Goal: Task Accomplishment & Management: Manage account settings

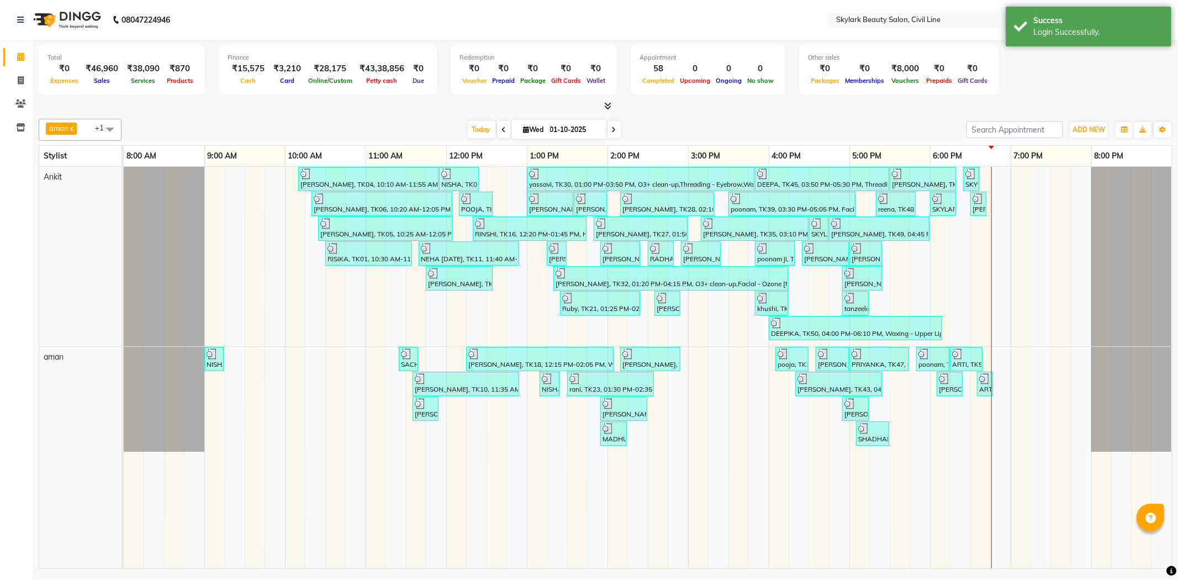
click at [100, 130] on span at bounding box center [110, 129] width 22 height 21
click at [53, 181] on div "aman" at bounding box center [80, 183] width 71 height 12
checkbox input "false"
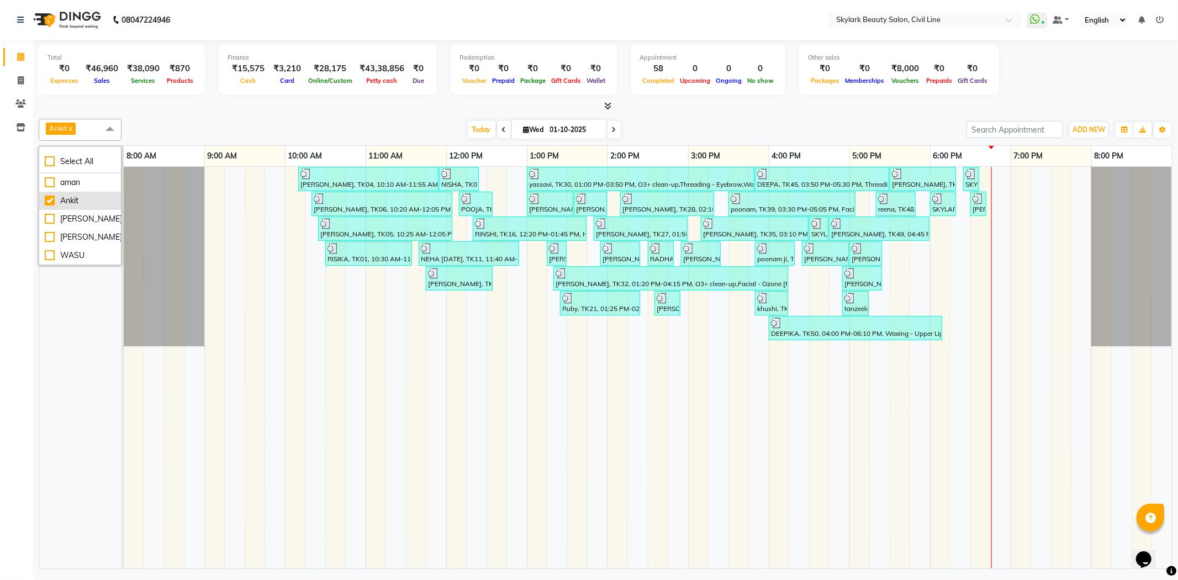
click at [48, 198] on div "Ankit" at bounding box center [80, 201] width 71 height 12
checkbox input "false"
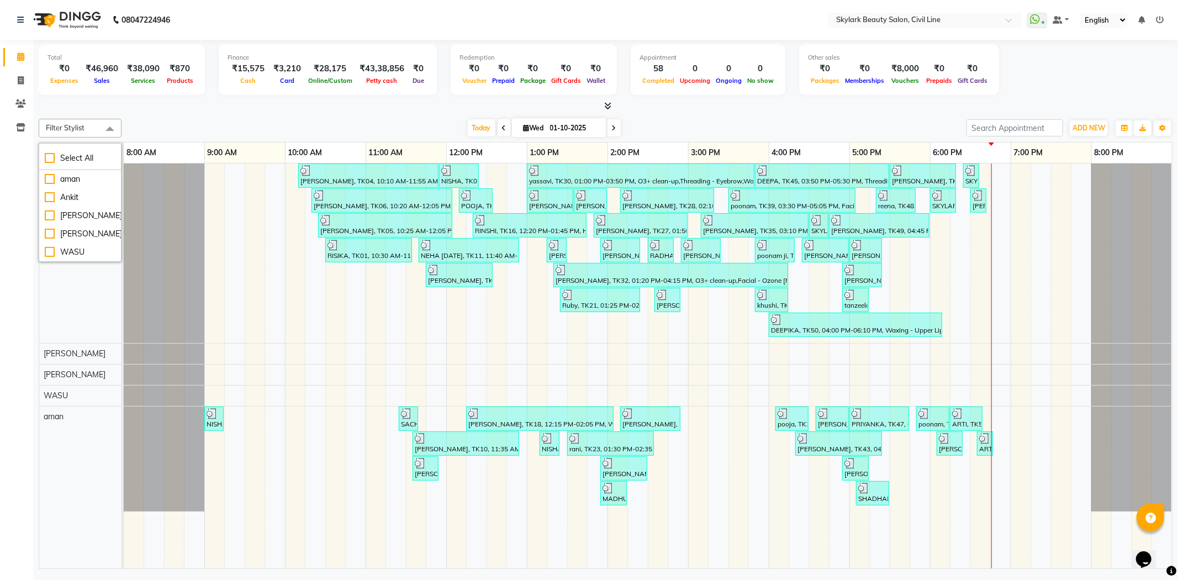
click at [101, 127] on span at bounding box center [110, 129] width 22 height 21
click at [104, 131] on span at bounding box center [110, 129] width 22 height 21
click at [48, 177] on div "aman" at bounding box center [80, 179] width 71 height 12
checkbox input "true"
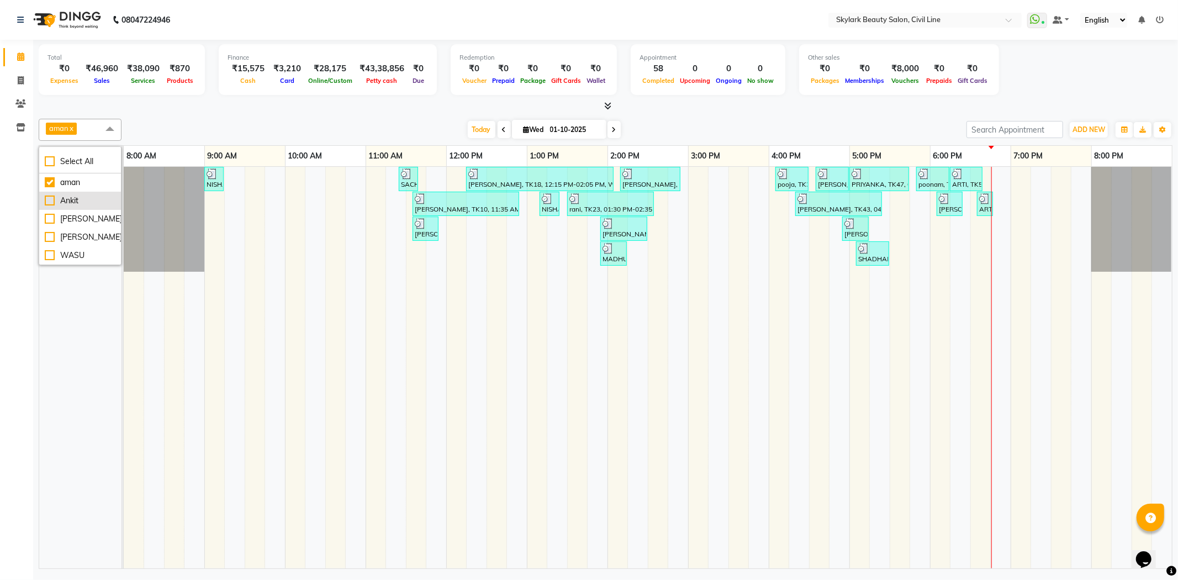
click at [51, 194] on li "Ankit" at bounding box center [80, 201] width 82 height 18
checkbox input "true"
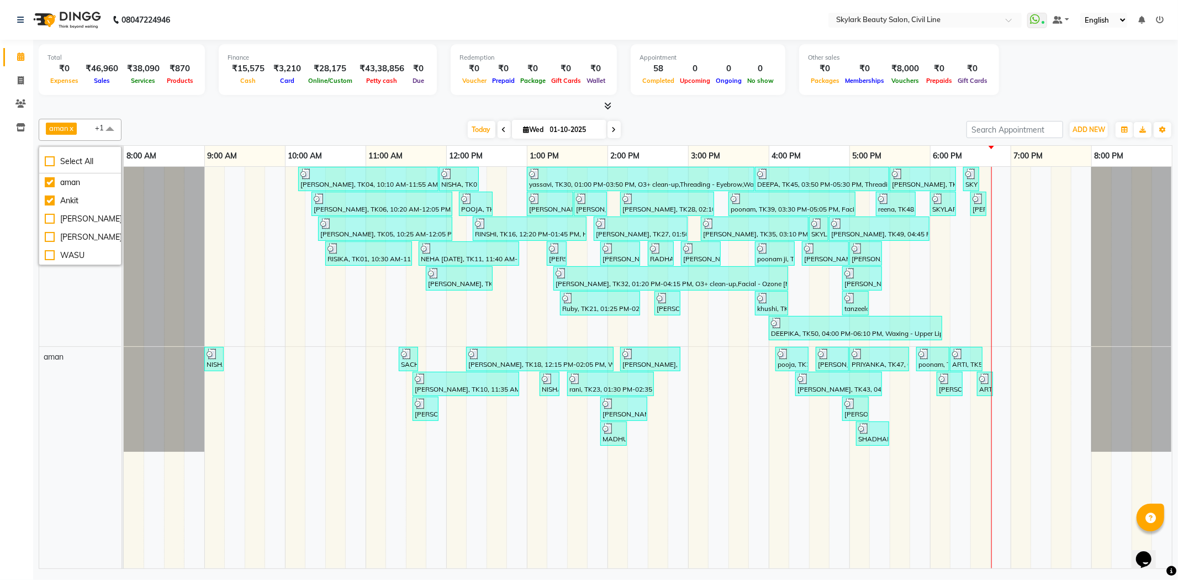
click at [253, 116] on div "aman x Ankit x +1 Select All [PERSON_NAME] [PERSON_NAME] [PERSON_NAME] WASU [DA…" at bounding box center [606, 341] width 1134 height 454
click at [28, 81] on span at bounding box center [20, 81] width 19 height 13
select select "service"
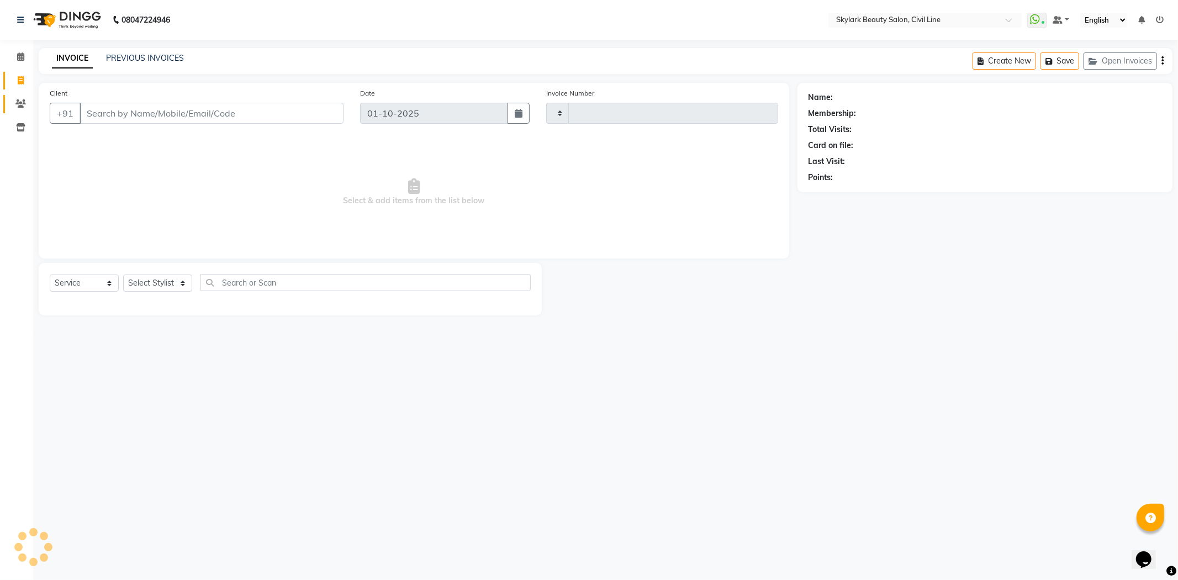
type input "7063"
select select "4588"
drag, startPoint x: 168, startPoint y: 275, endPoint x: 171, endPoint y: 281, distance: 6.2
click at [168, 275] on select "Select Stylist [PERSON_NAME] [PERSON_NAME] [PERSON_NAME] WASU" at bounding box center [157, 282] width 69 height 17
select select "85071"
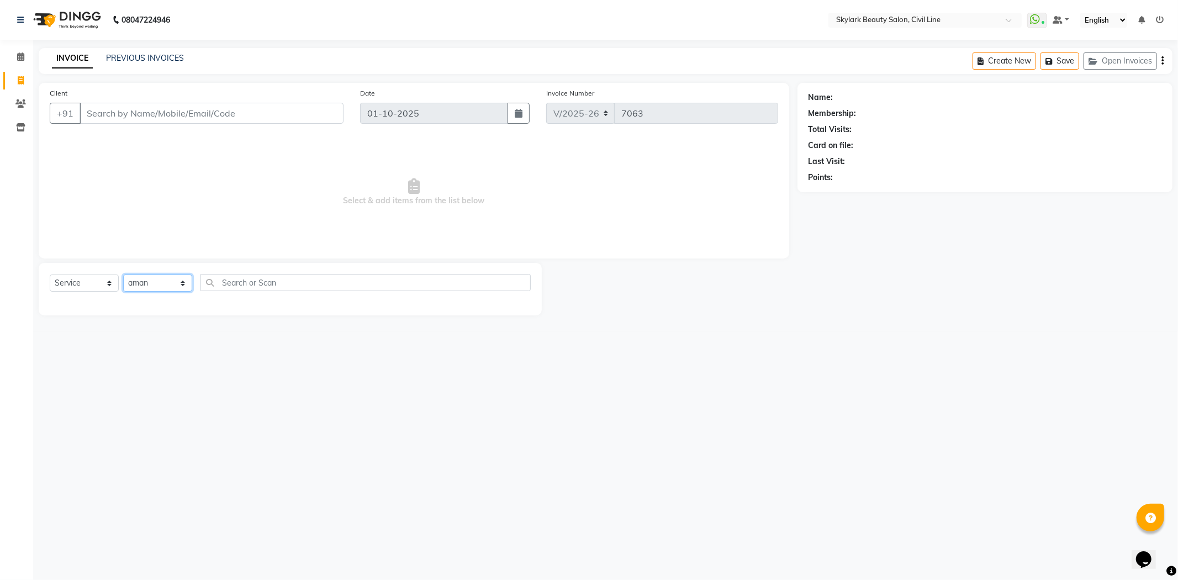
click at [123, 275] on select "Select Stylist [PERSON_NAME] [PERSON_NAME] [PERSON_NAME] WASU" at bounding box center [157, 282] width 69 height 17
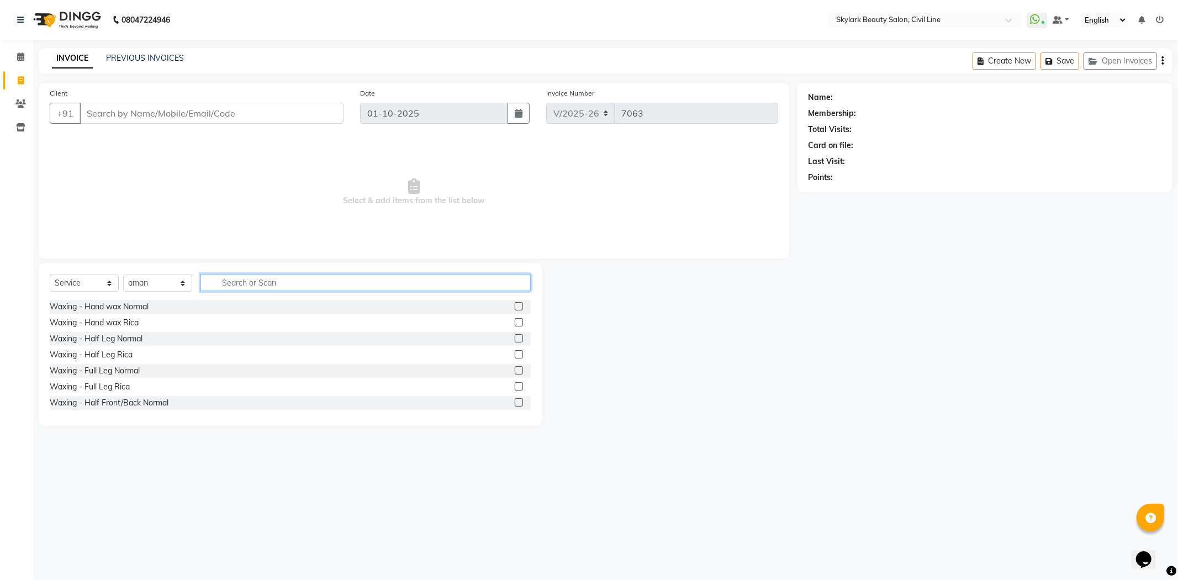
click at [290, 286] on input "text" at bounding box center [365, 282] width 330 height 17
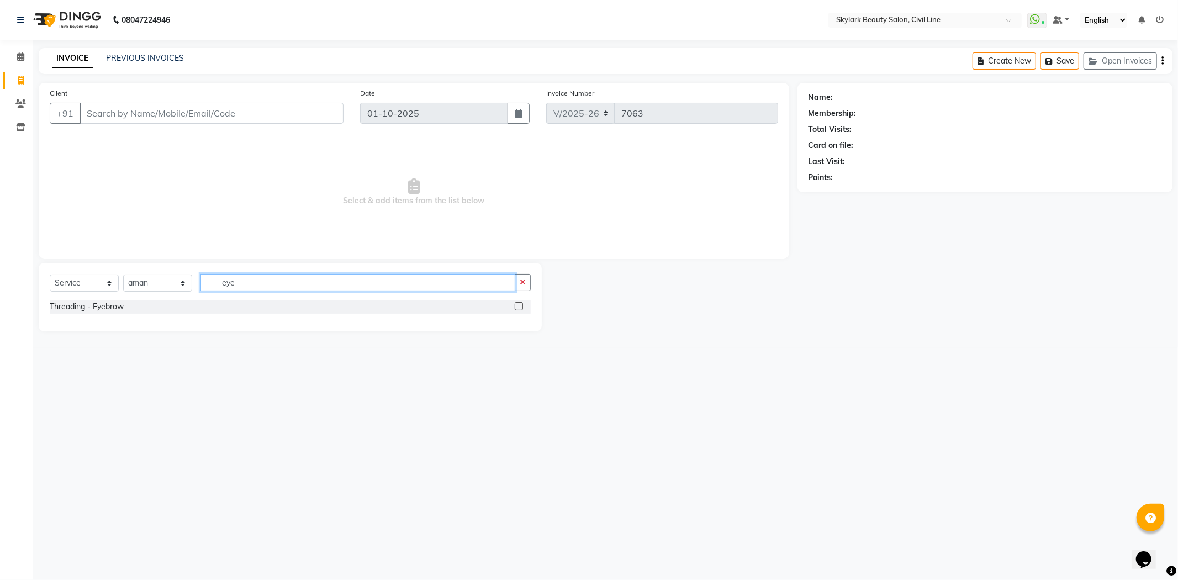
type input "eye"
click at [520, 305] on label at bounding box center [519, 306] width 8 height 8
click at [520, 305] on input "checkbox" at bounding box center [518, 306] width 7 height 7
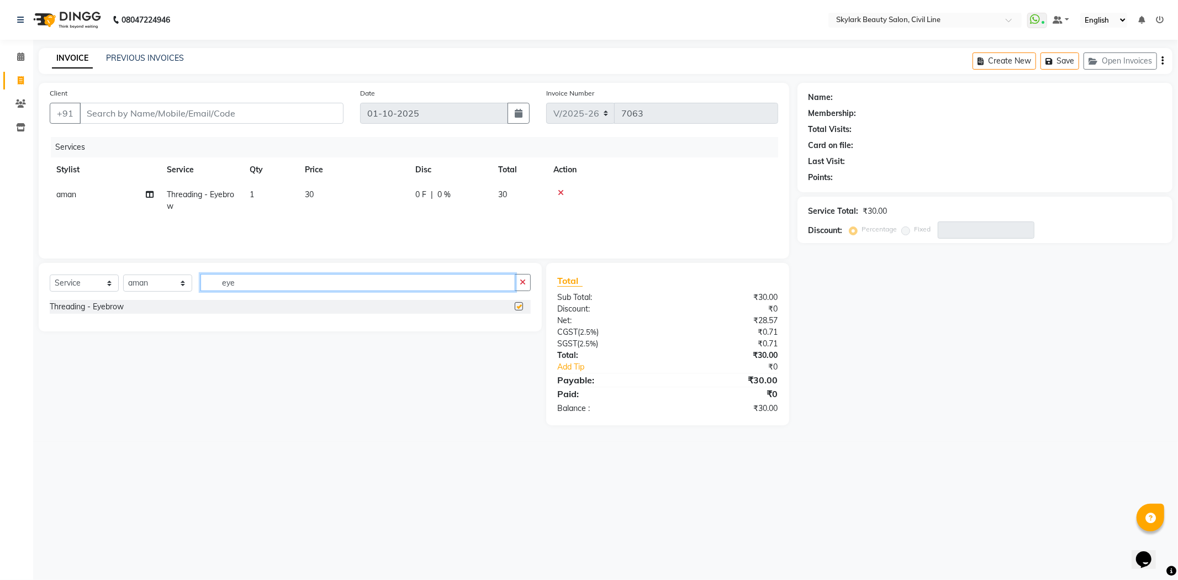
click at [467, 284] on input "eye" at bounding box center [357, 282] width 315 height 17
checkbox input "false"
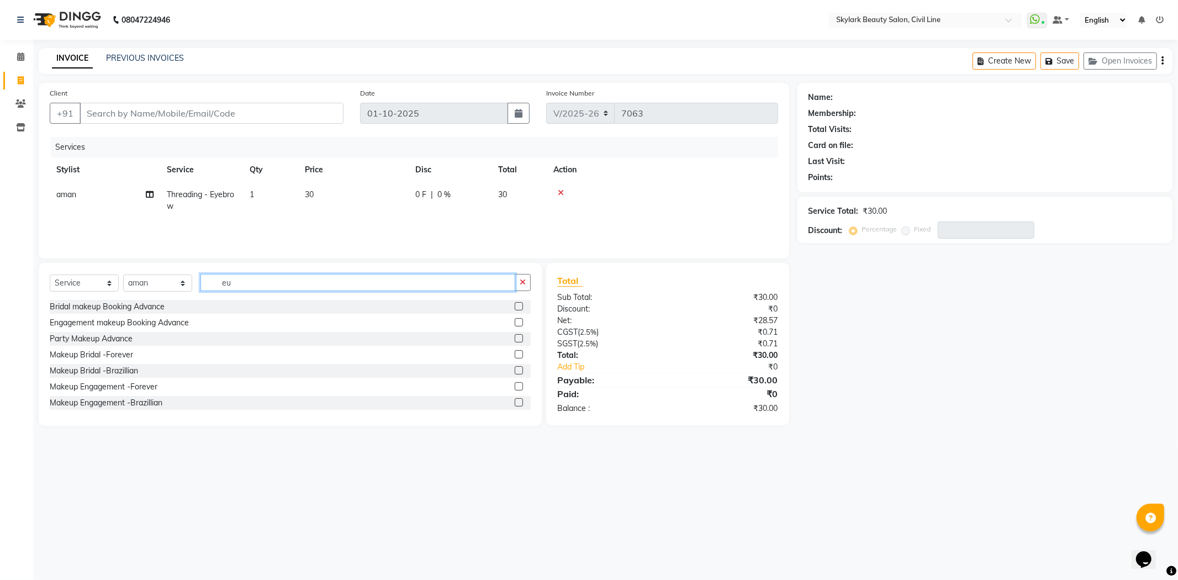
type input "e"
type input "upp"
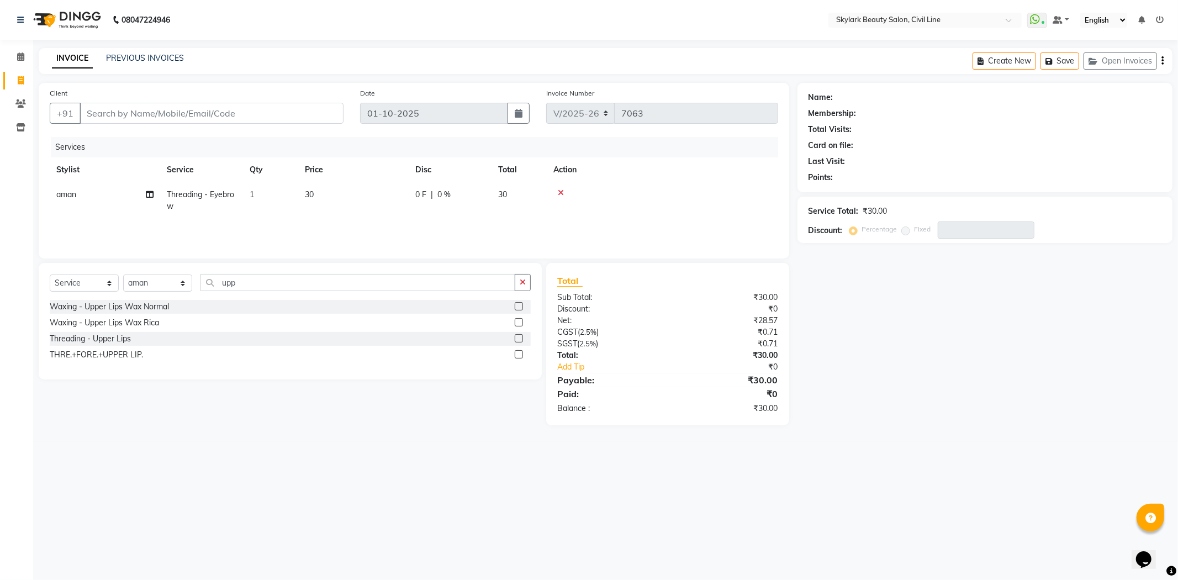
click at [518, 340] on label at bounding box center [519, 338] width 8 height 8
click at [518, 340] on input "checkbox" at bounding box center [518, 338] width 7 height 7
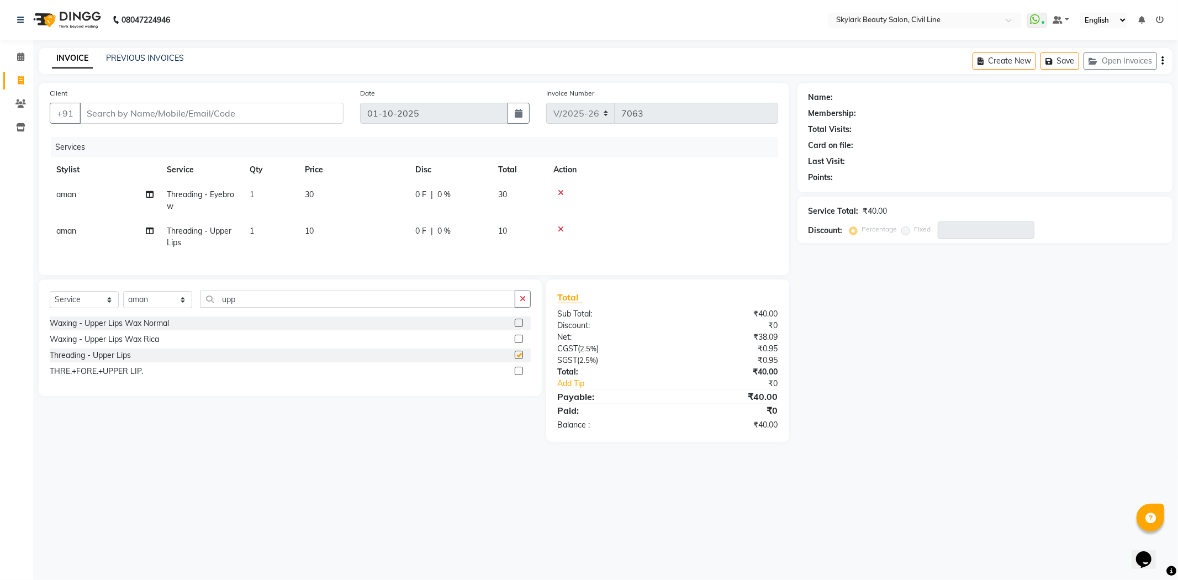
checkbox input "false"
click at [306, 112] on input "Client" at bounding box center [212, 113] width 264 height 21
type input "8"
type input "0"
type input "8840105017"
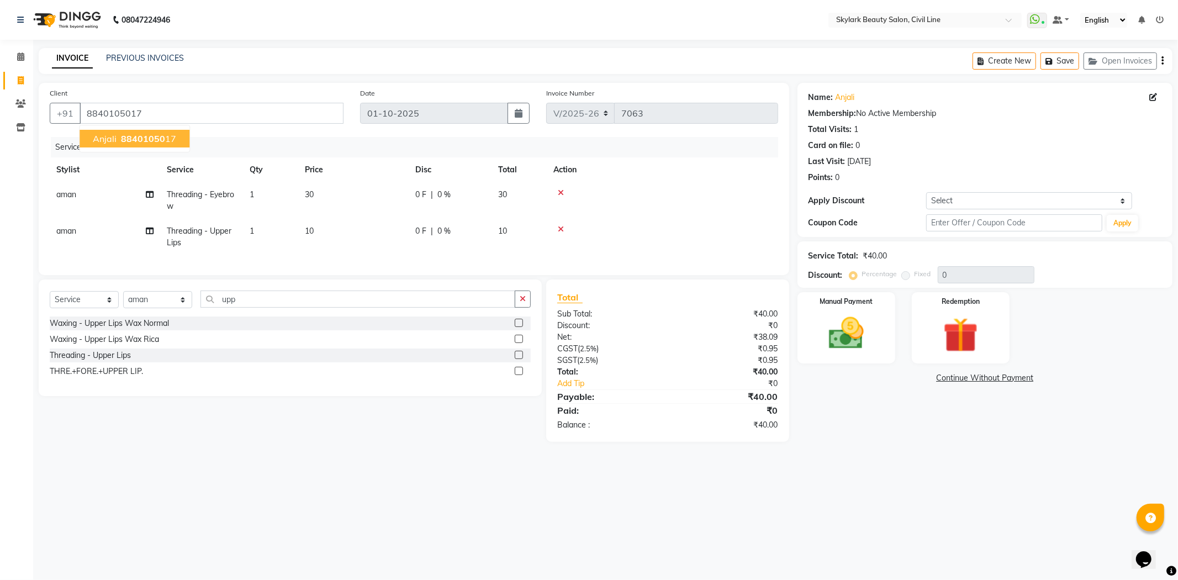
click at [163, 135] on ngb-highlight "88401050 17" at bounding box center [147, 138] width 57 height 11
click at [863, 334] on img at bounding box center [846, 334] width 59 height 42
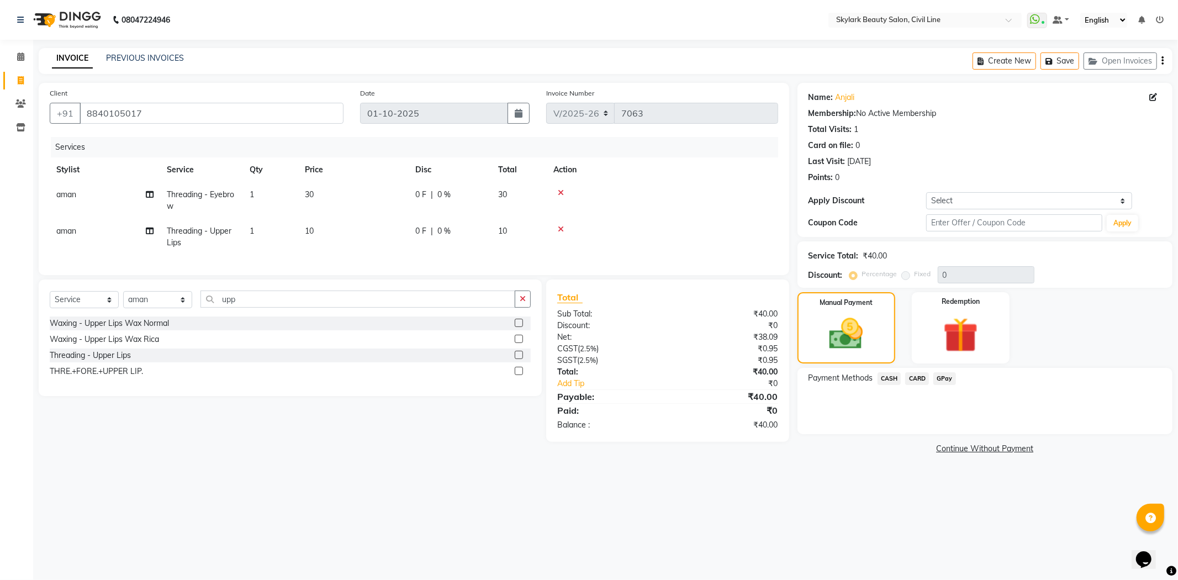
click at [895, 380] on span "CASH" at bounding box center [889, 378] width 24 height 13
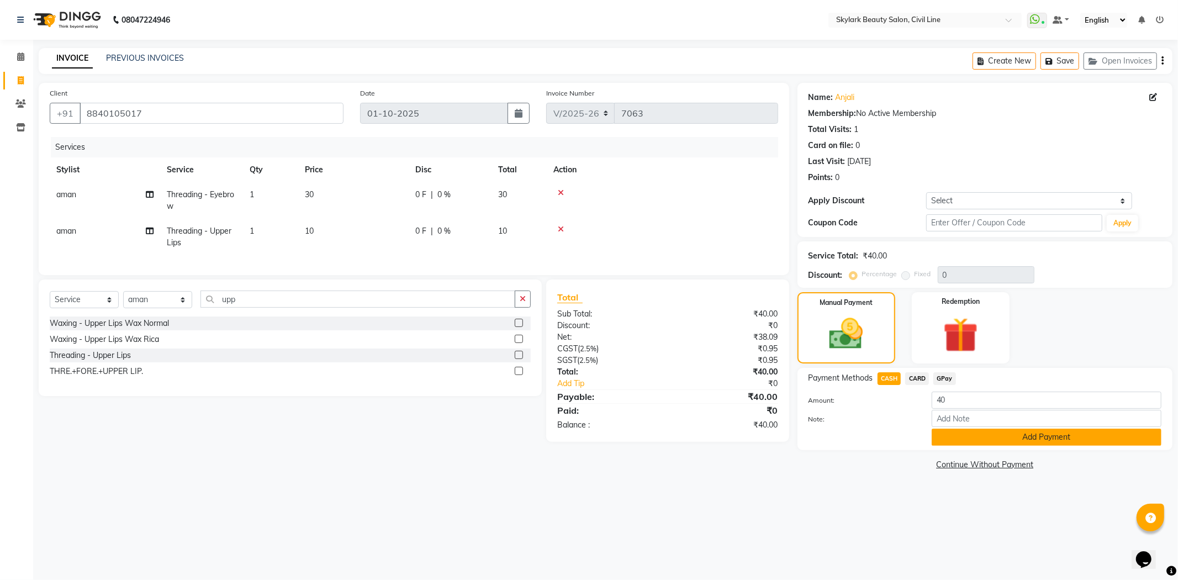
click at [950, 436] on button "Add Payment" at bounding box center [1047, 437] width 230 height 17
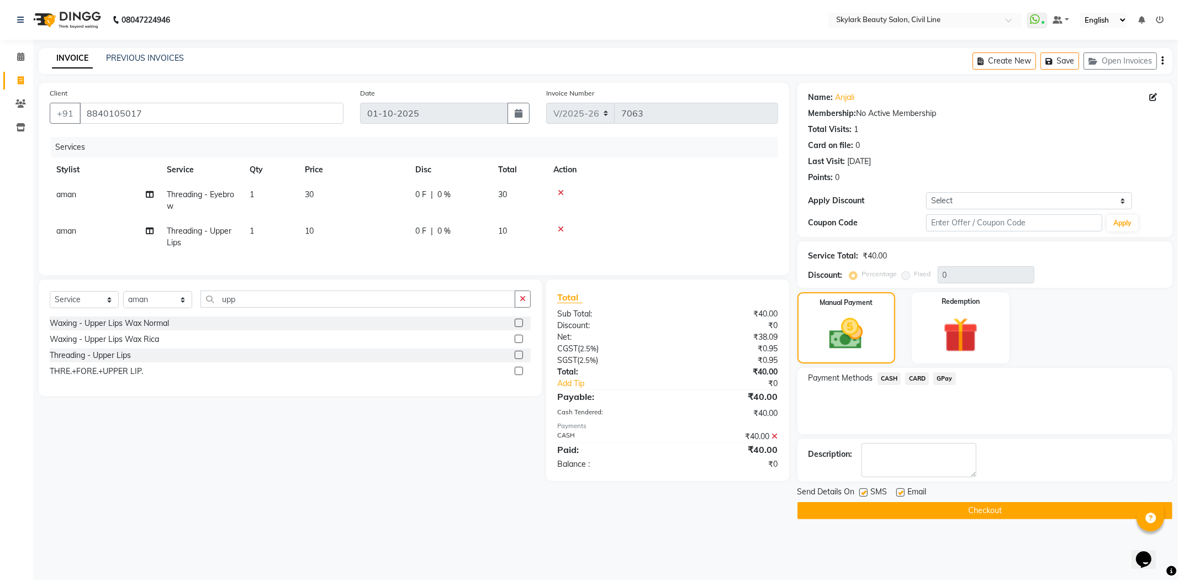
click at [949, 511] on button "Checkout" at bounding box center [984, 510] width 375 height 17
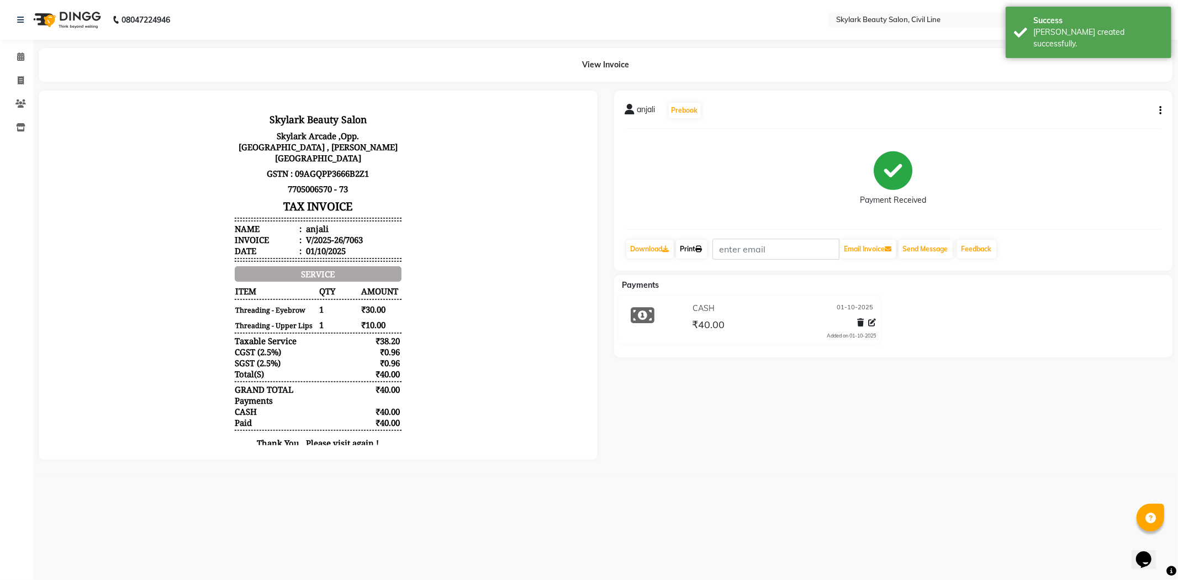
click at [694, 249] on link "Print" at bounding box center [691, 249] width 31 height 19
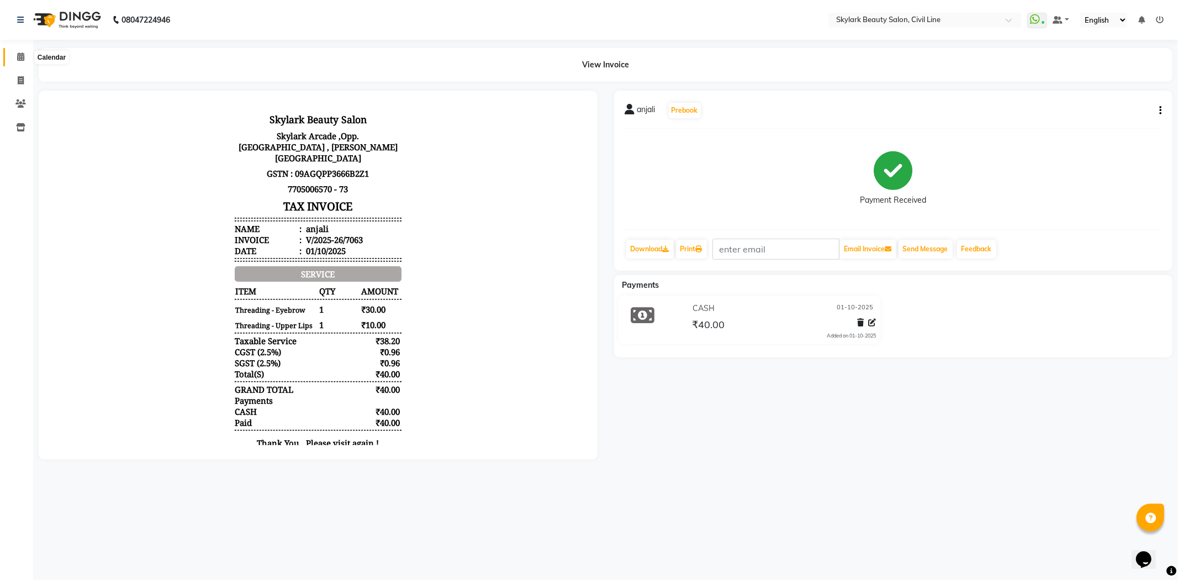
click at [17, 62] on span at bounding box center [20, 57] width 19 height 13
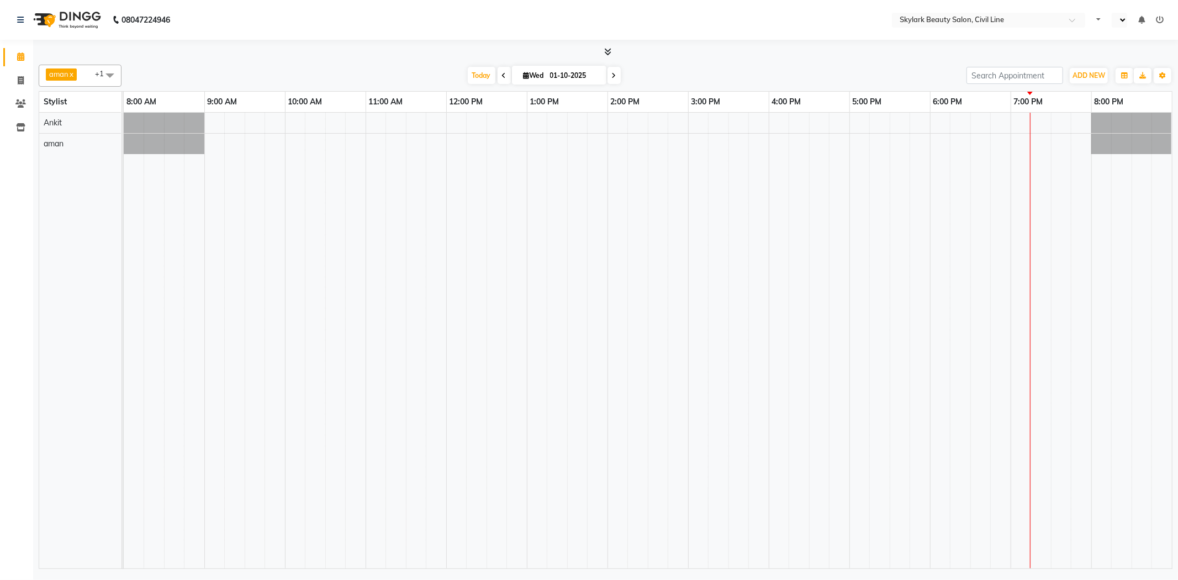
select select "en"
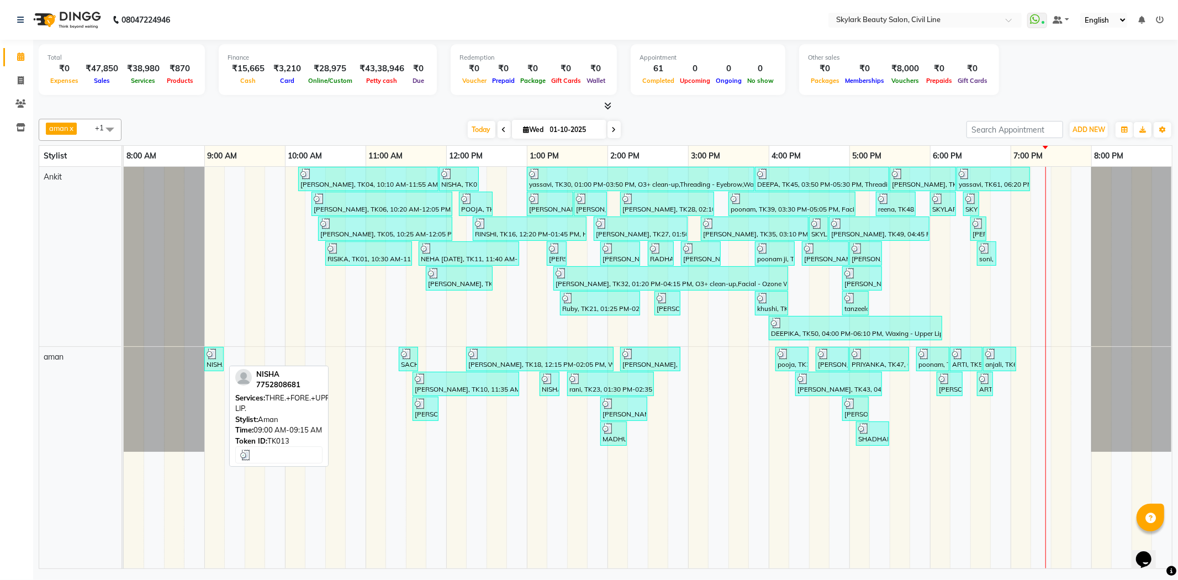
click at [222, 358] on div "NISHA, TK13, 09:00 AM-09:15 AM, THRE.+FORE.+UPPER LIP." at bounding box center [213, 358] width 17 height 21
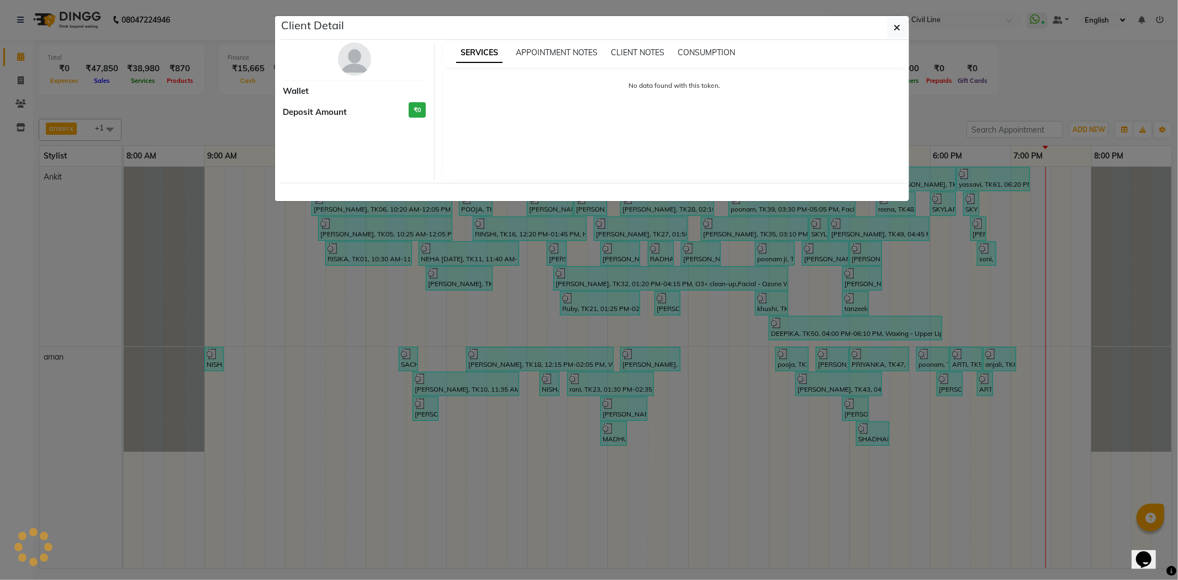
select select "3"
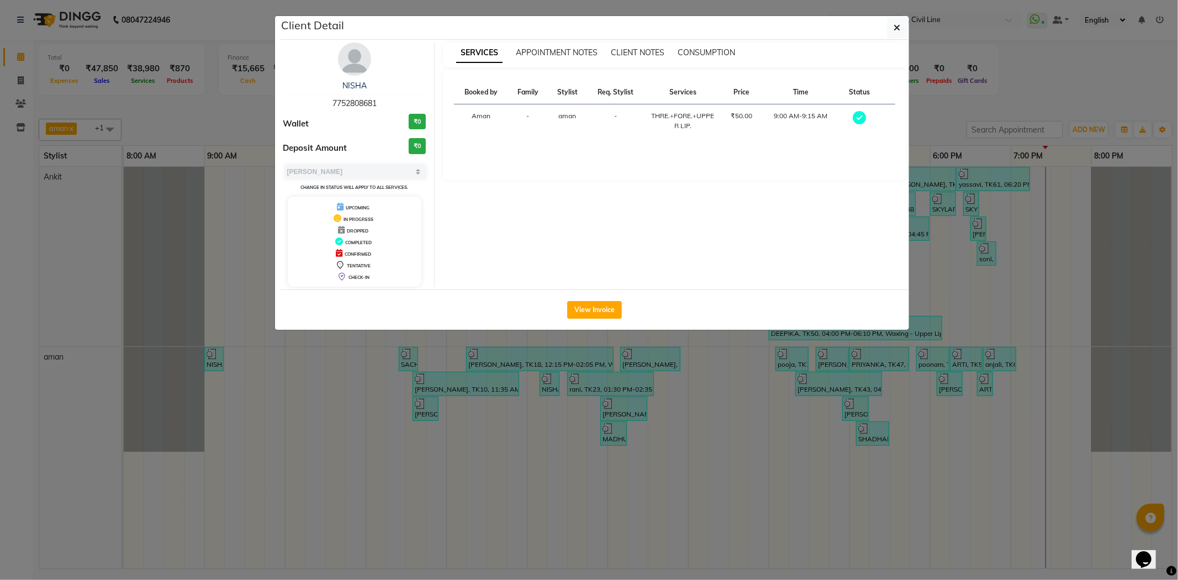
click at [1093, 47] on ngb-modal-window "Client Detail NISHA 7752808681 Wallet ₹0 Deposit Amount ₹0 Select MARK DONE UPC…" at bounding box center [589, 290] width 1178 height 580
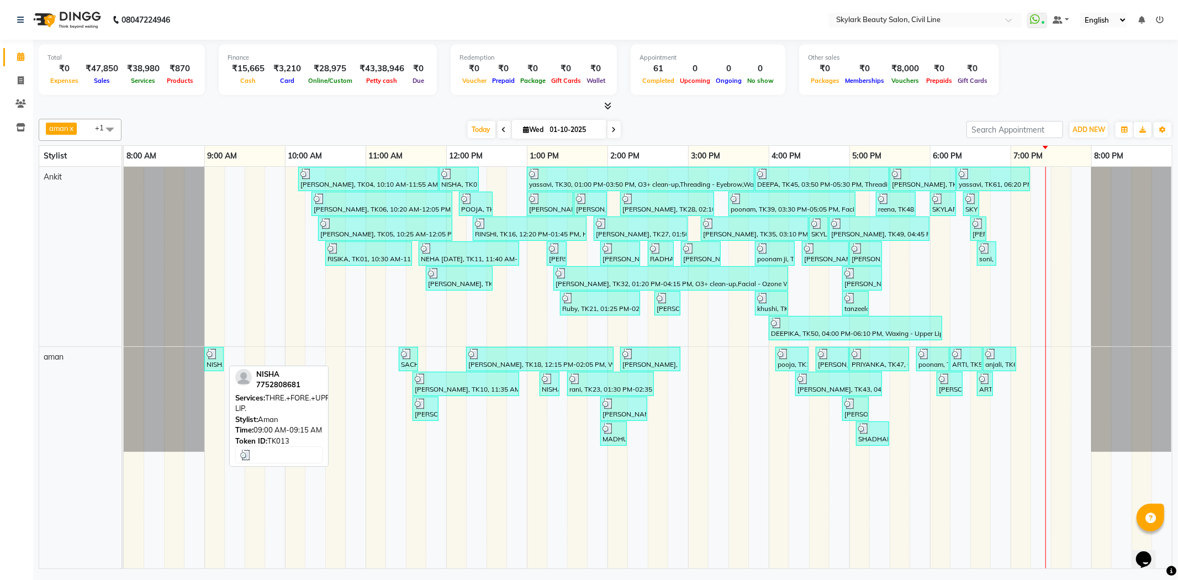
click at [218, 361] on div "NISHA, TK13, 09:00 AM-09:15 AM, THRE.+FORE.+UPPER LIP." at bounding box center [213, 358] width 17 height 21
select select "3"
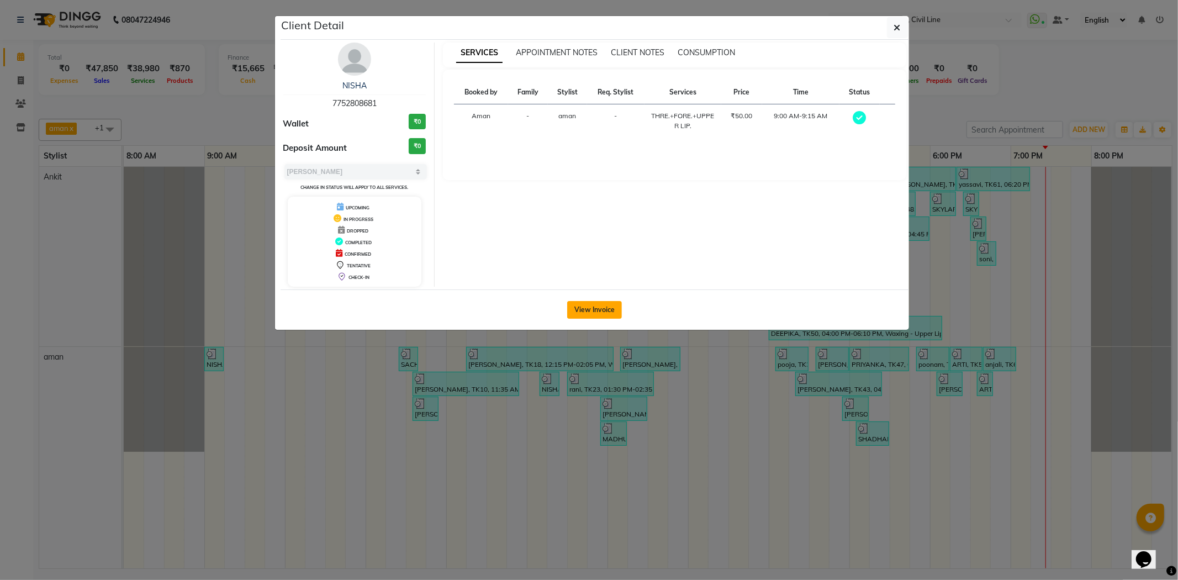
drag, startPoint x: 589, startPoint y: 310, endPoint x: 596, endPoint y: 310, distance: 7.2
click at [591, 310] on button "View Invoice" at bounding box center [594, 310] width 55 height 18
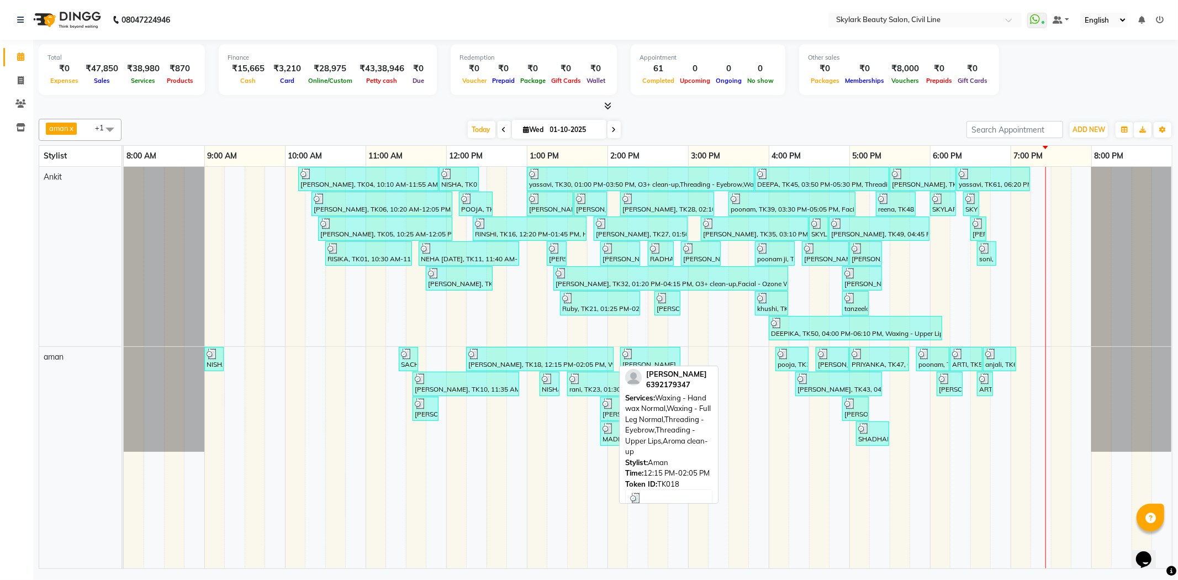
click at [494, 356] on div at bounding box center [539, 353] width 143 height 11
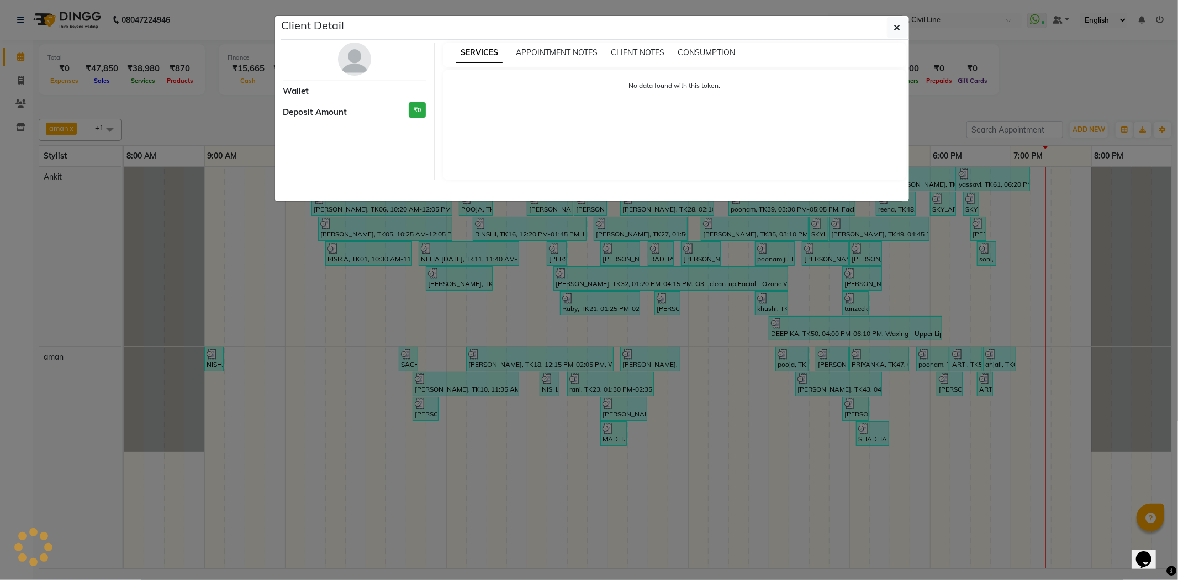
select select "3"
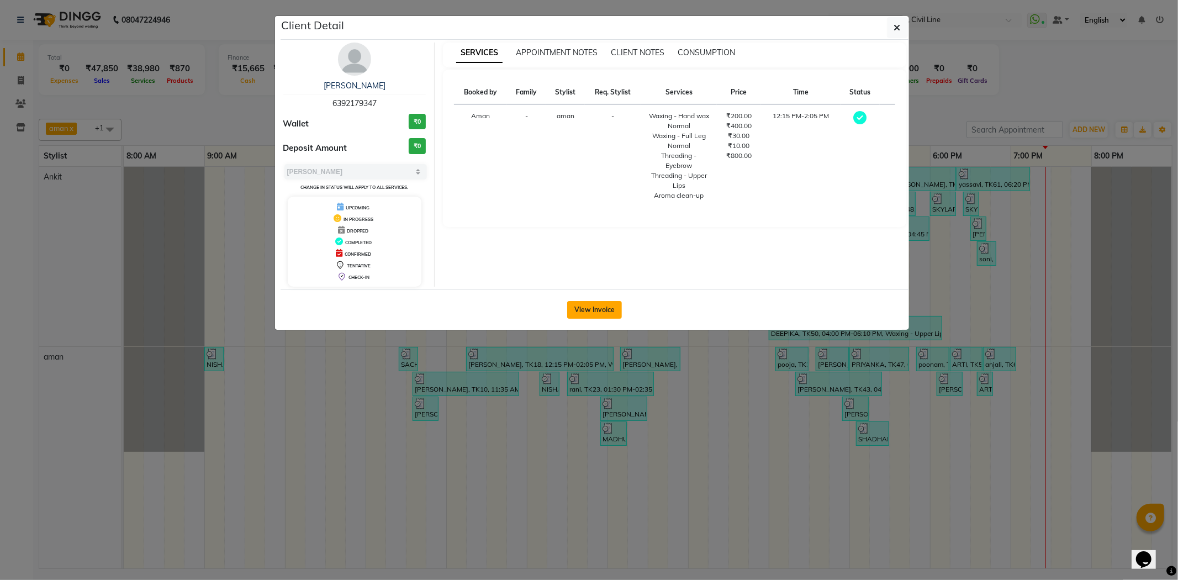
click at [584, 316] on button "View Invoice" at bounding box center [594, 310] width 55 height 18
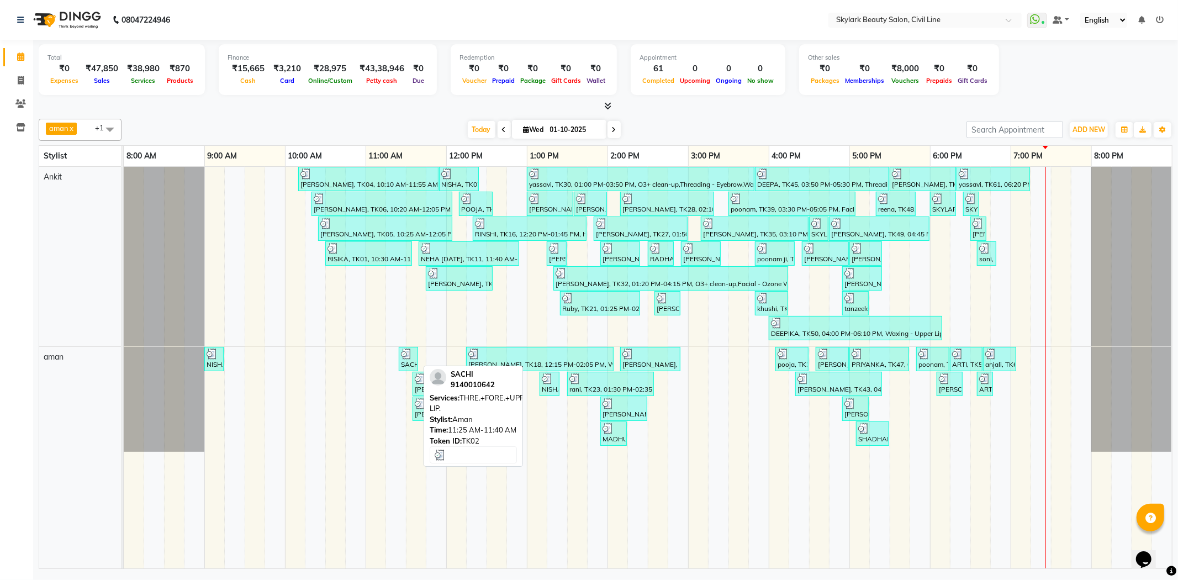
click at [415, 354] on div at bounding box center [408, 353] width 15 height 11
select select "3"
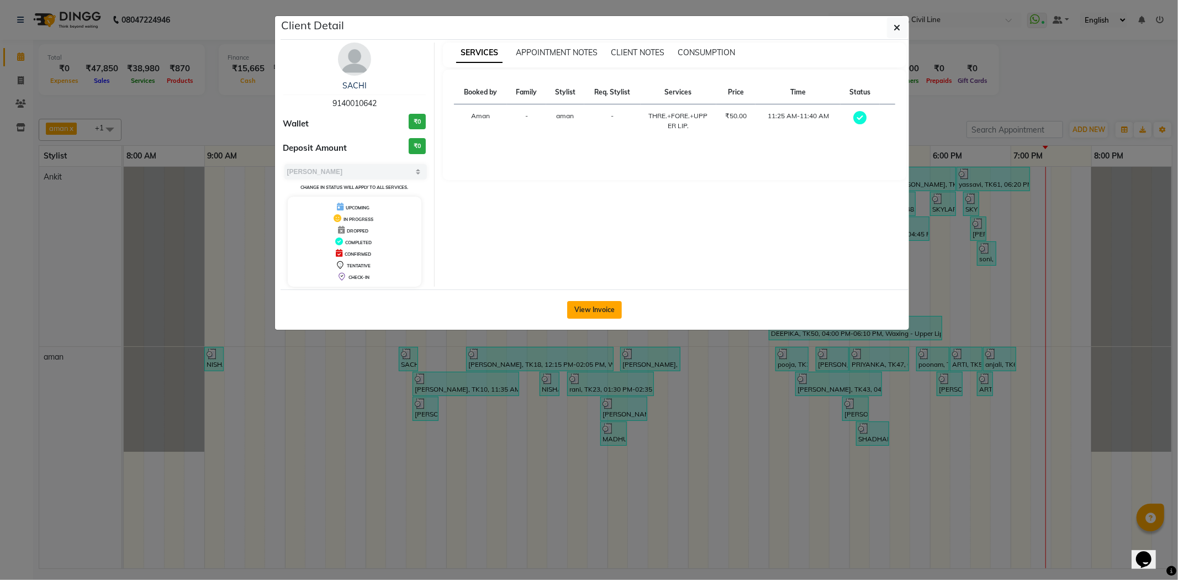
click at [590, 312] on button "View Invoice" at bounding box center [594, 310] width 55 height 18
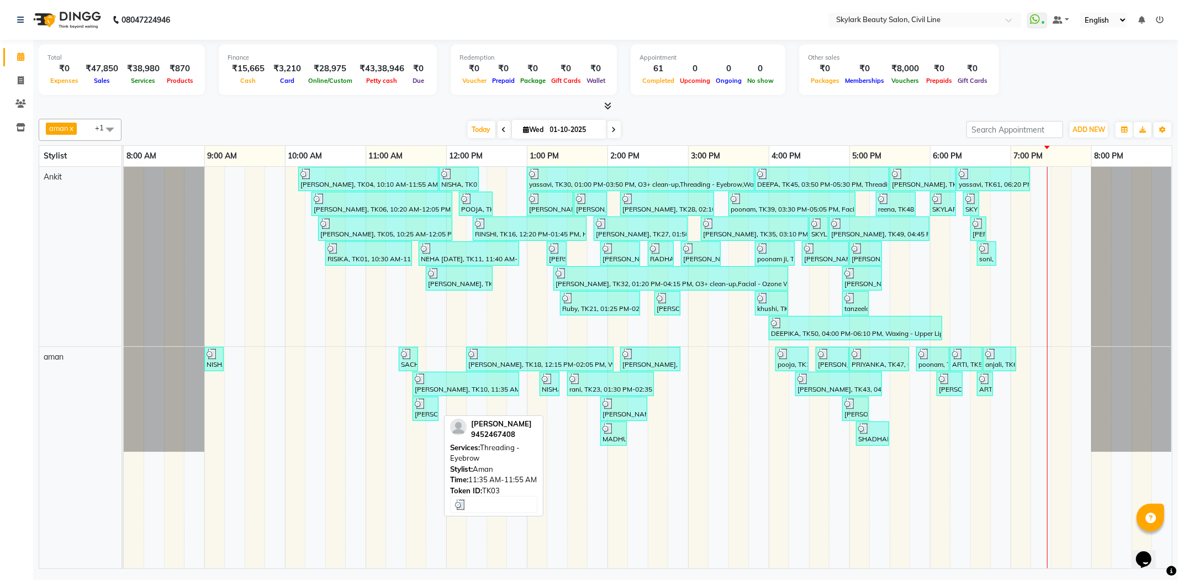
click at [430, 411] on div "[PERSON_NAME], TK03, 11:35 AM-11:55 AM, Threading - Eyebrow" at bounding box center [426, 408] width 24 height 21
select select "3"
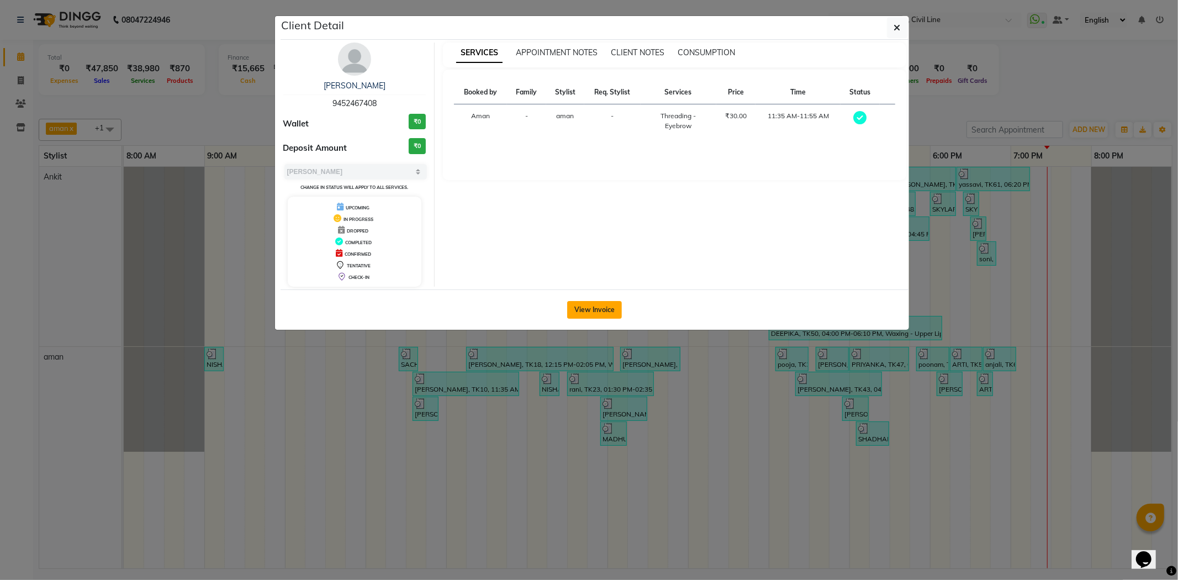
click at [585, 304] on button "View Invoice" at bounding box center [594, 310] width 55 height 18
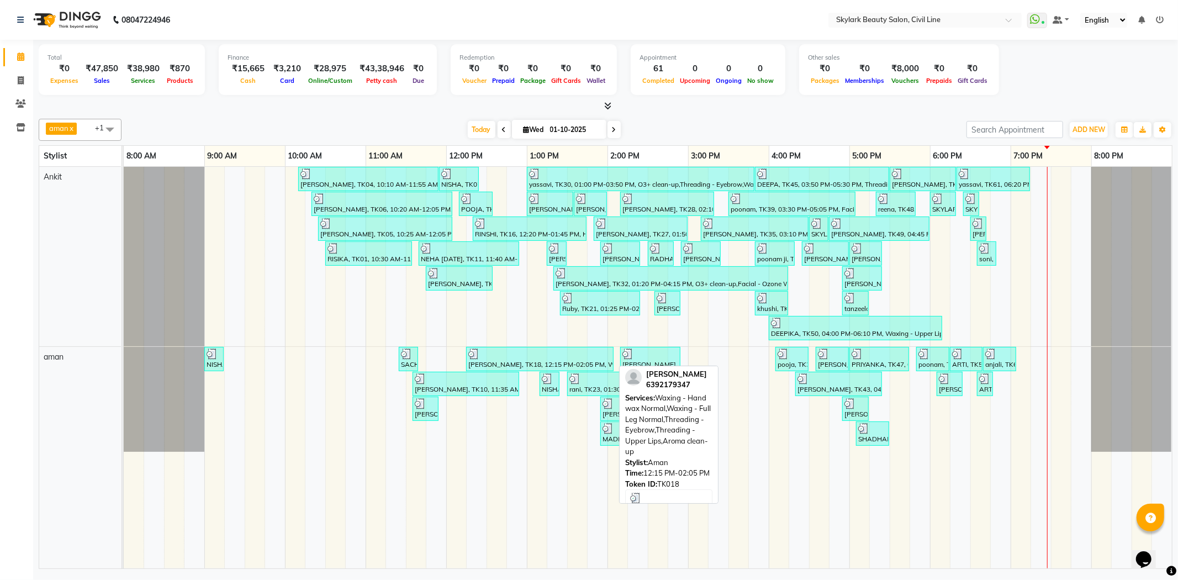
click at [531, 350] on div at bounding box center [539, 353] width 143 height 11
select select "3"
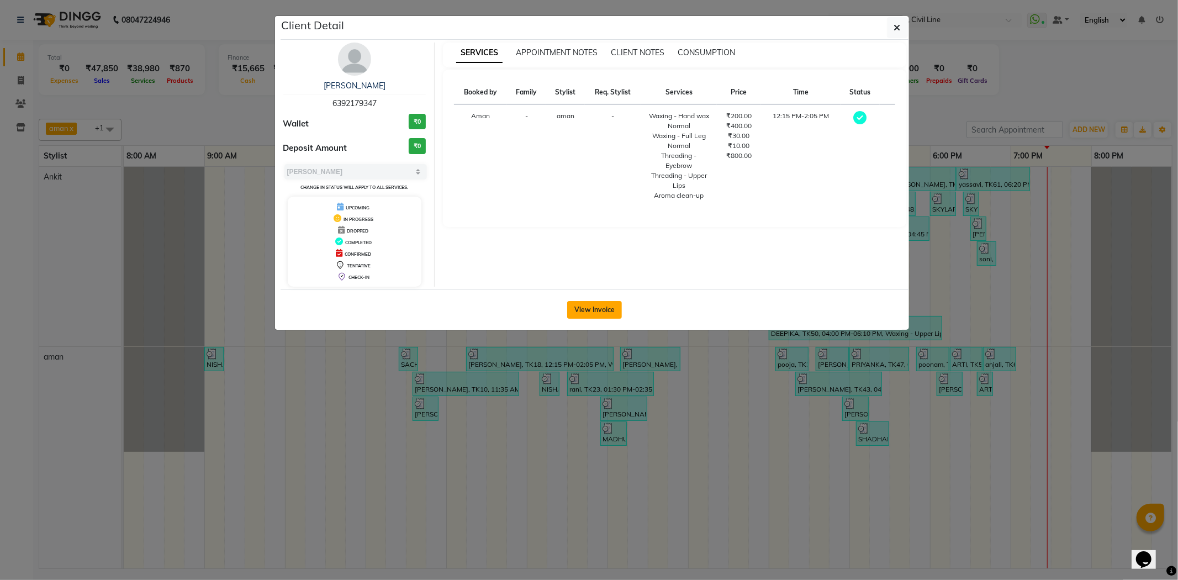
click at [575, 311] on button "View Invoice" at bounding box center [594, 310] width 55 height 18
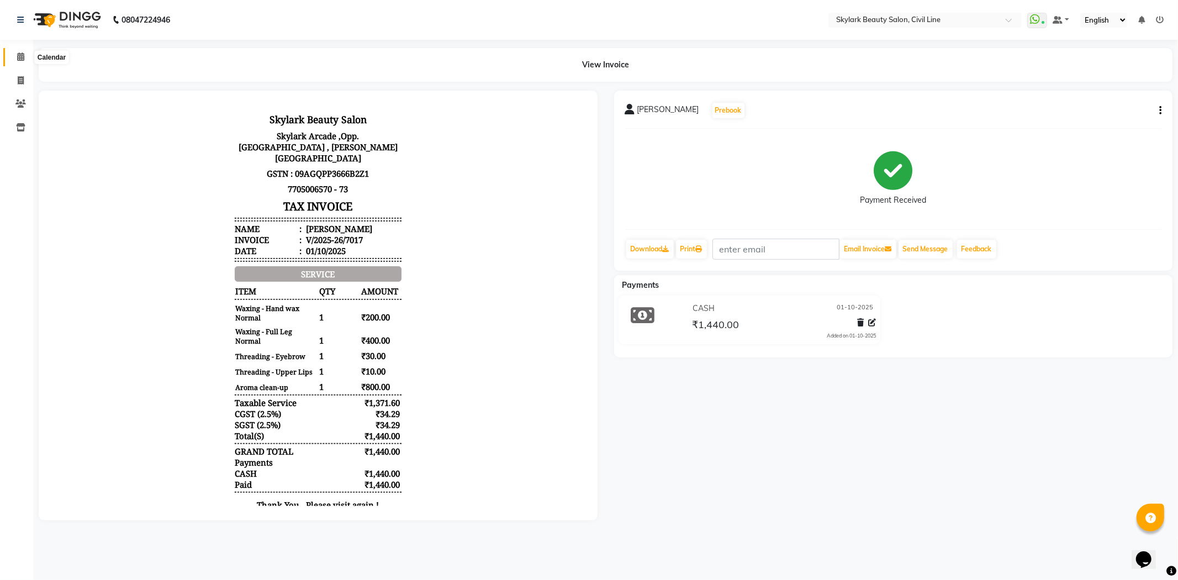
click at [20, 54] on icon at bounding box center [20, 56] width 7 height 8
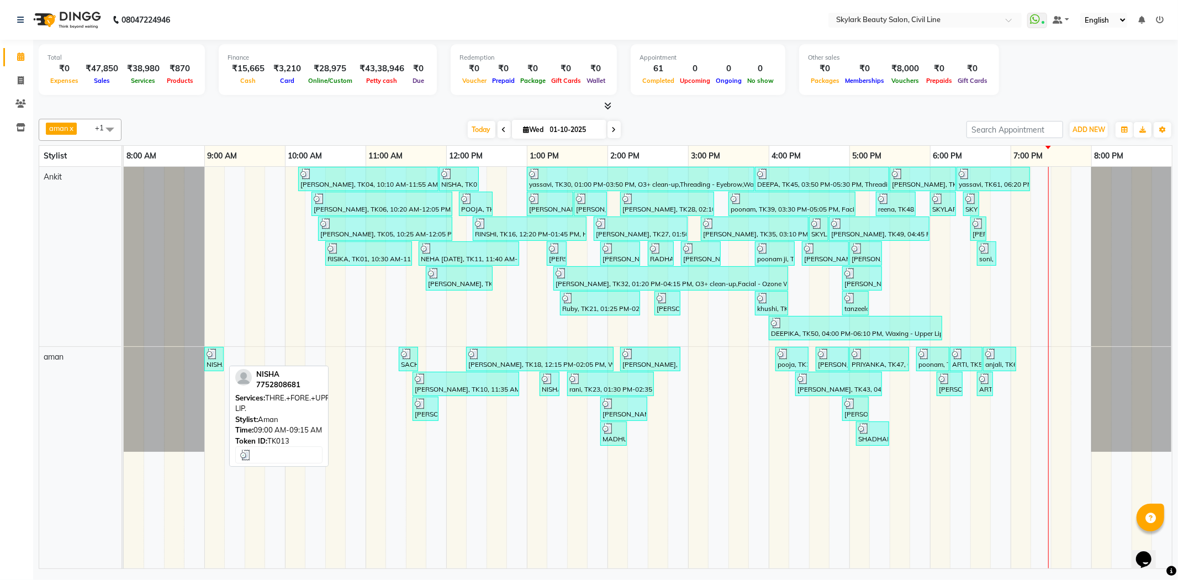
click at [221, 351] on div "NISHA, TK13, 09:00 AM-09:15 AM, THRE.+FORE.+UPPER LIP." at bounding box center [213, 358] width 17 height 21
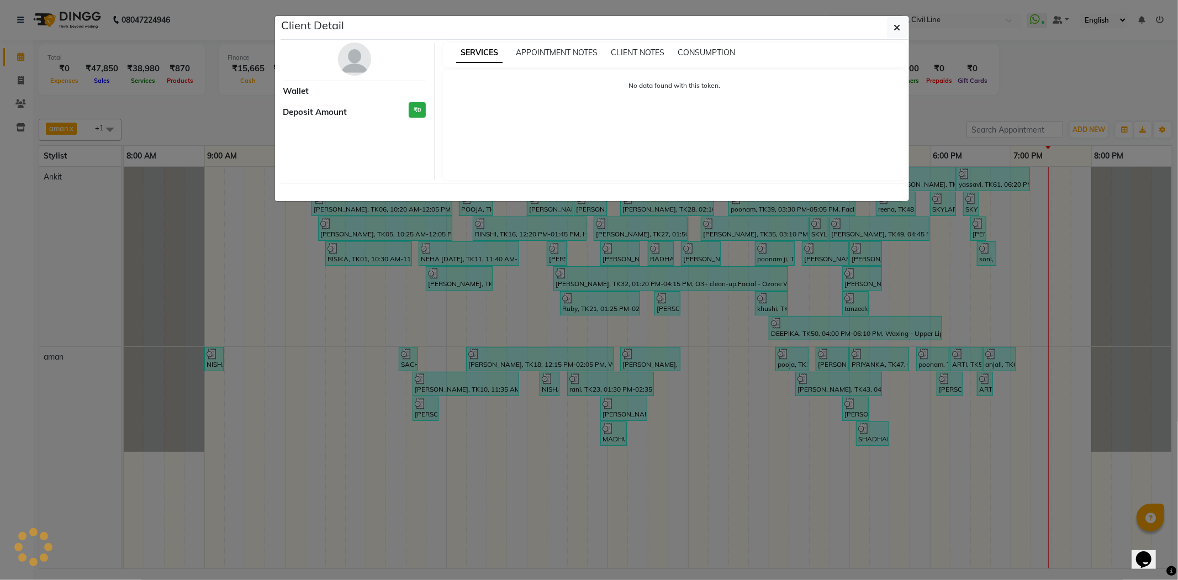
select select "3"
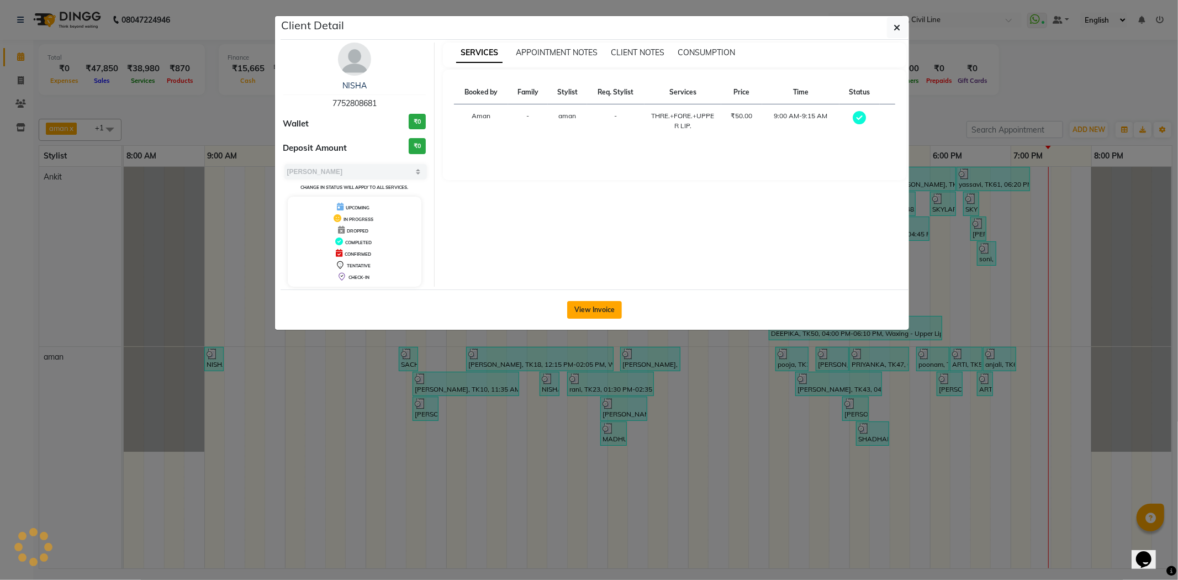
click at [609, 307] on button "View Invoice" at bounding box center [594, 310] width 55 height 18
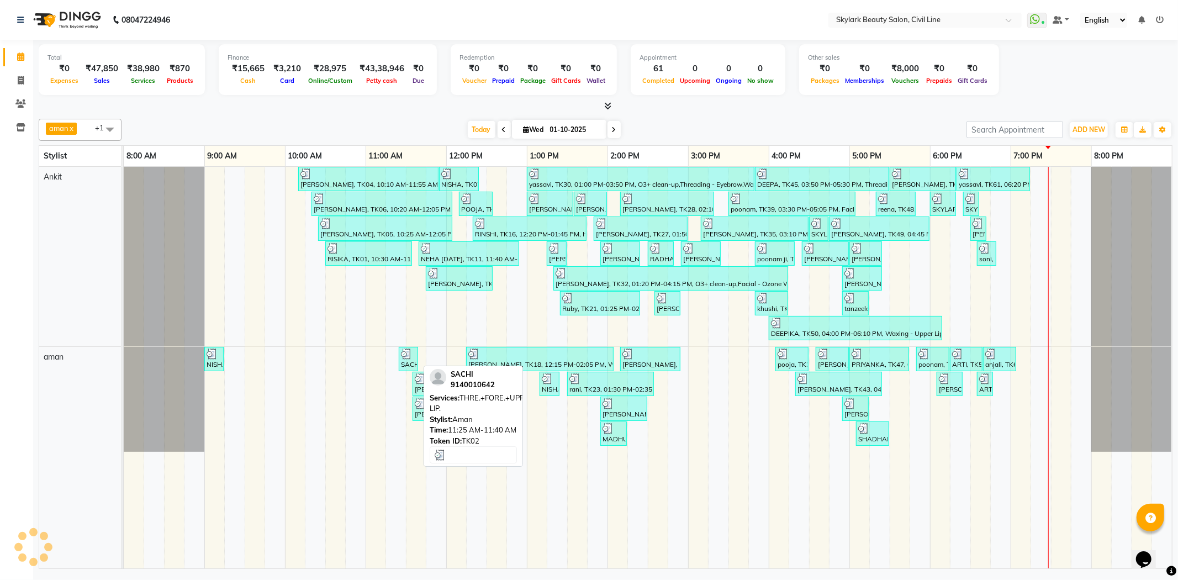
click at [406, 357] on img at bounding box center [406, 353] width 11 height 11
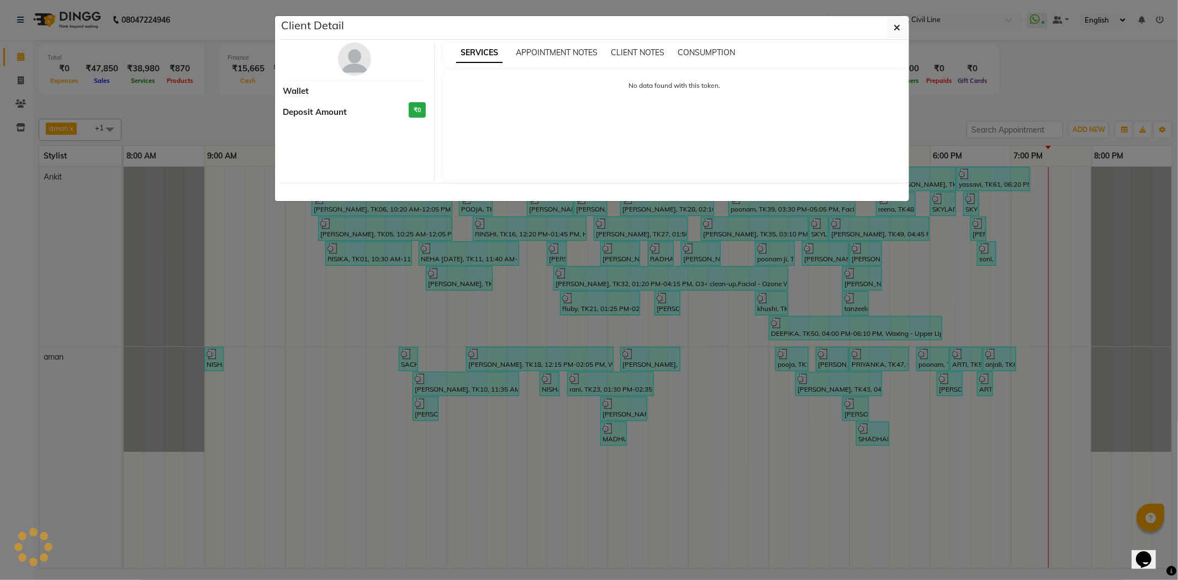
select select "3"
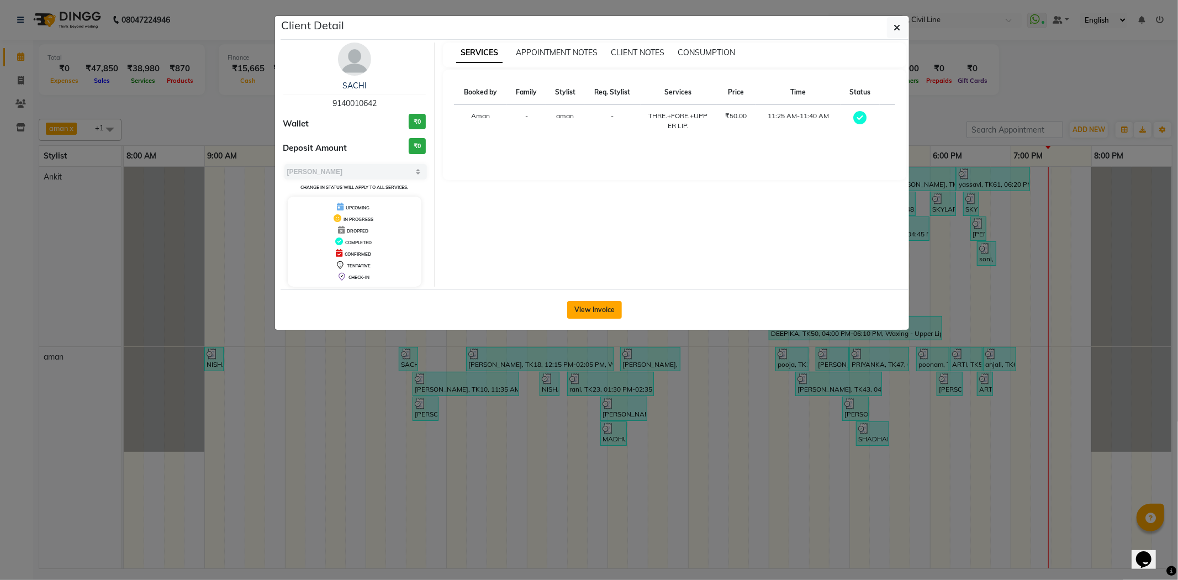
click at [606, 311] on button "View Invoice" at bounding box center [594, 310] width 55 height 18
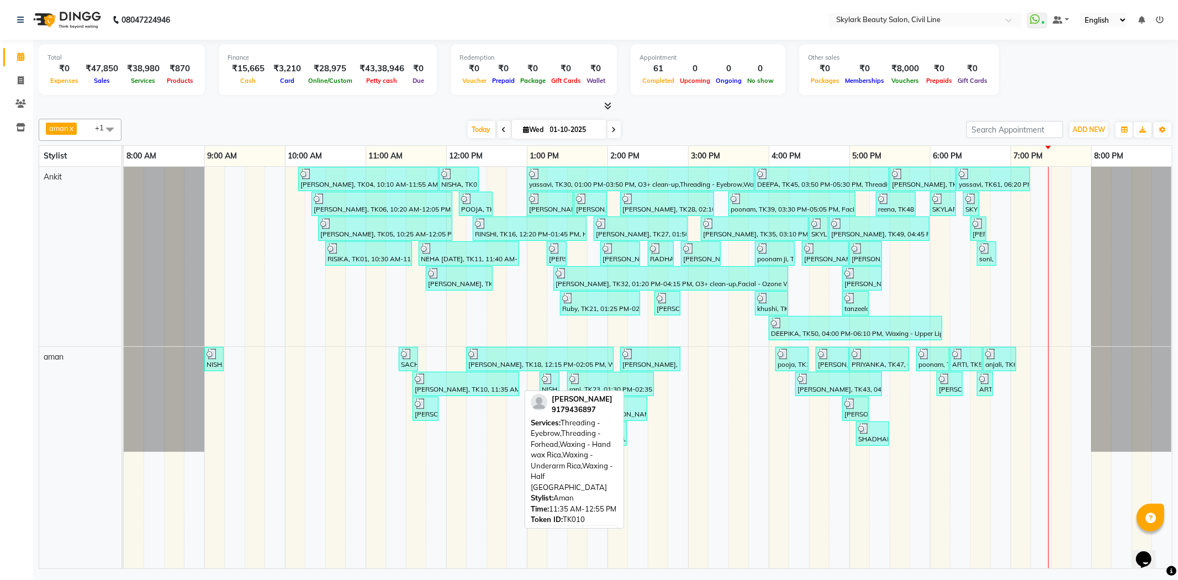
click at [446, 382] on div at bounding box center [466, 378] width 102 height 11
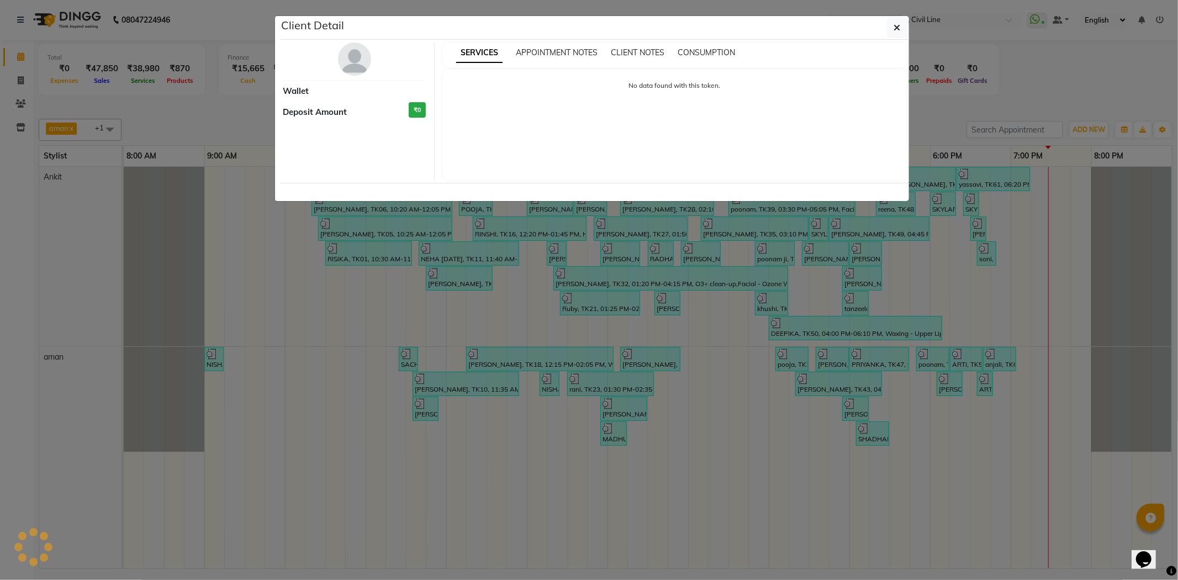
select select "3"
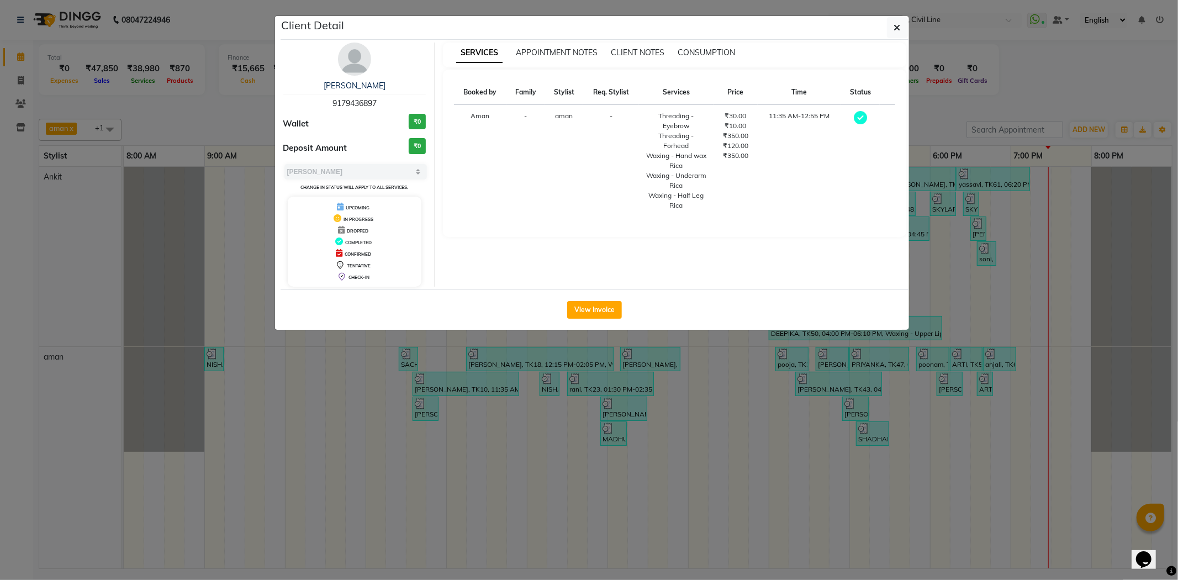
drag, startPoint x: 383, startPoint y: 548, endPoint x: 399, endPoint y: 473, distance: 77.3
click at [387, 535] on ngb-modal-window "Client Detail UNNATI 9179436897 Wallet ₹0 Deposit Amount ₹0 Select MARK DONE UP…" at bounding box center [589, 290] width 1178 height 580
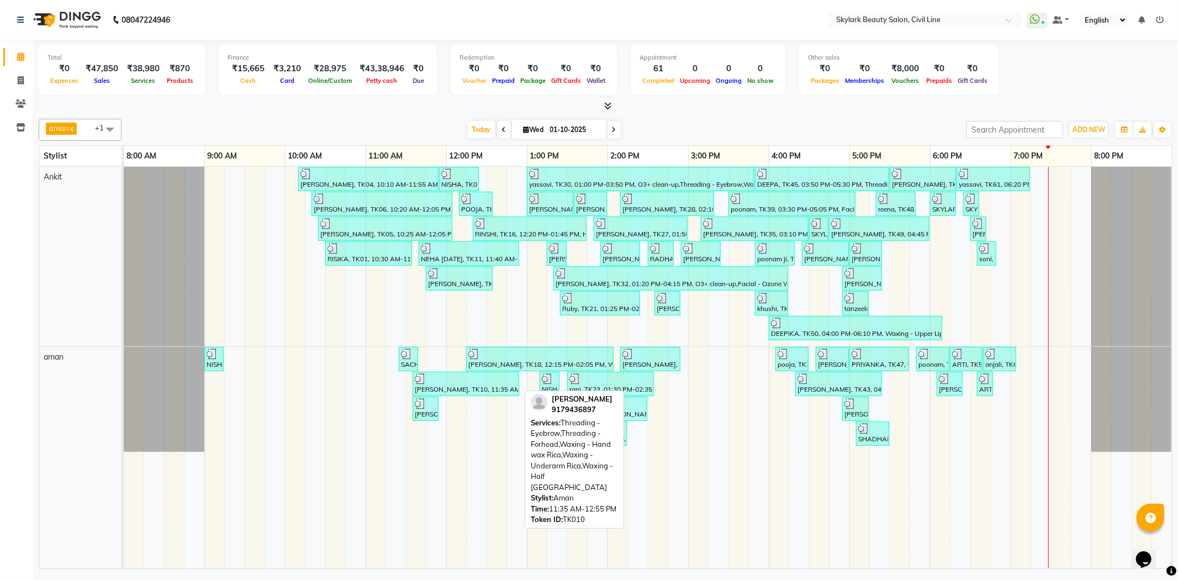
click at [468, 384] on div "[PERSON_NAME], TK10, 11:35 AM-12:55 PM, Threading - Eyebrow,Threading - Forhead…" at bounding box center [466, 383] width 104 height 21
select select "3"
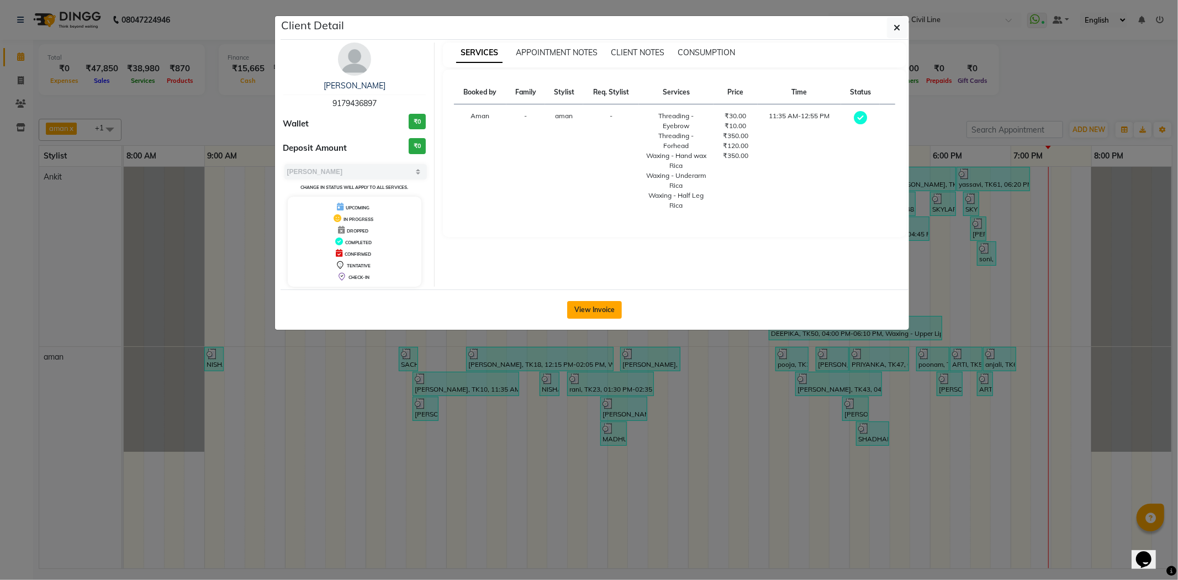
click at [590, 306] on button "View Invoice" at bounding box center [594, 310] width 55 height 18
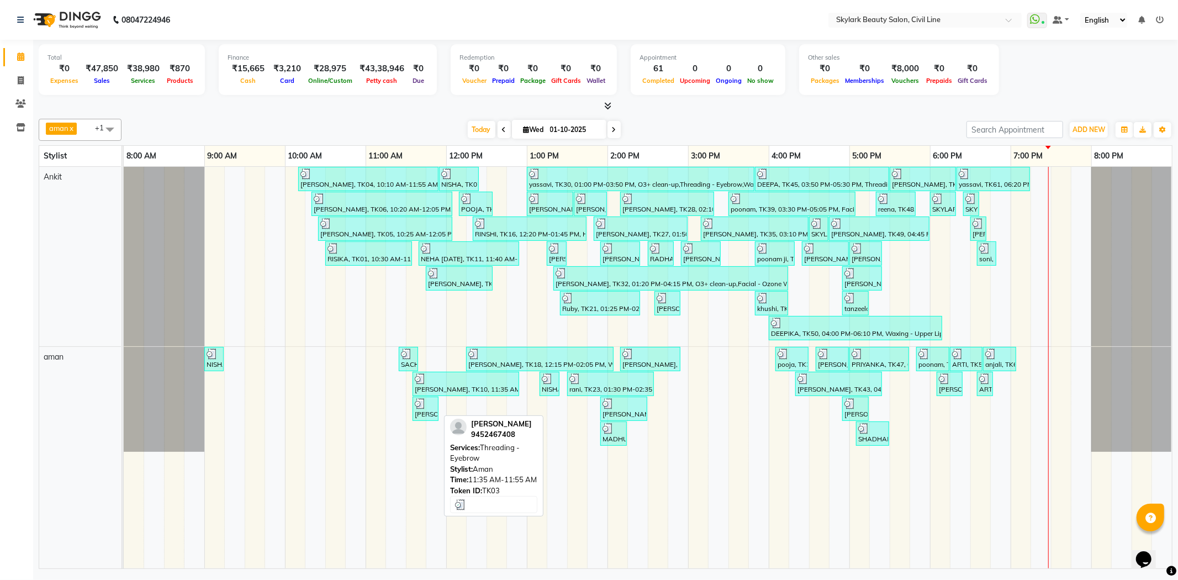
click at [427, 409] on div "[PERSON_NAME], TK03, 11:35 AM-11:55 AM, Threading - Eyebrow" at bounding box center [426, 408] width 24 height 21
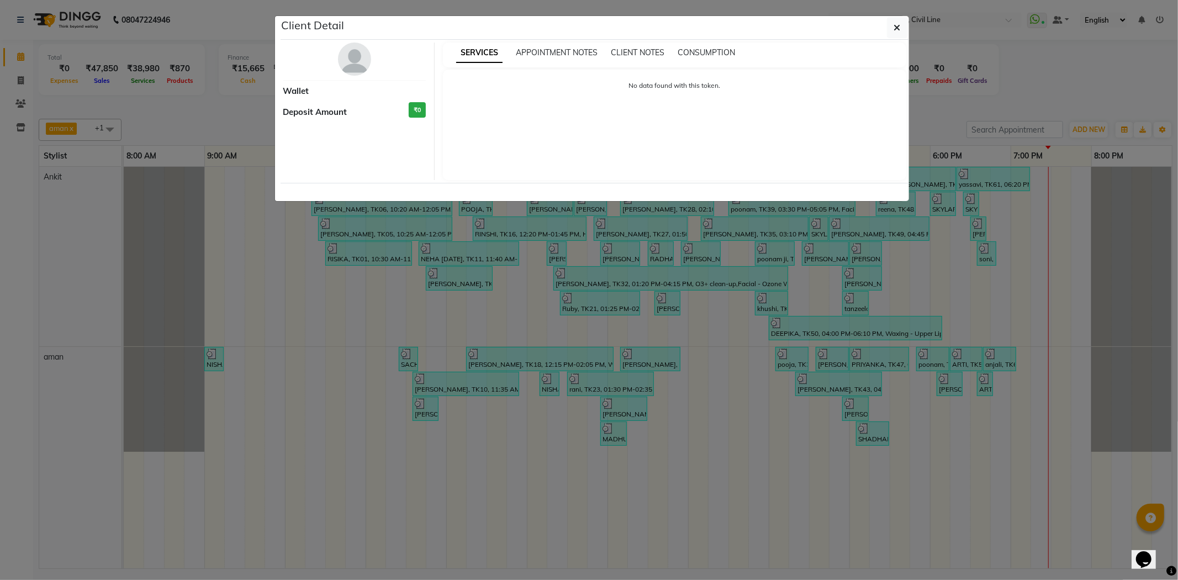
select select "3"
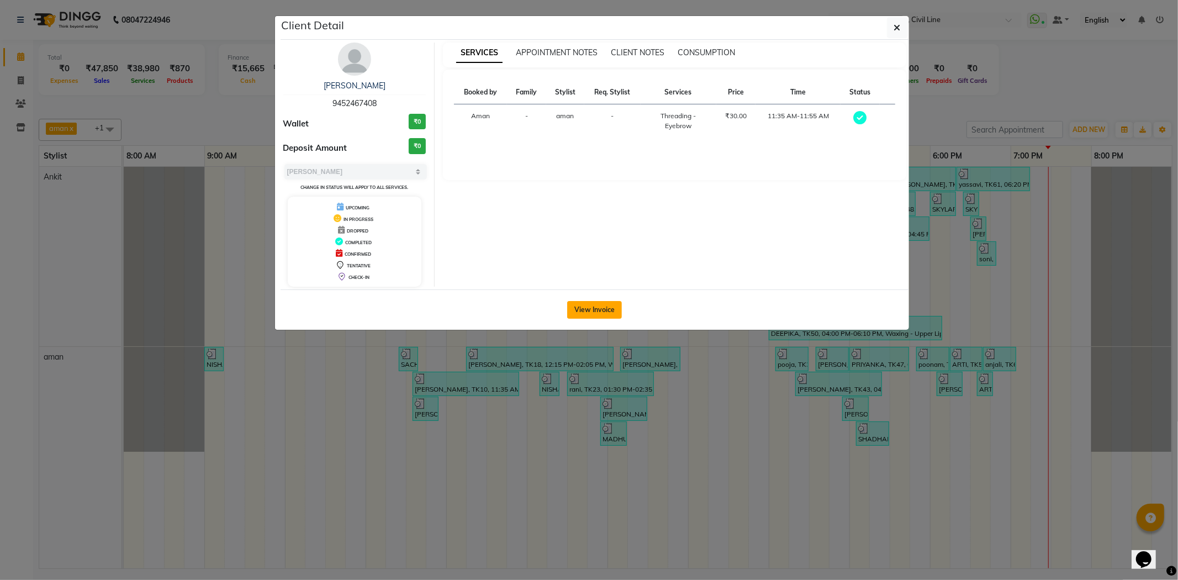
click at [607, 306] on button "View Invoice" at bounding box center [594, 310] width 55 height 18
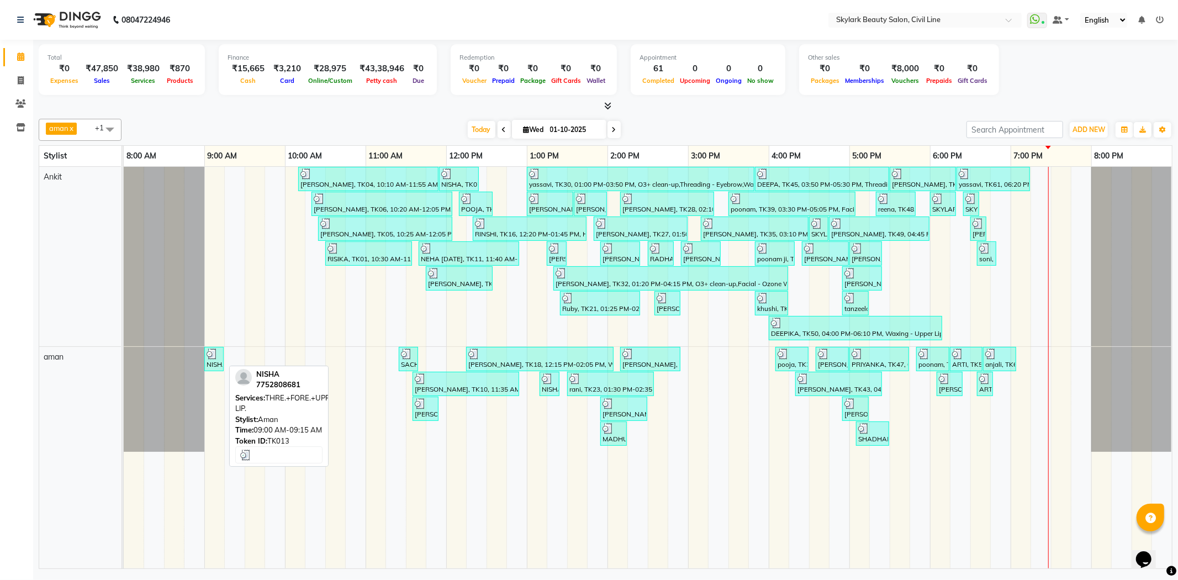
click at [218, 352] on div at bounding box center [214, 353] width 15 height 11
select select "3"
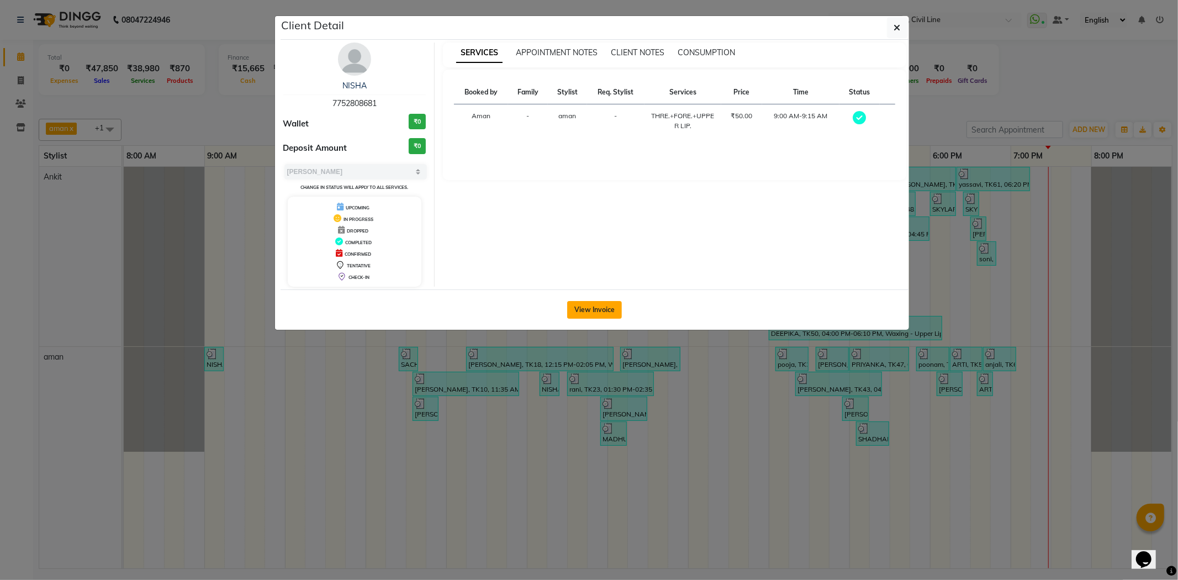
click at [588, 303] on button "View Invoice" at bounding box center [594, 310] width 55 height 18
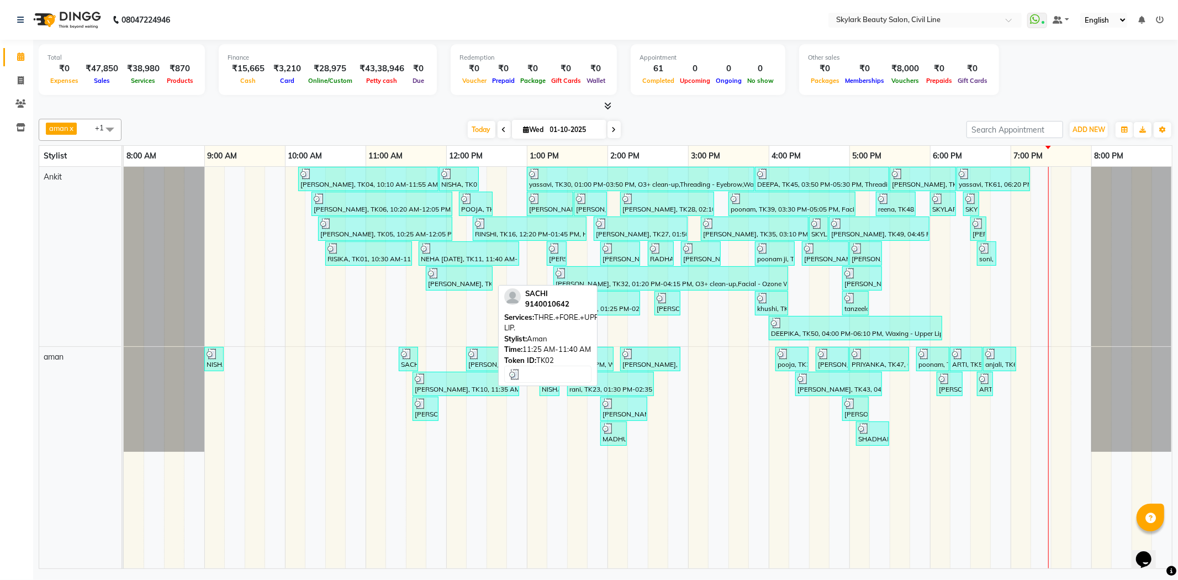
click at [411, 355] on img at bounding box center [406, 353] width 11 height 11
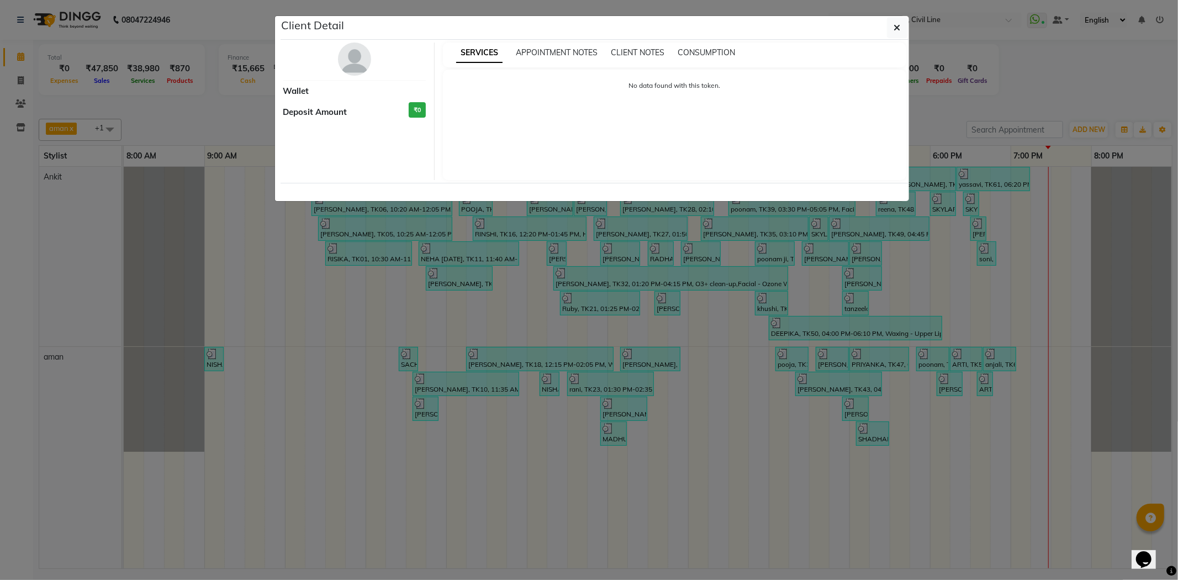
select select "3"
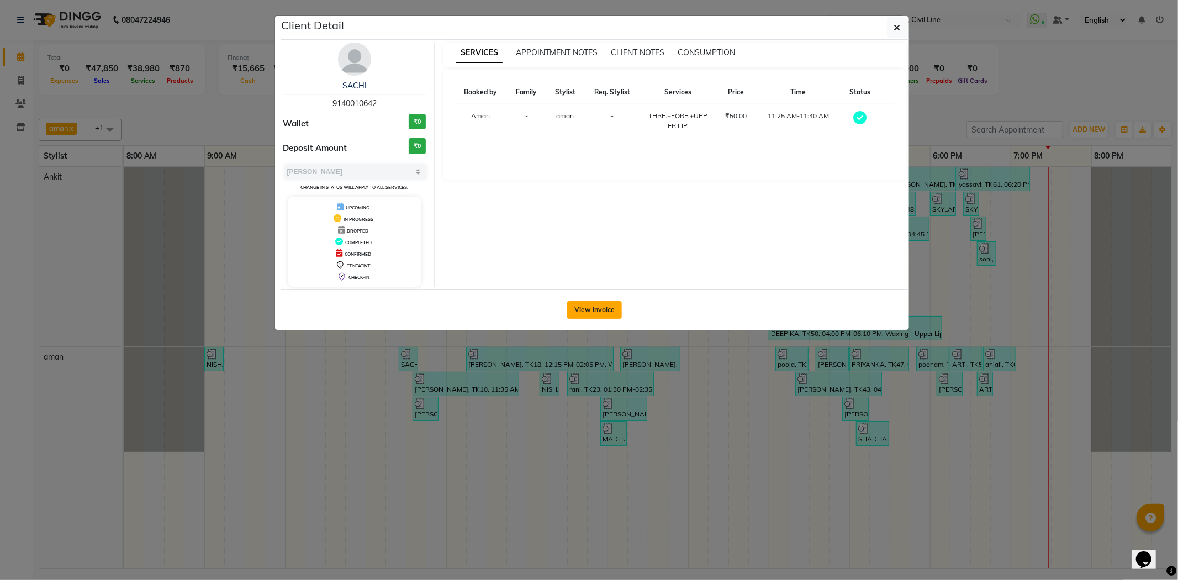
click at [601, 307] on button "View Invoice" at bounding box center [594, 310] width 55 height 18
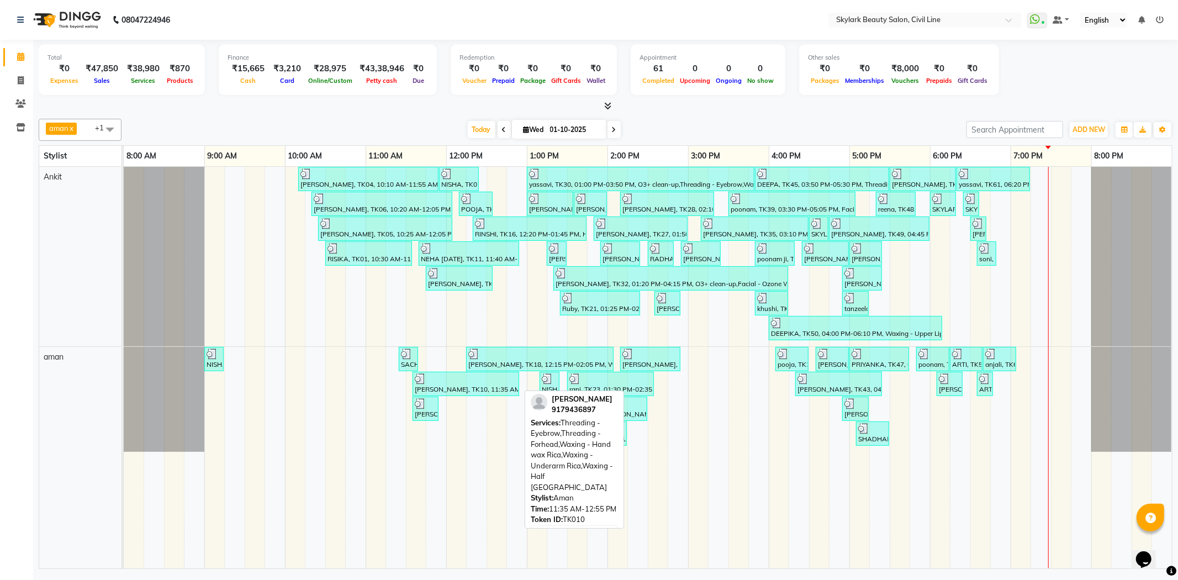
click at [467, 388] on div "[PERSON_NAME], TK10, 11:35 AM-12:55 PM, Threading - Eyebrow,Threading - Forhead…" at bounding box center [466, 383] width 104 height 21
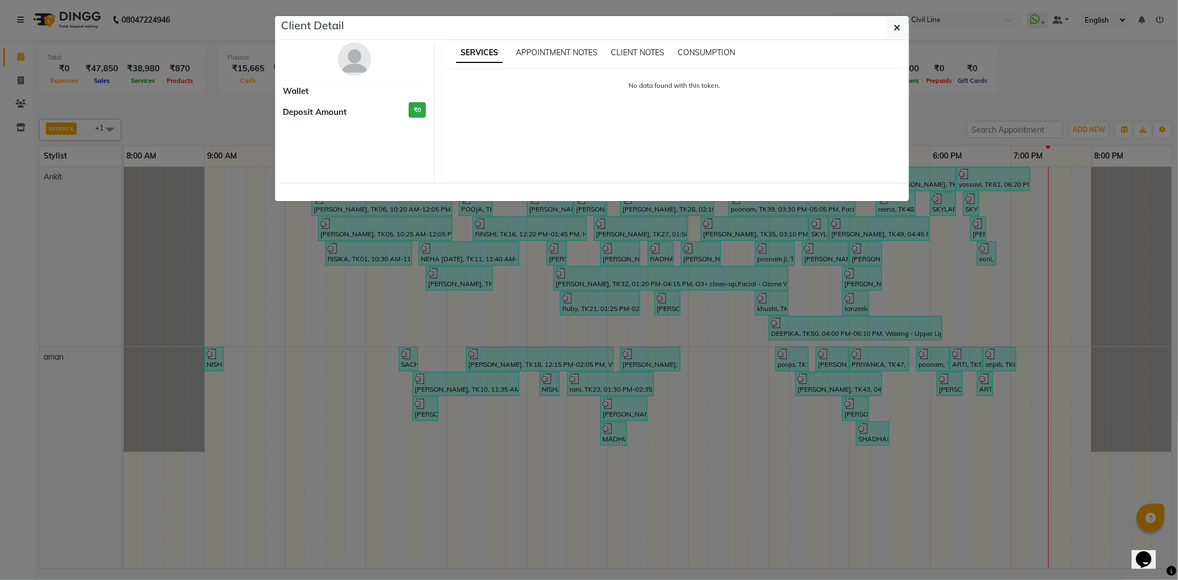
select select "3"
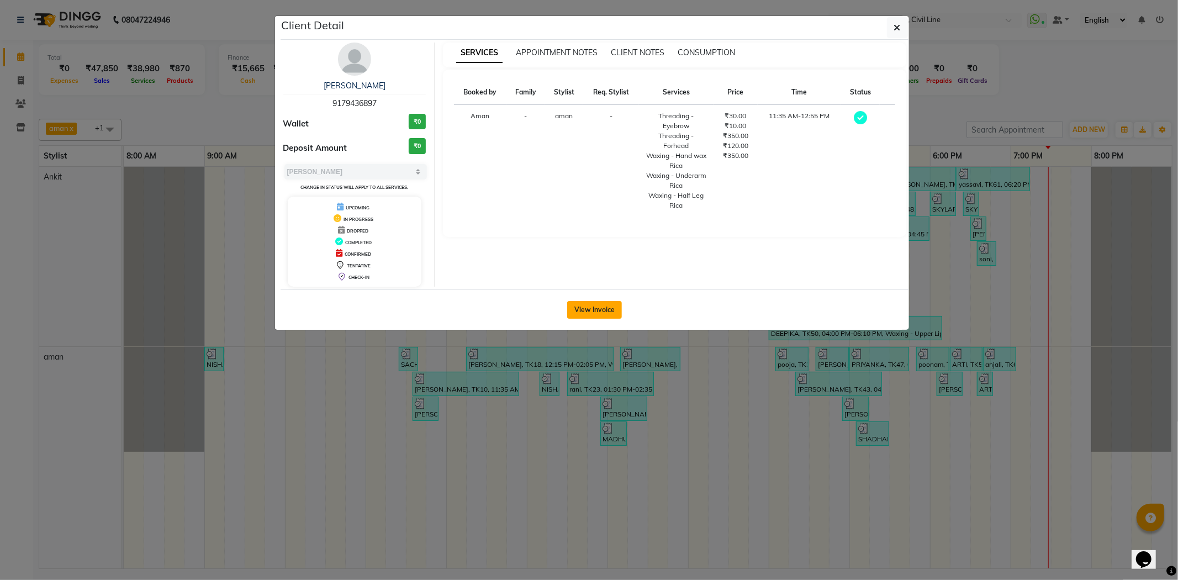
click at [577, 307] on button "View Invoice" at bounding box center [594, 310] width 55 height 18
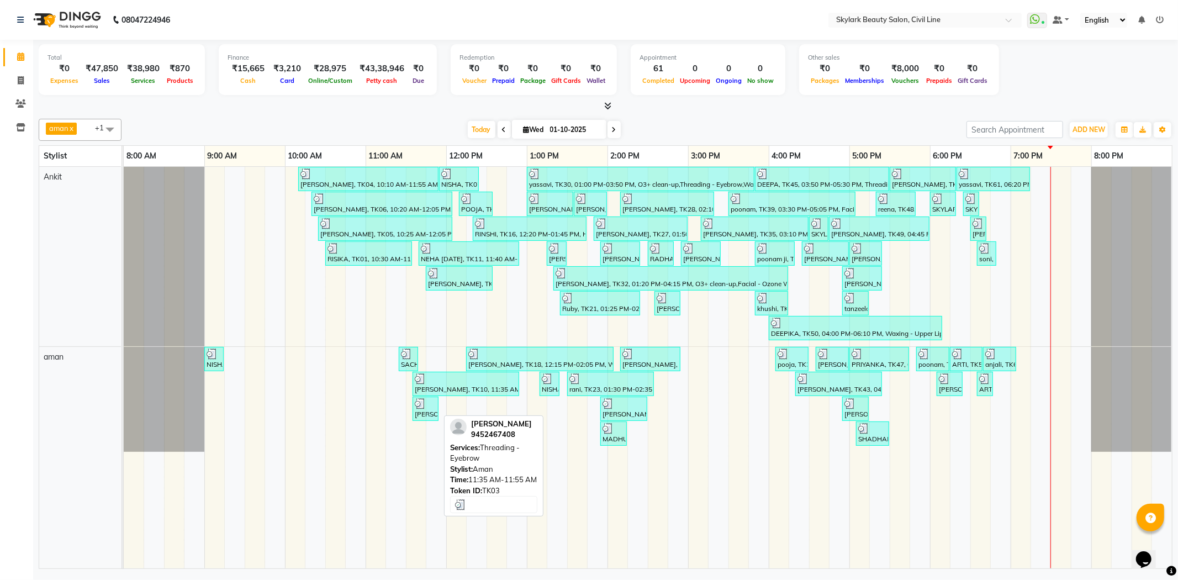
click at [429, 410] on div "[PERSON_NAME], TK03, 11:35 AM-11:55 AM, Threading - Eyebrow" at bounding box center [426, 408] width 24 height 21
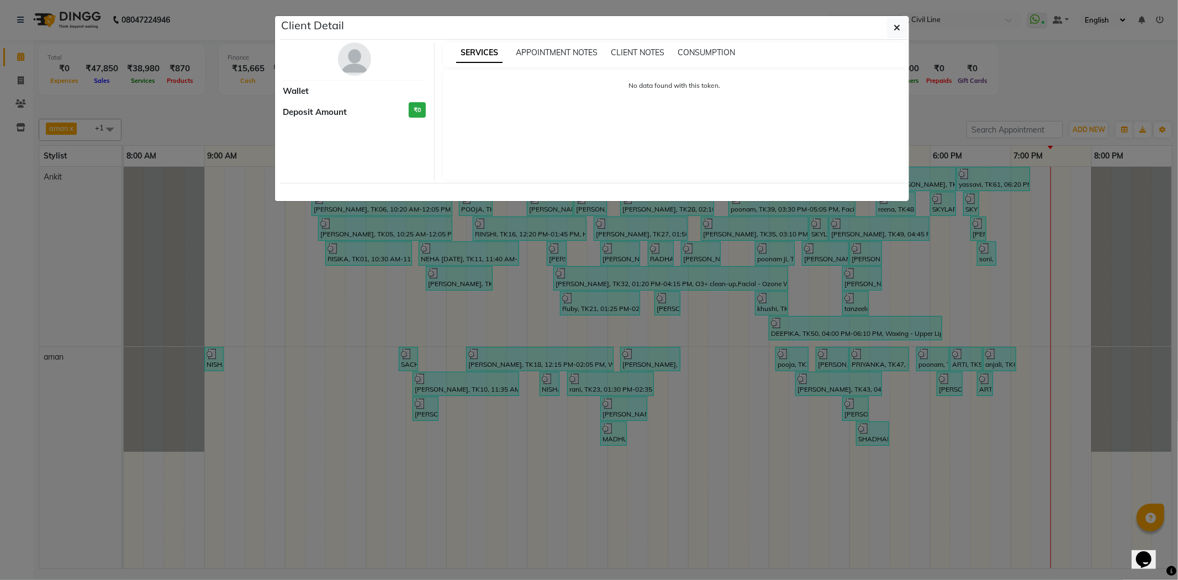
select select "3"
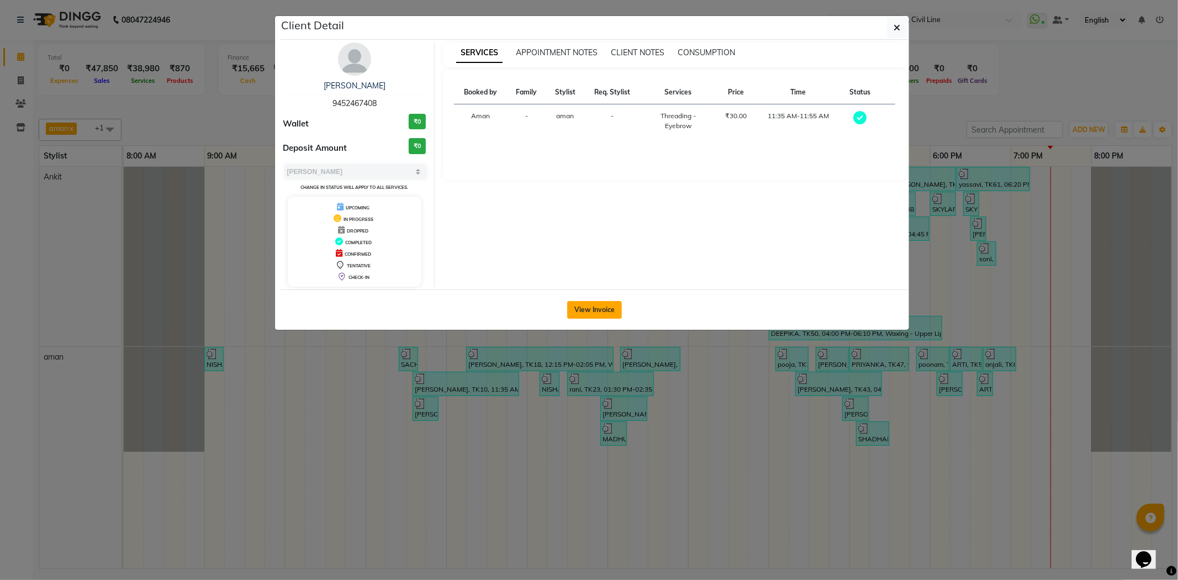
click at [578, 312] on button "View Invoice" at bounding box center [594, 310] width 55 height 18
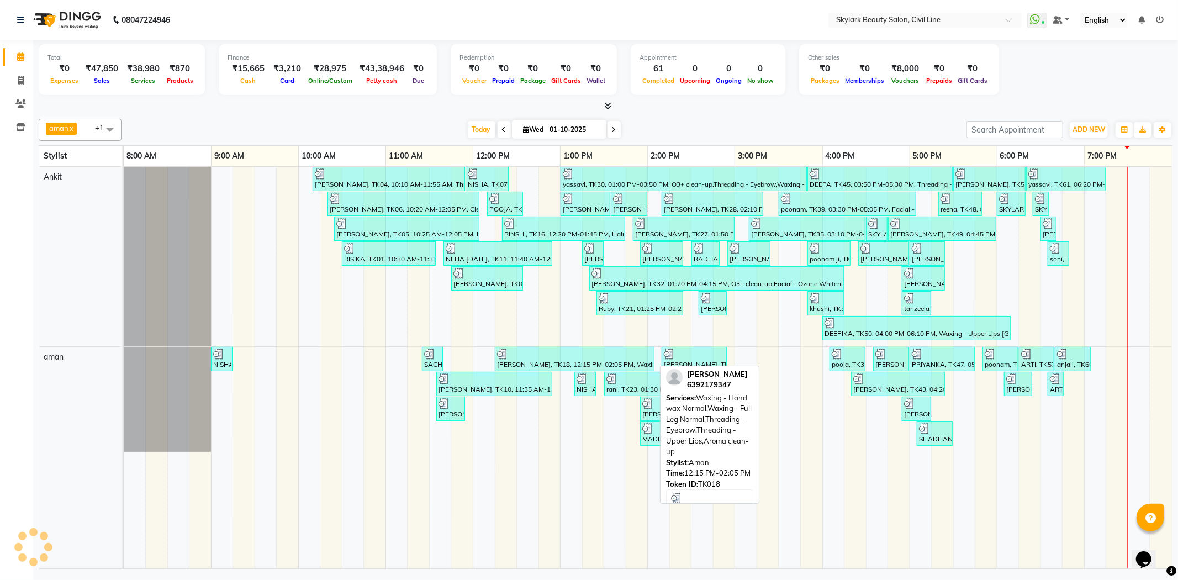
click at [558, 350] on div at bounding box center [574, 353] width 155 height 11
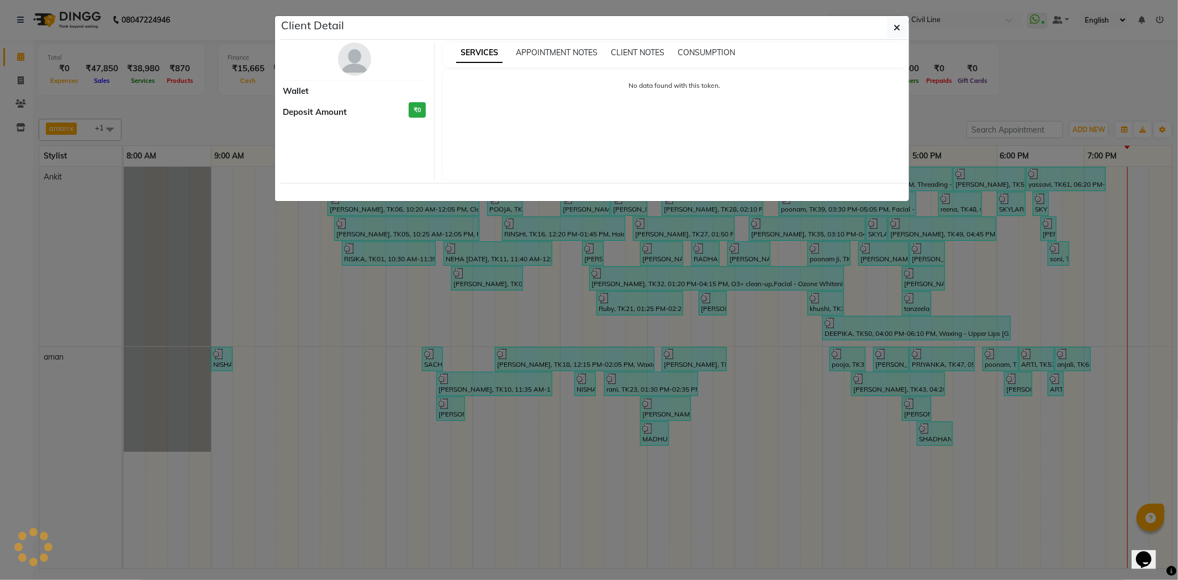
select select "3"
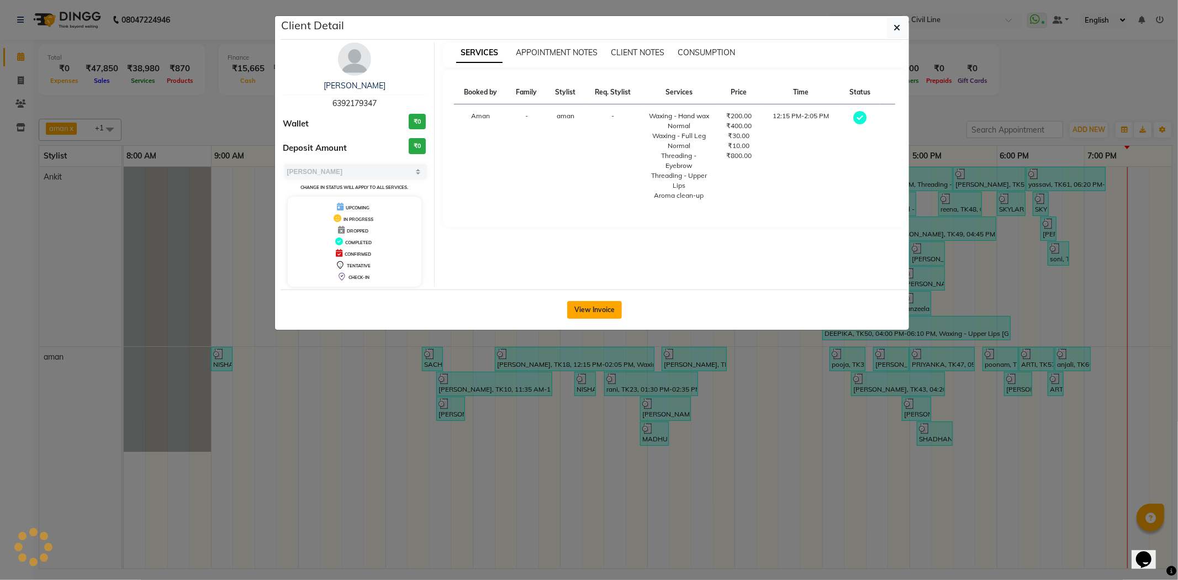
click at [592, 314] on button "View Invoice" at bounding box center [594, 310] width 55 height 18
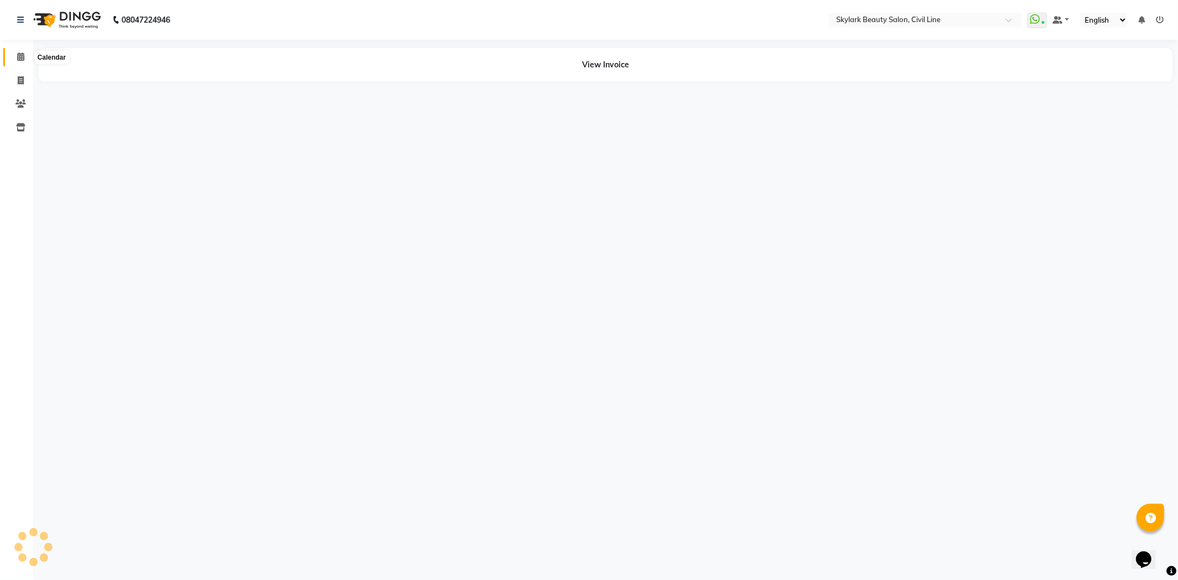
click at [17, 61] on icon at bounding box center [20, 56] width 7 height 8
click at [20, 59] on icon at bounding box center [20, 56] width 7 height 8
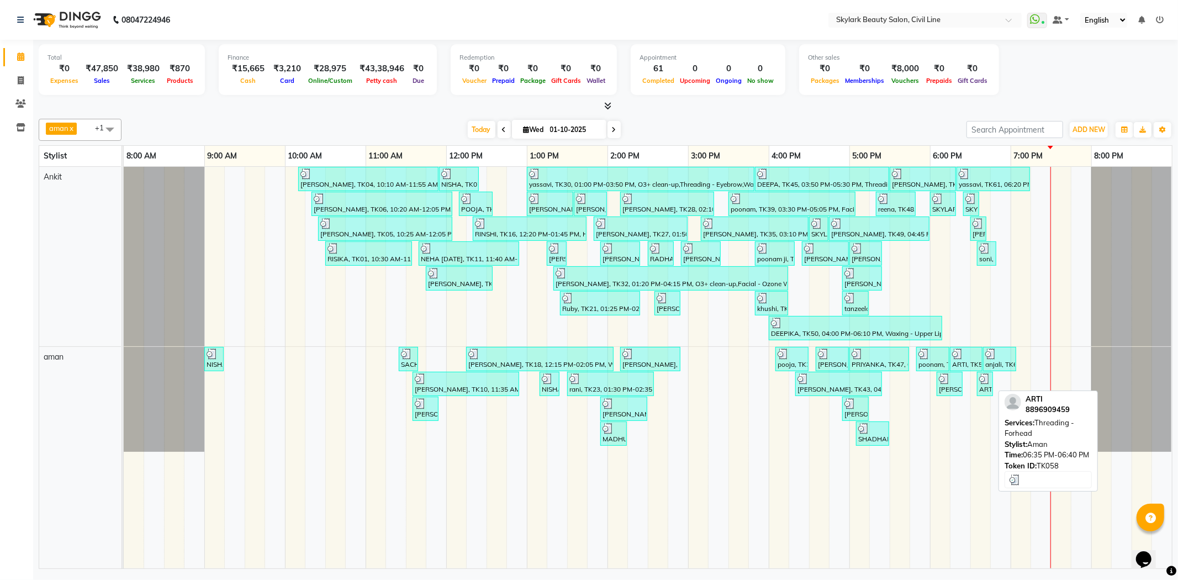
click at [990, 383] on div at bounding box center [985, 378] width 12 height 11
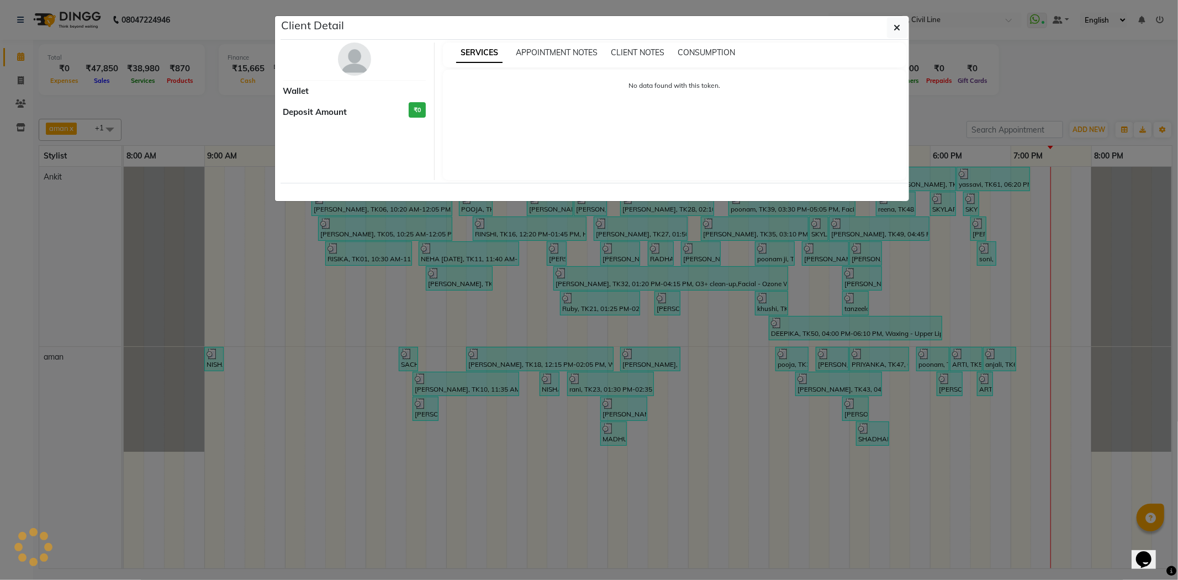
select select "3"
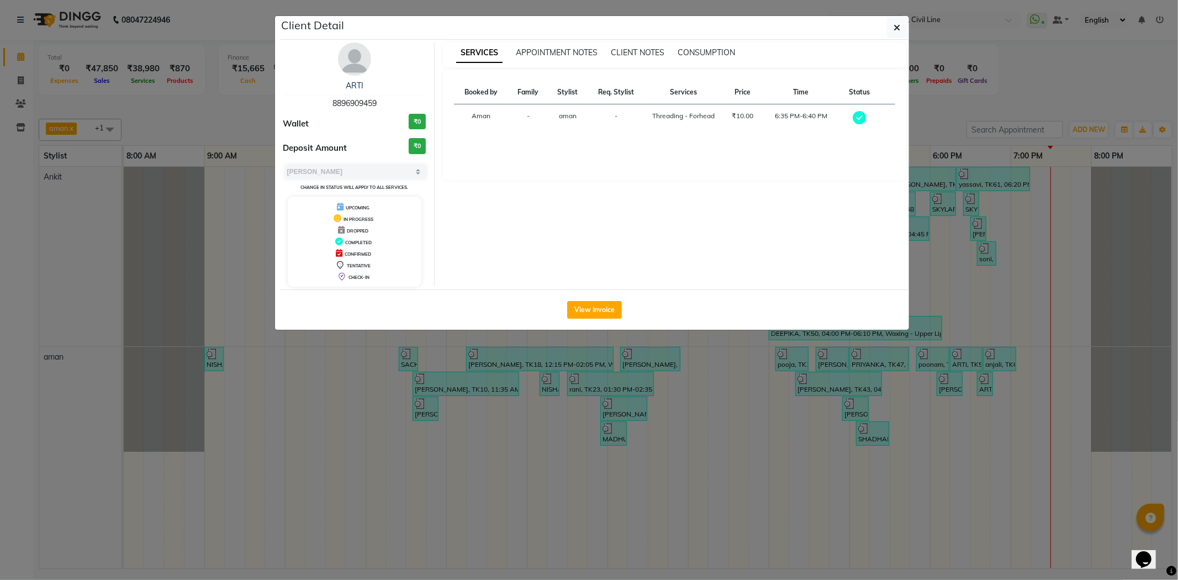
click at [758, 404] on ngb-modal-window "Client Detail ARTI 8896909459 Wallet ₹0 Deposit Amount ₹0 Select MARK DONE UPCO…" at bounding box center [589, 290] width 1178 height 580
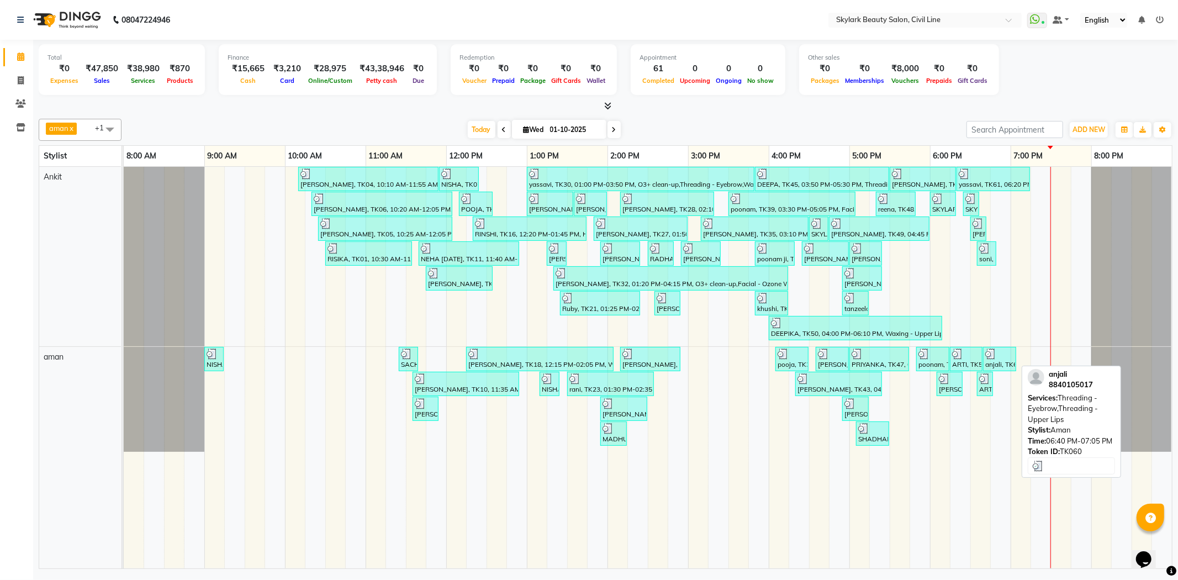
click at [1003, 355] on div at bounding box center [999, 353] width 29 height 11
select select "3"
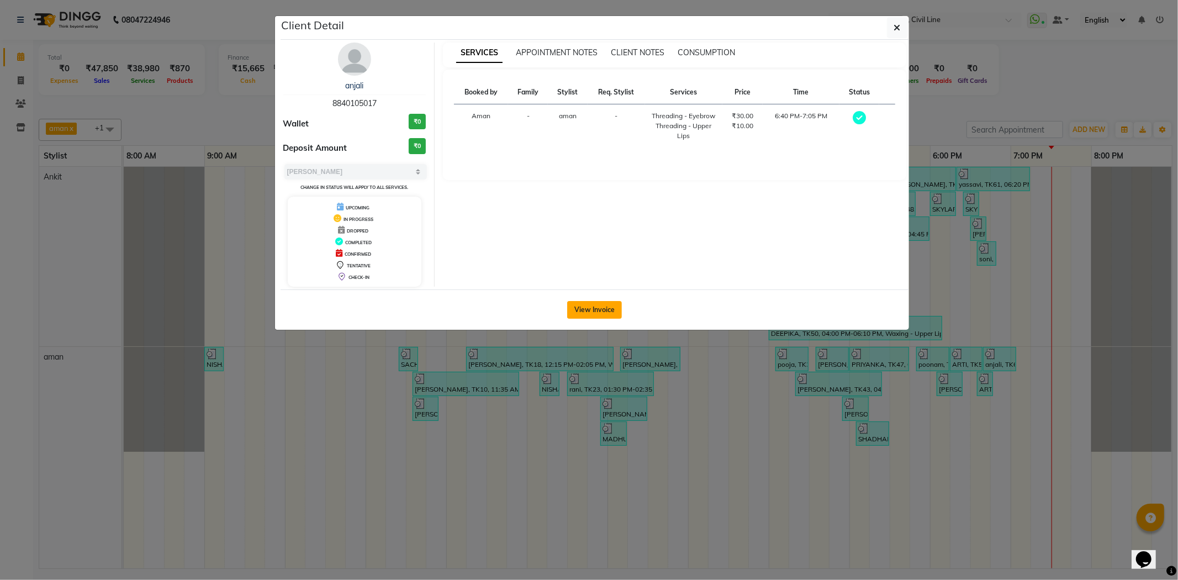
click at [580, 305] on button "View Invoice" at bounding box center [594, 310] width 55 height 18
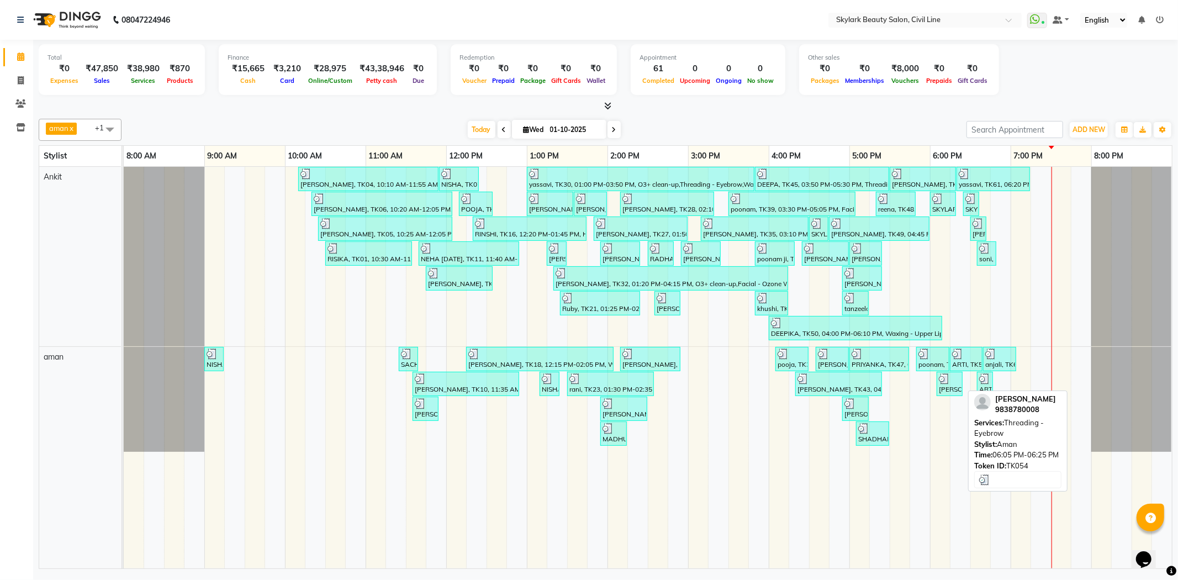
click at [950, 381] on img at bounding box center [944, 378] width 11 height 11
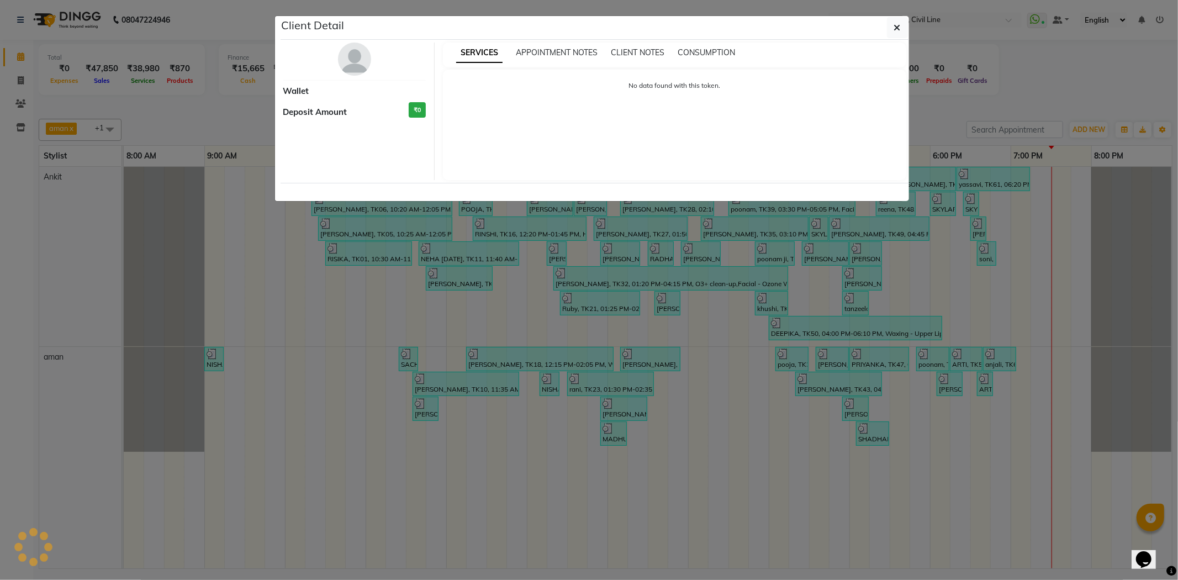
select select "3"
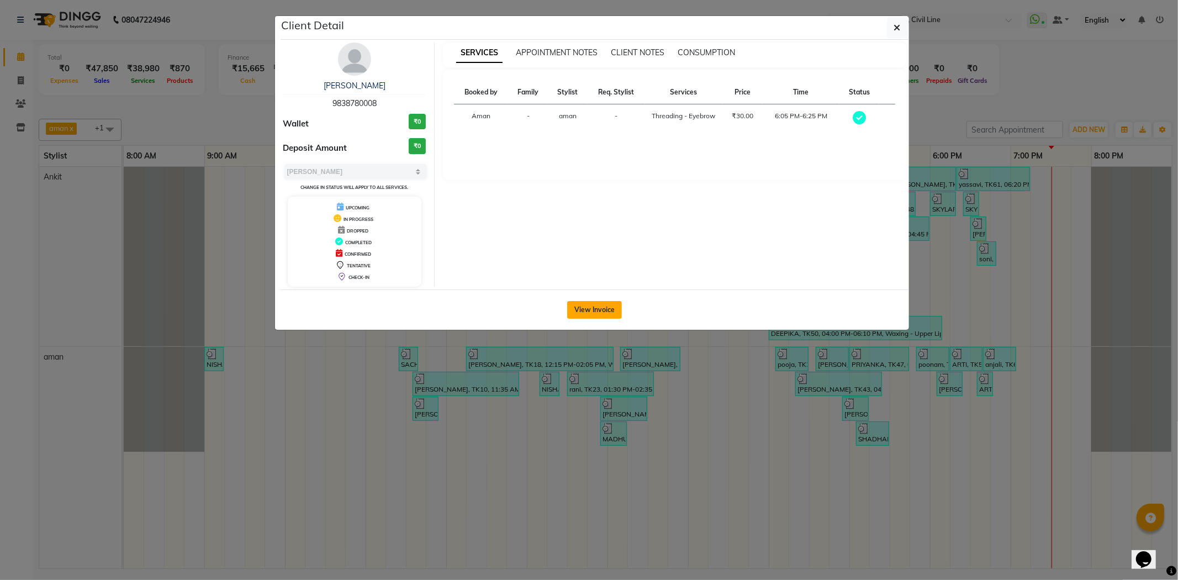
click at [604, 307] on button "View Invoice" at bounding box center [594, 310] width 55 height 18
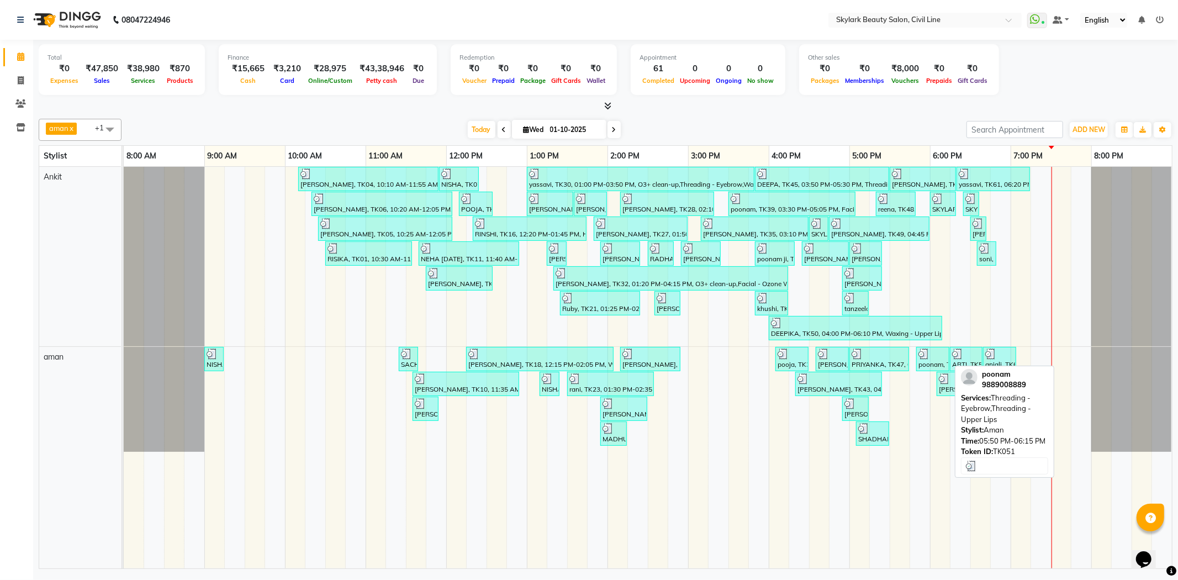
click at [933, 357] on div at bounding box center [932, 353] width 29 height 11
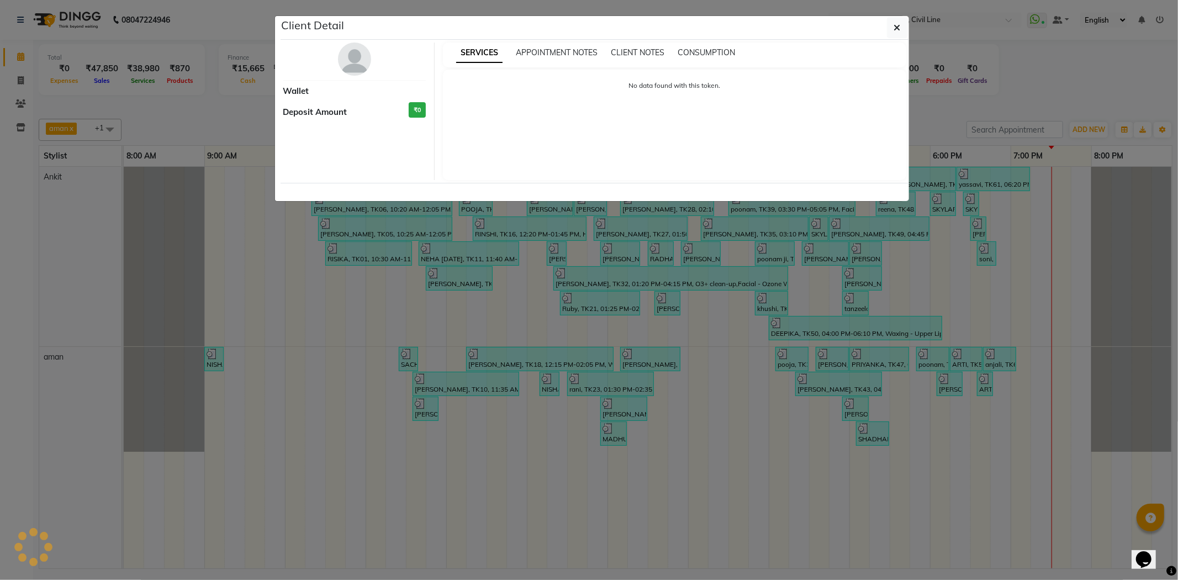
select select "3"
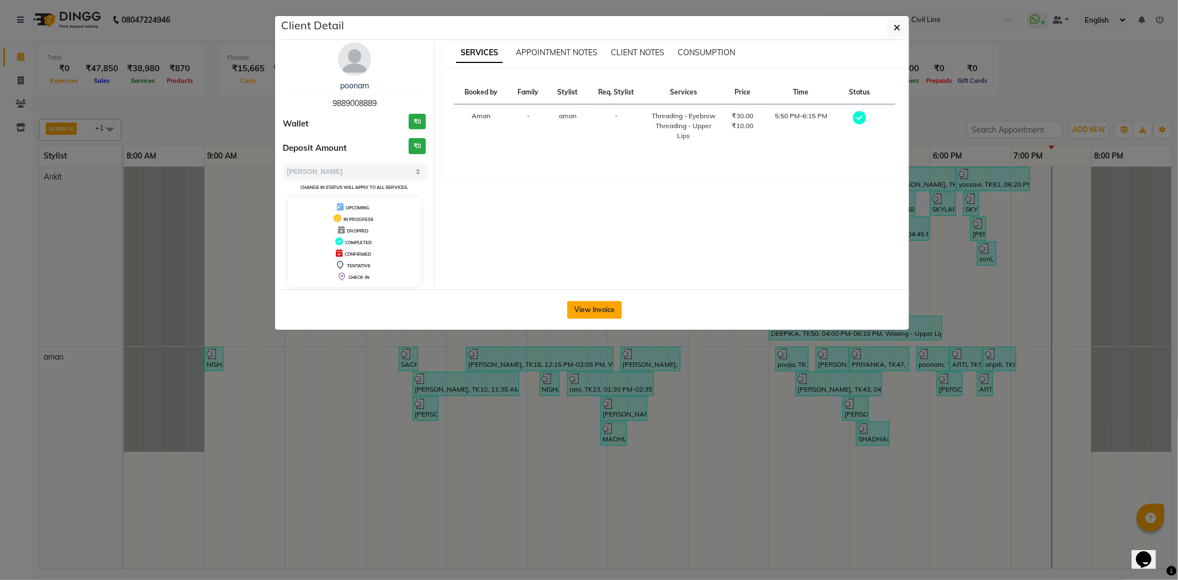
click at [617, 307] on button "View Invoice" at bounding box center [594, 310] width 55 height 18
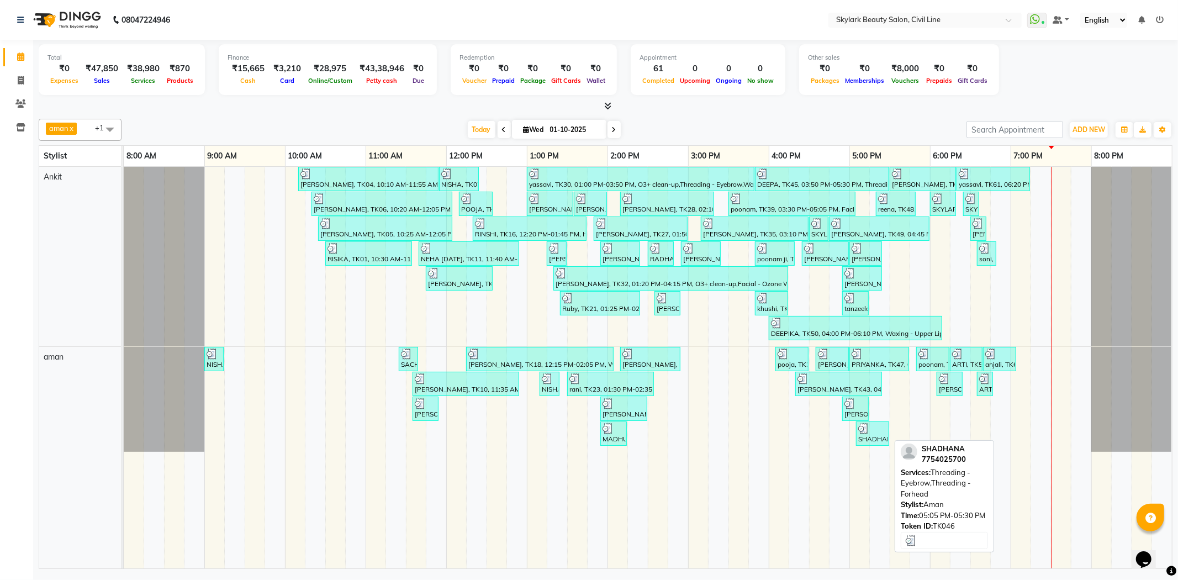
click at [886, 433] on div "SHADHANA, TK46, 05:05 PM-05:30 PM, Threading - Eyebrow,Threading - Forhead" at bounding box center [872, 433] width 31 height 21
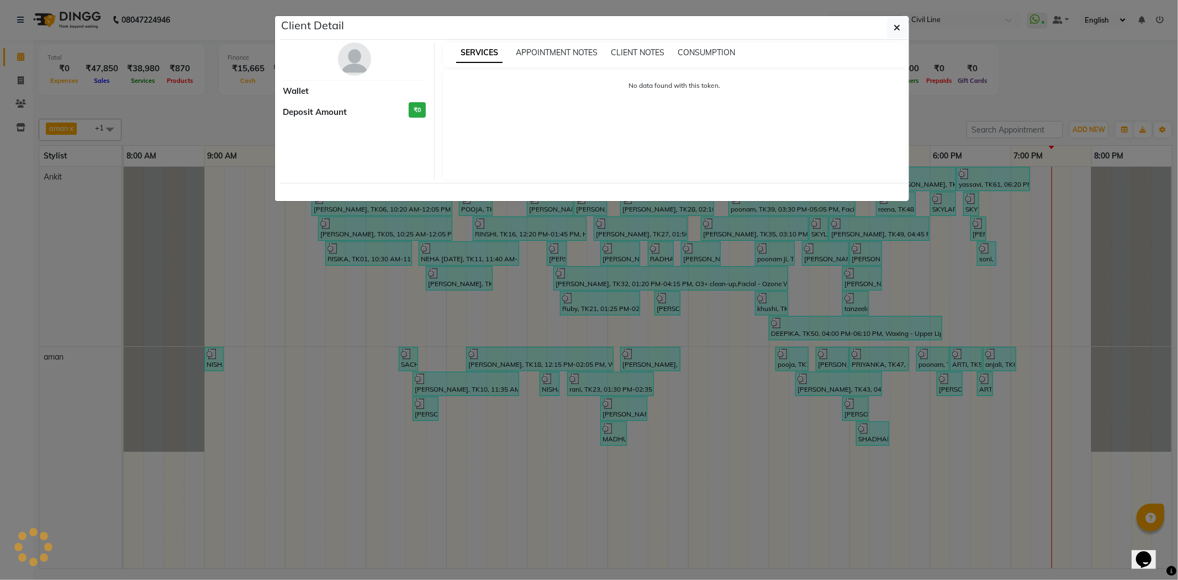
select select "3"
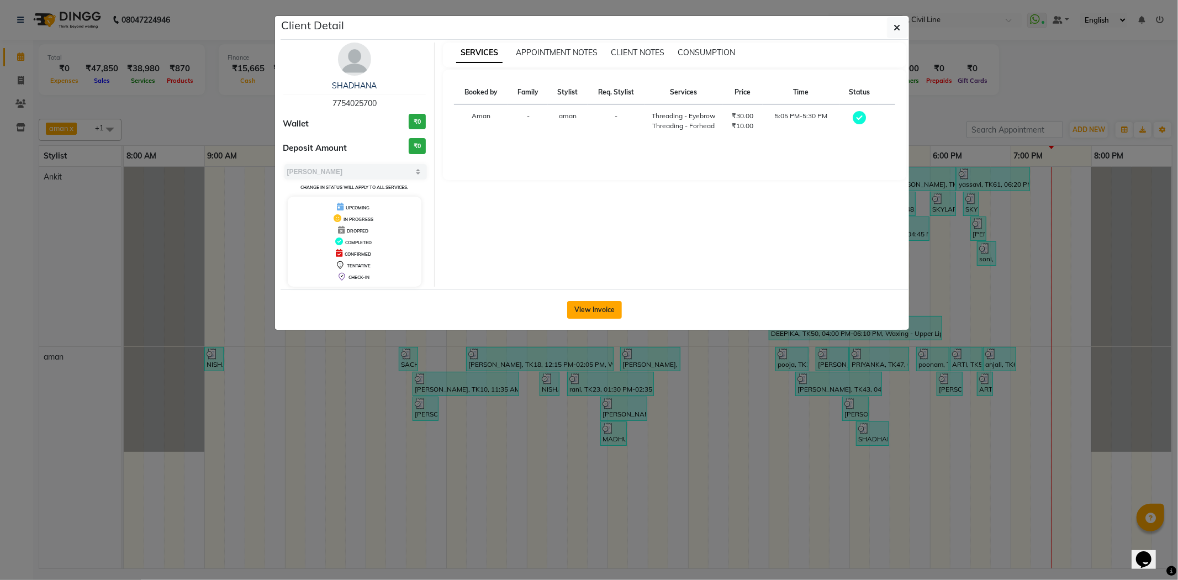
click at [597, 308] on button "View Invoice" at bounding box center [594, 310] width 55 height 18
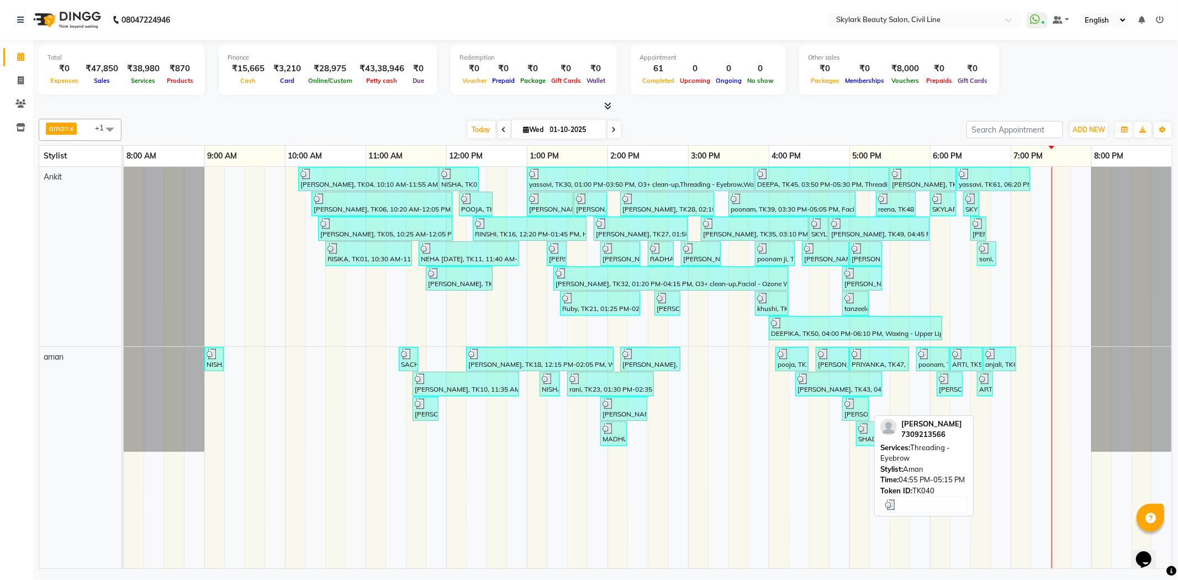
click at [864, 404] on div at bounding box center [855, 403] width 22 height 11
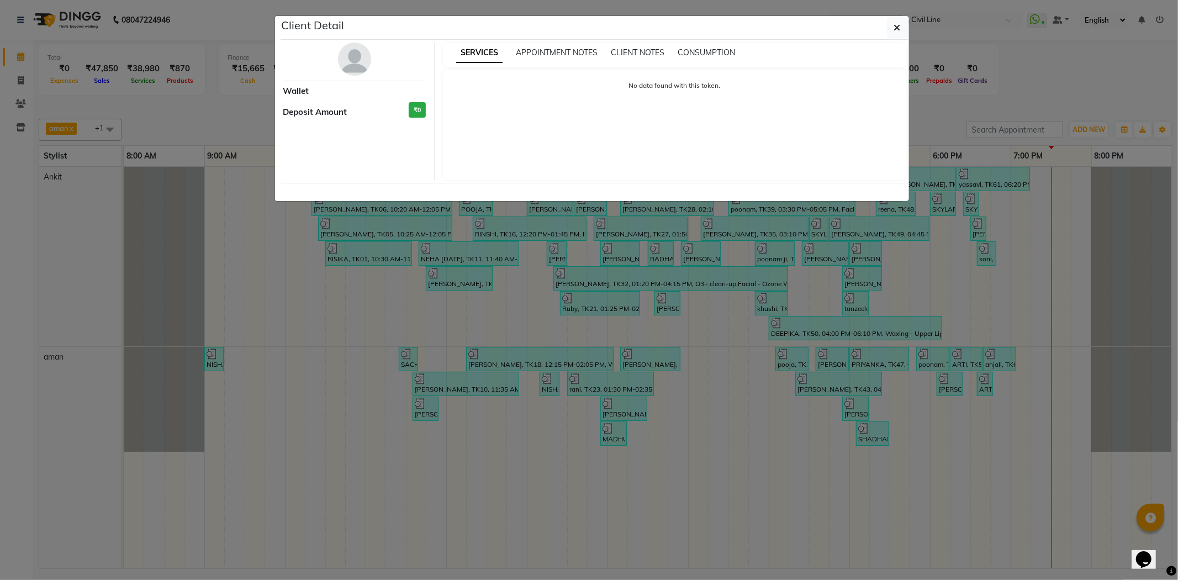
select select "3"
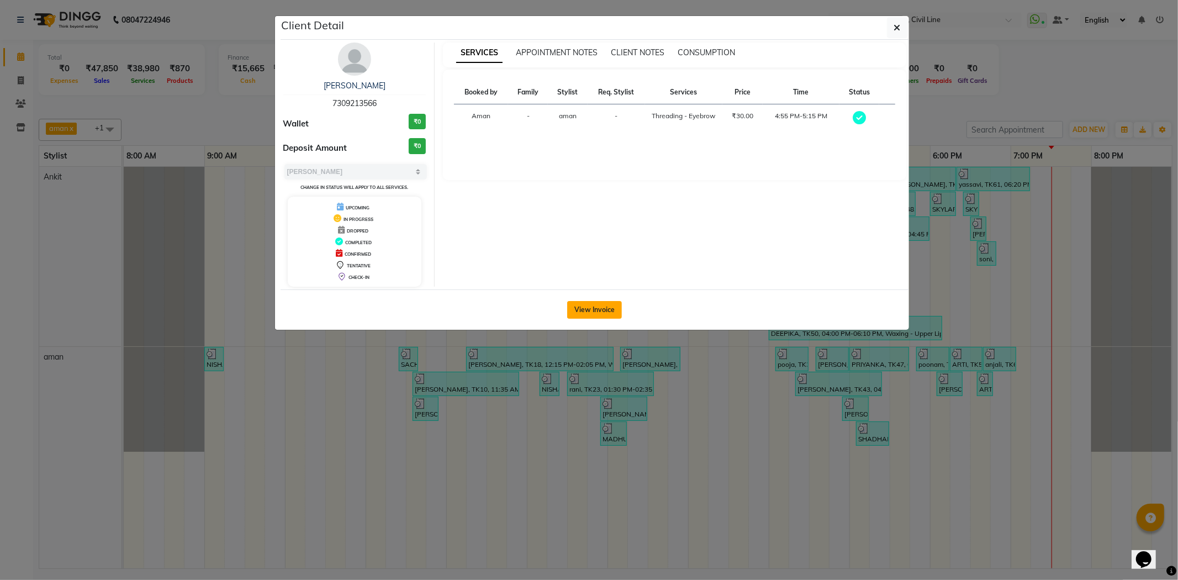
click at [595, 306] on button "View Invoice" at bounding box center [594, 310] width 55 height 18
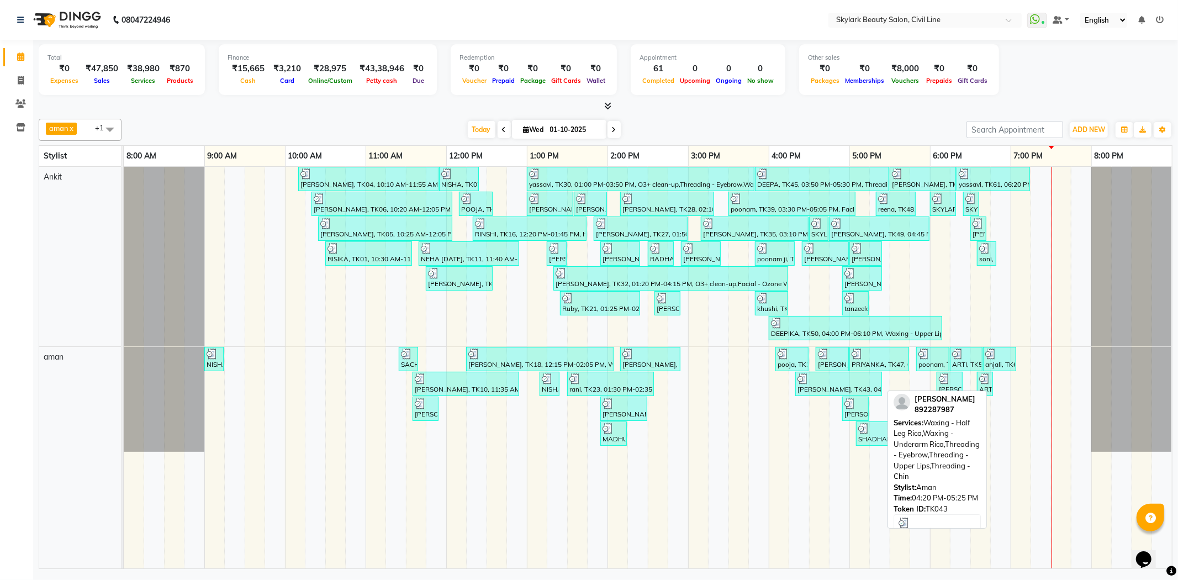
click at [858, 383] on div at bounding box center [838, 378] width 82 height 11
select select "3"
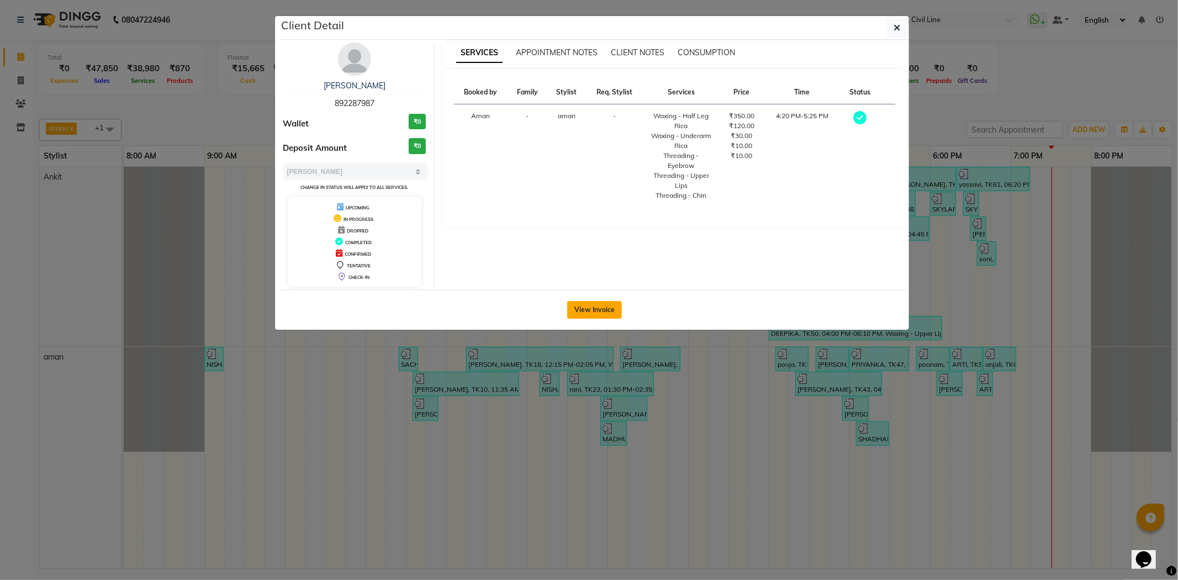
click at [614, 308] on button "View Invoice" at bounding box center [594, 310] width 55 height 18
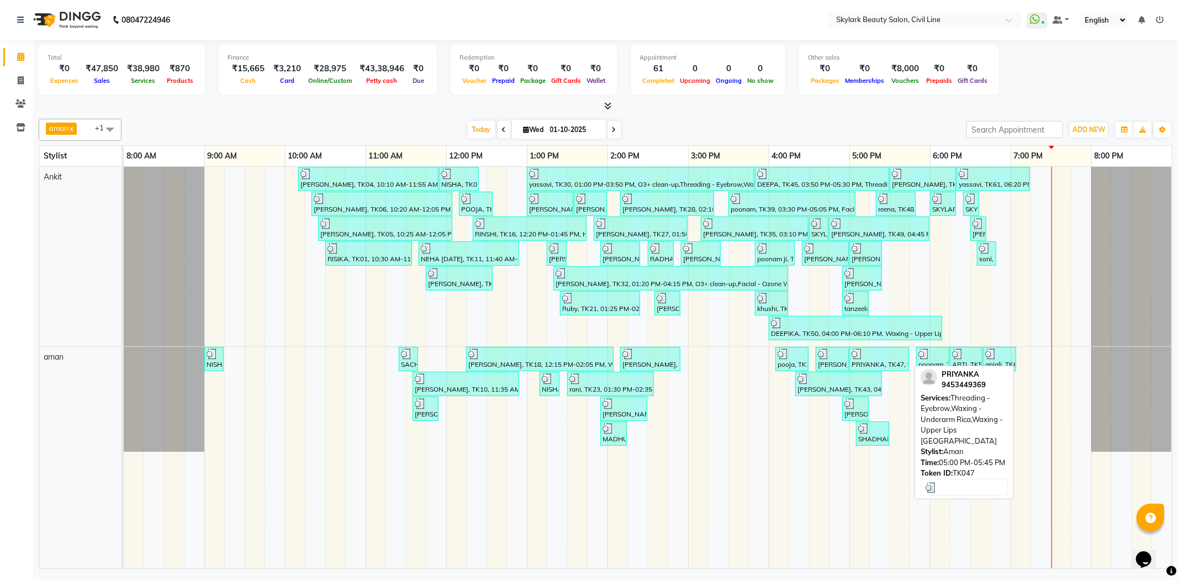
click at [880, 355] on div at bounding box center [879, 353] width 55 height 11
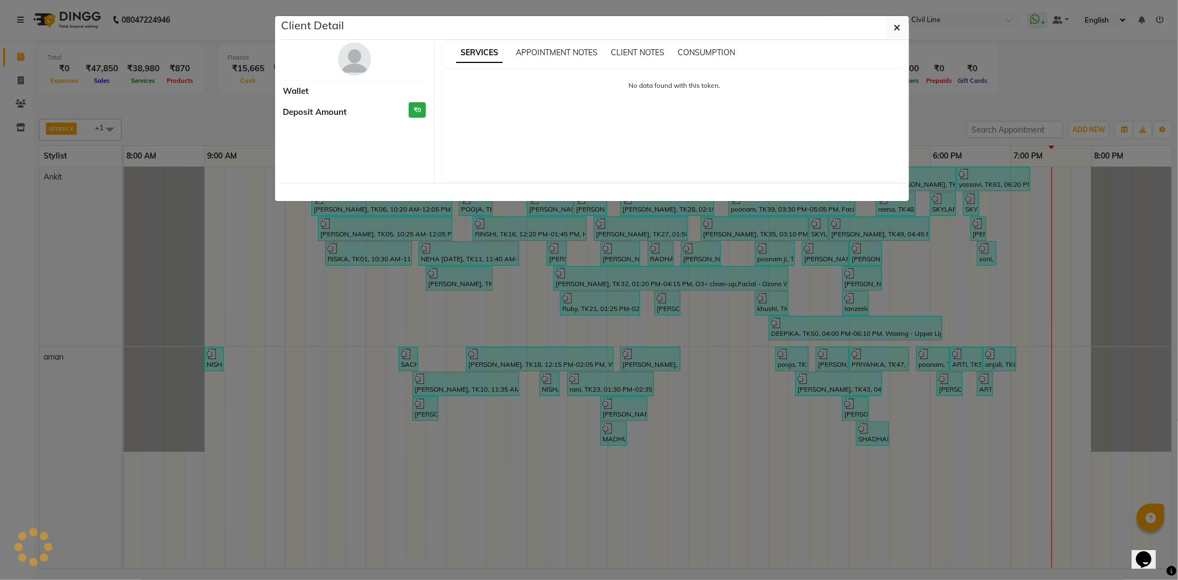
select select "3"
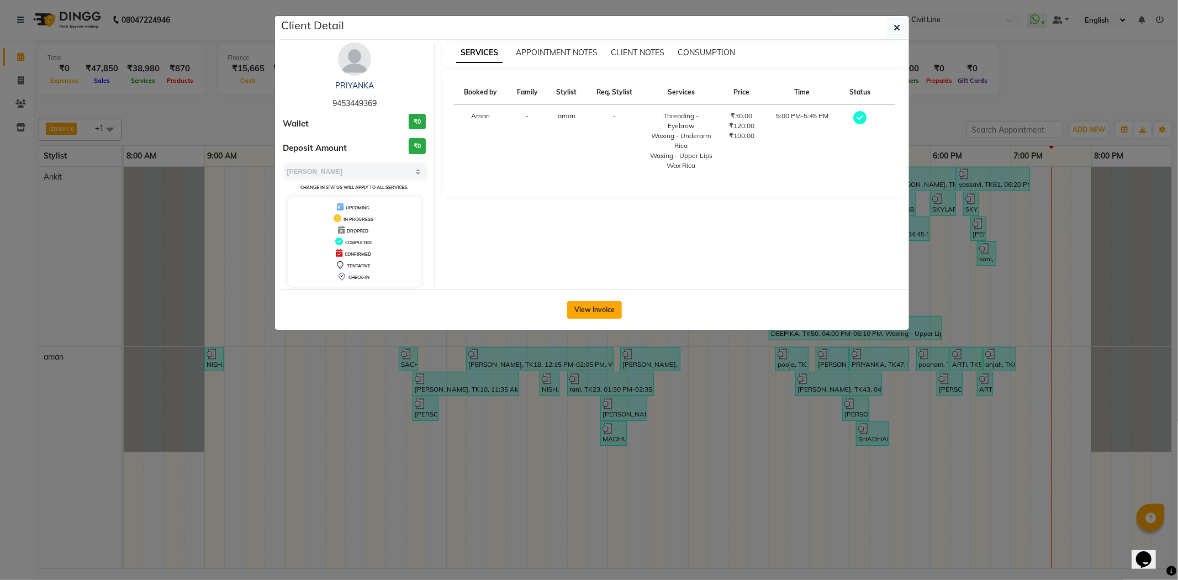
click at [603, 306] on button "View Invoice" at bounding box center [594, 310] width 55 height 18
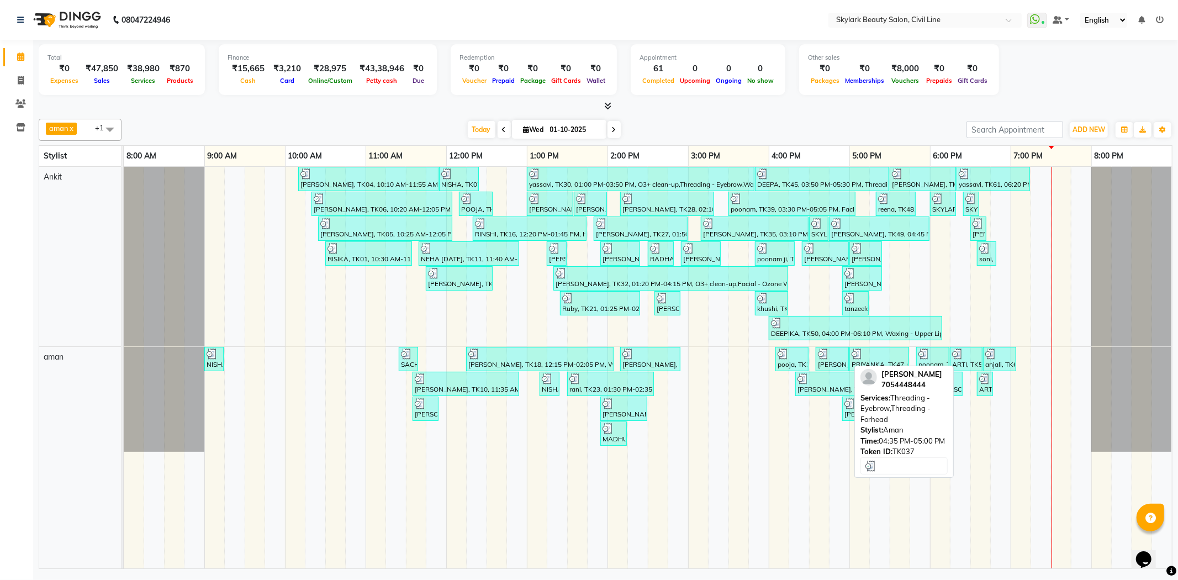
click at [840, 353] on div at bounding box center [832, 353] width 29 height 11
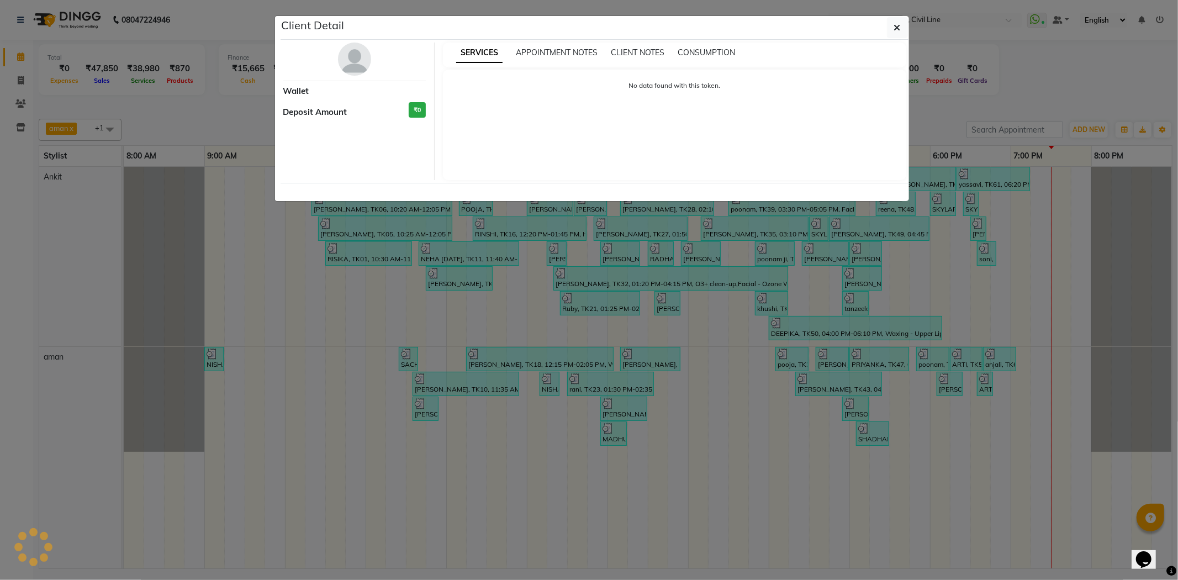
select select "3"
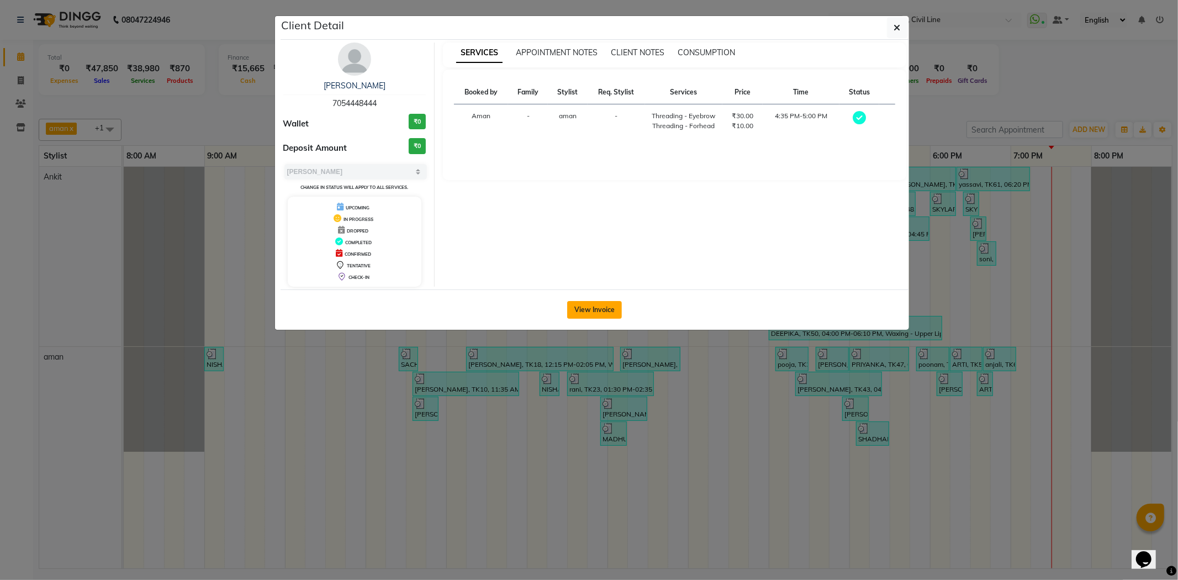
click at [605, 305] on button "View Invoice" at bounding box center [594, 310] width 55 height 18
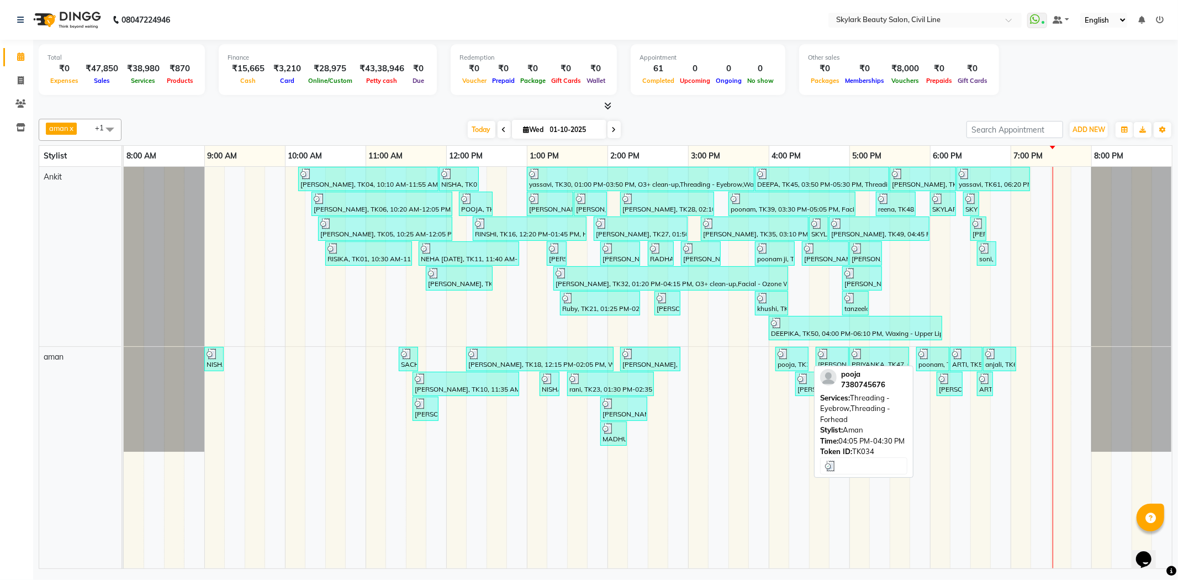
click at [793, 354] on div at bounding box center [792, 353] width 29 height 11
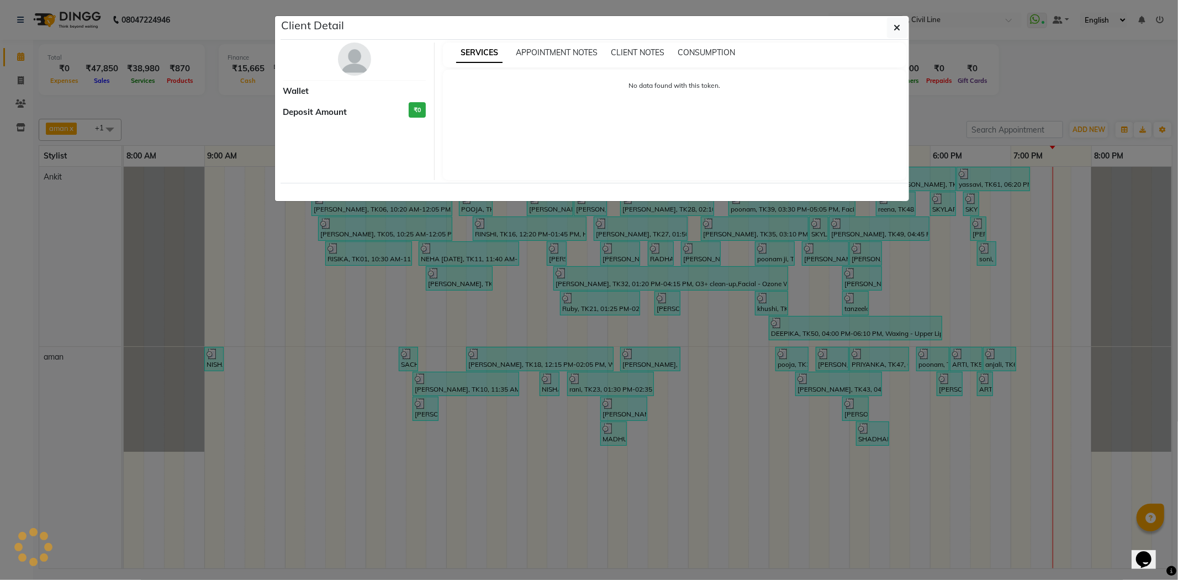
select select "3"
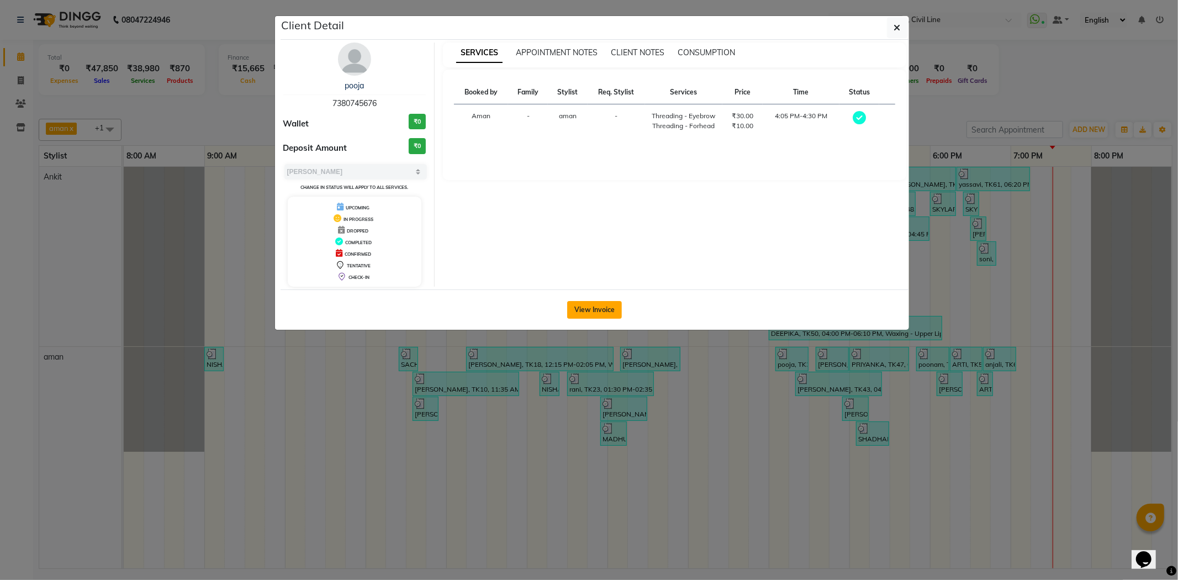
click at [602, 306] on button "View Invoice" at bounding box center [594, 310] width 55 height 18
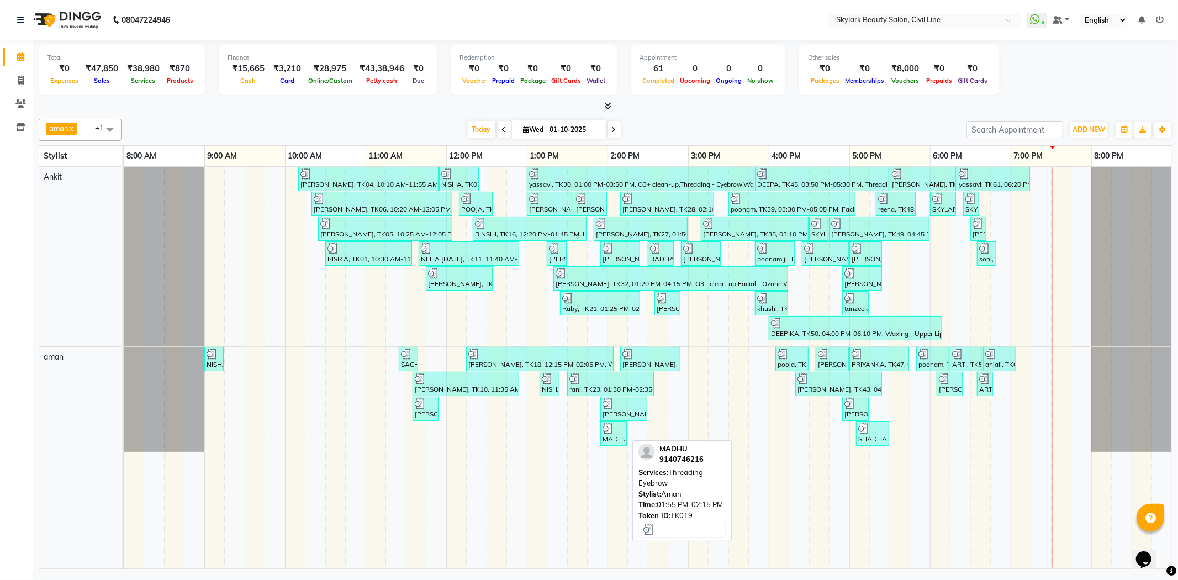
click at [622, 434] on div "MADHU, TK19, 01:55 PM-02:15 PM, Threading - Eyebrow" at bounding box center [613, 433] width 24 height 21
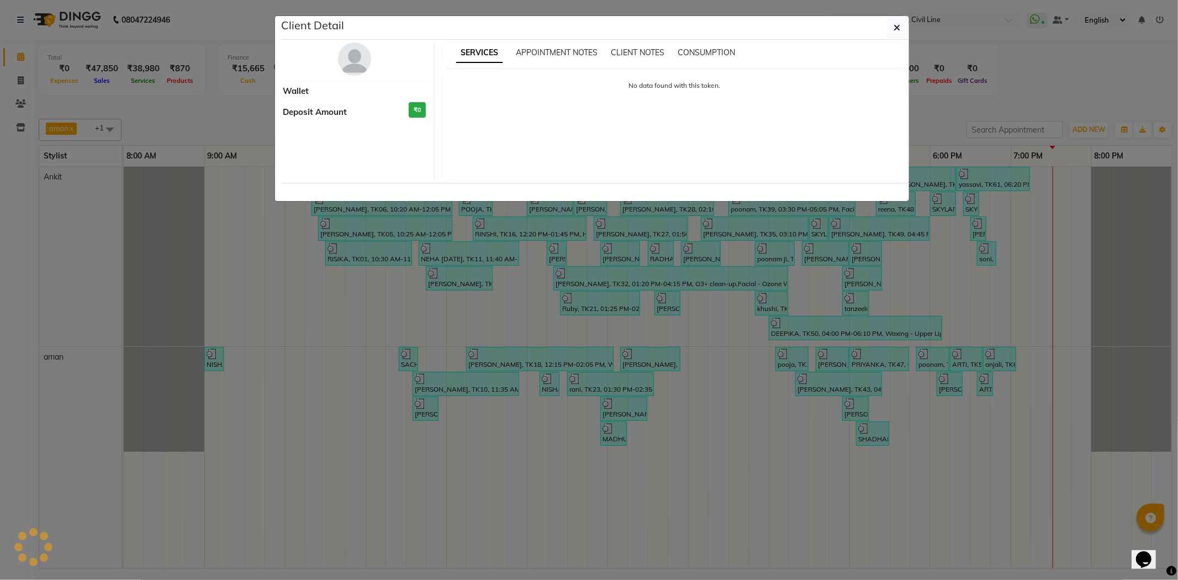
select select "3"
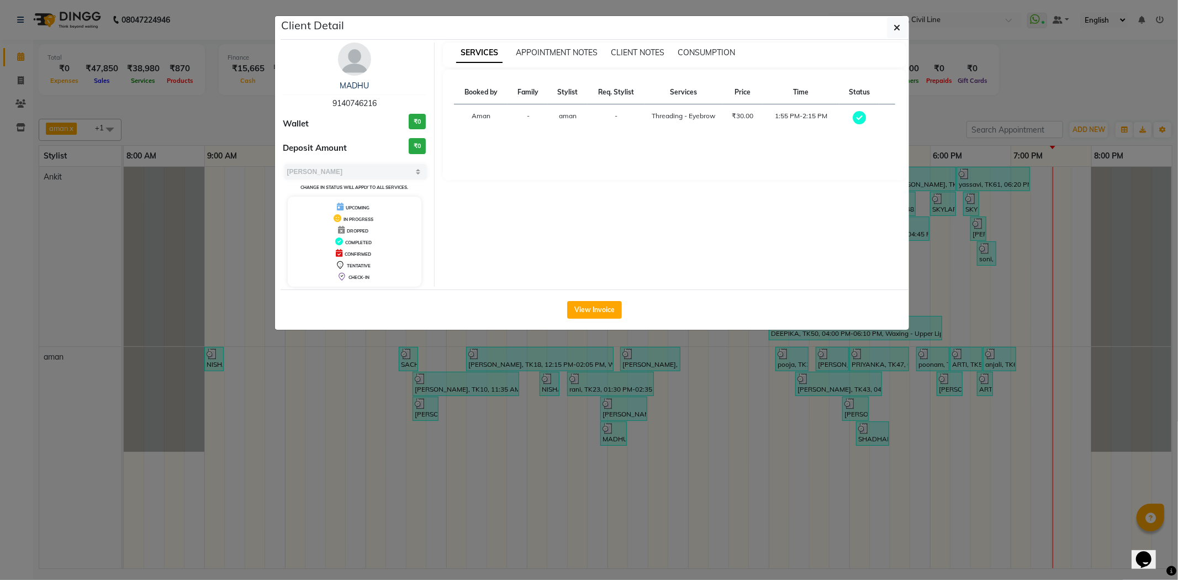
click at [599, 297] on div "View Invoice" at bounding box center [595, 309] width 628 height 40
click at [600, 302] on button "View Invoice" at bounding box center [594, 310] width 55 height 18
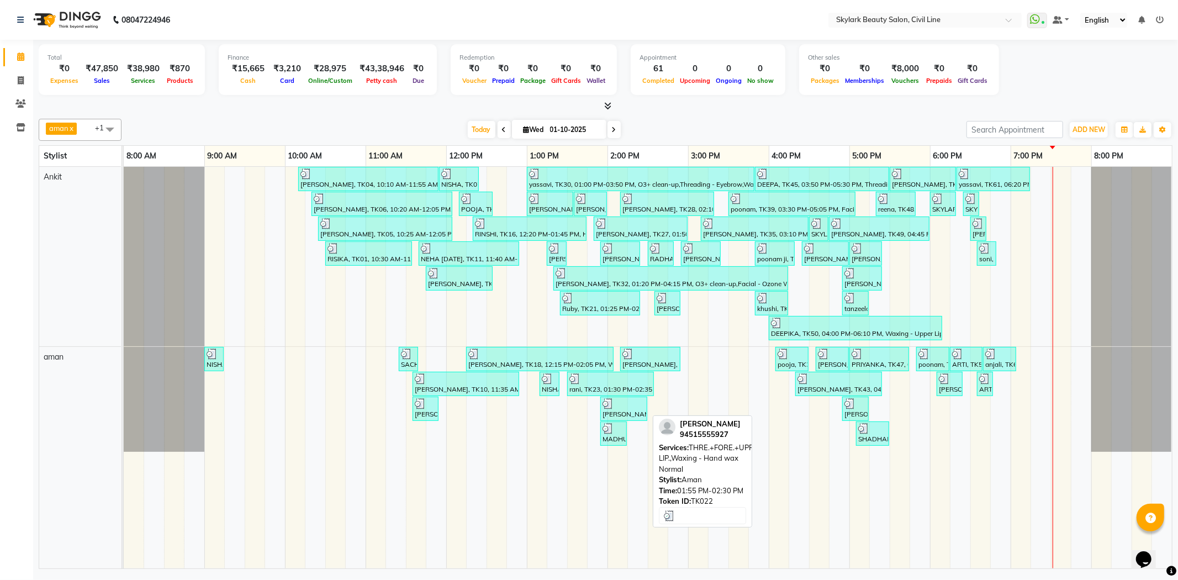
click at [625, 404] on div at bounding box center [623, 403] width 43 height 11
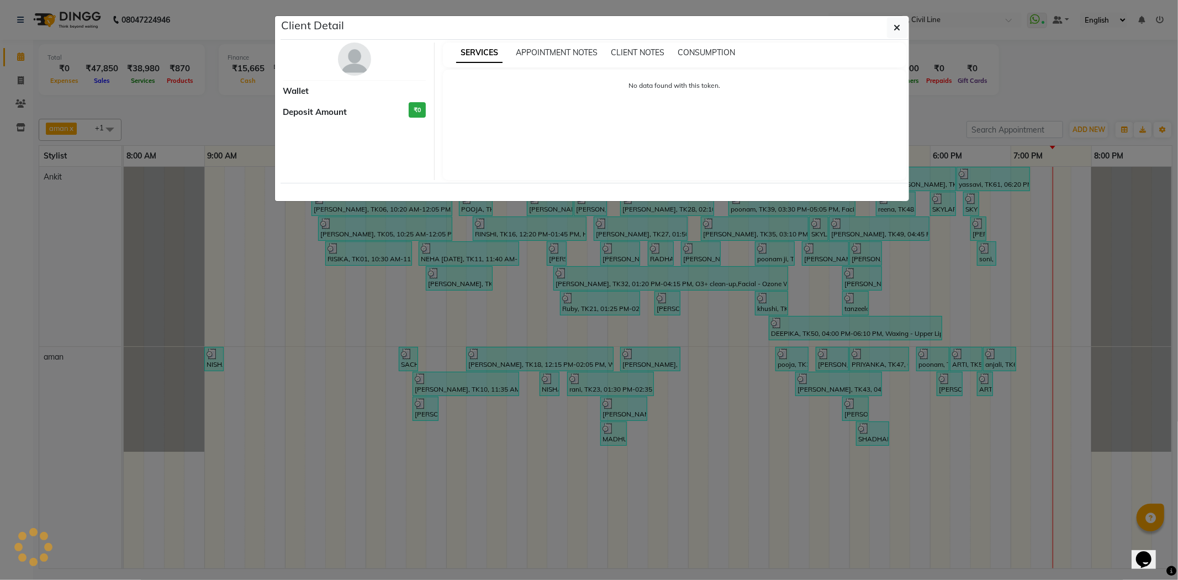
select select "3"
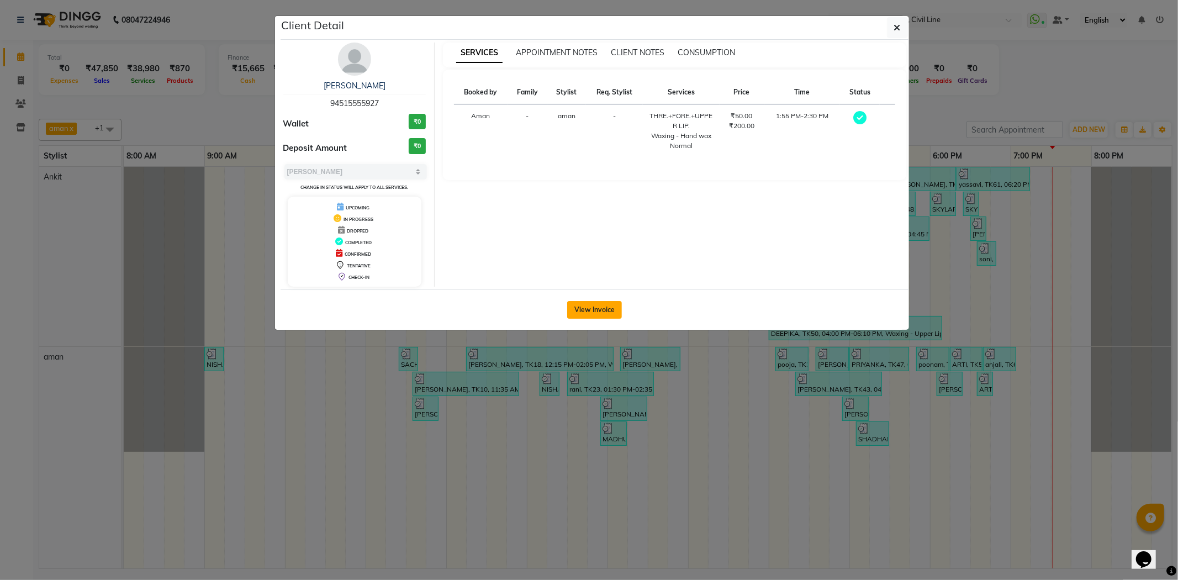
click at [599, 306] on button "View Invoice" at bounding box center [594, 310] width 55 height 18
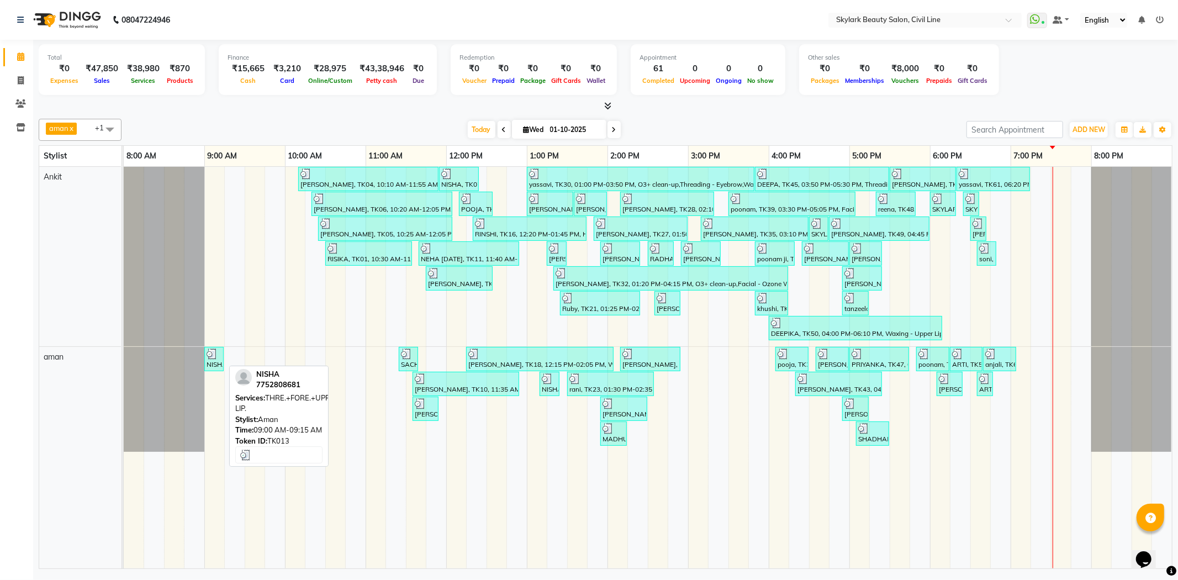
click at [214, 356] on img at bounding box center [212, 353] width 11 height 11
select select "3"
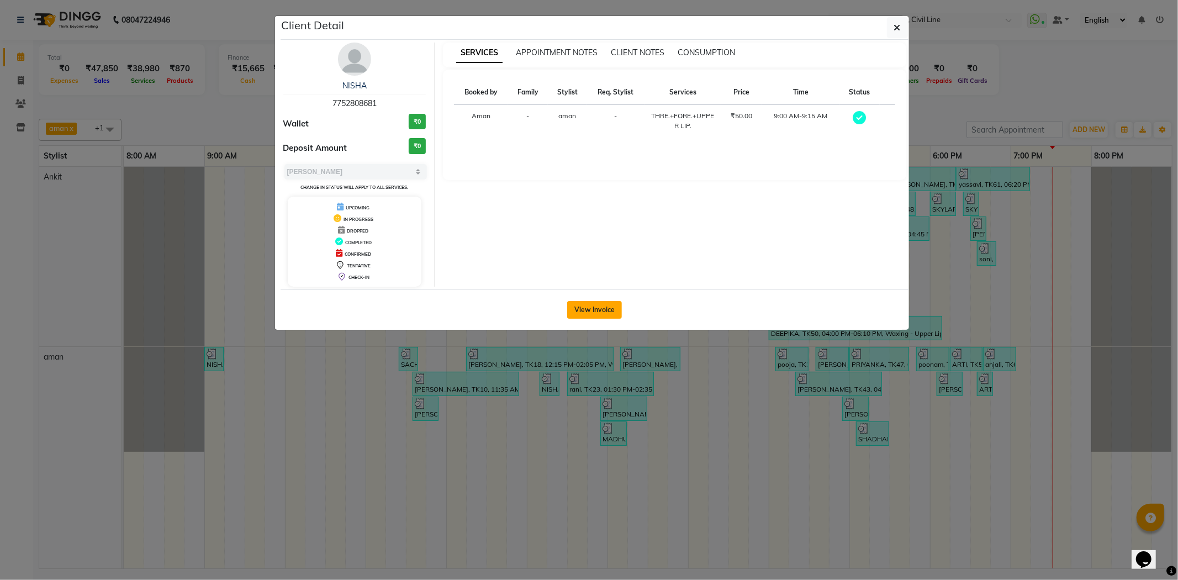
click at [616, 308] on button "View Invoice" at bounding box center [594, 310] width 55 height 18
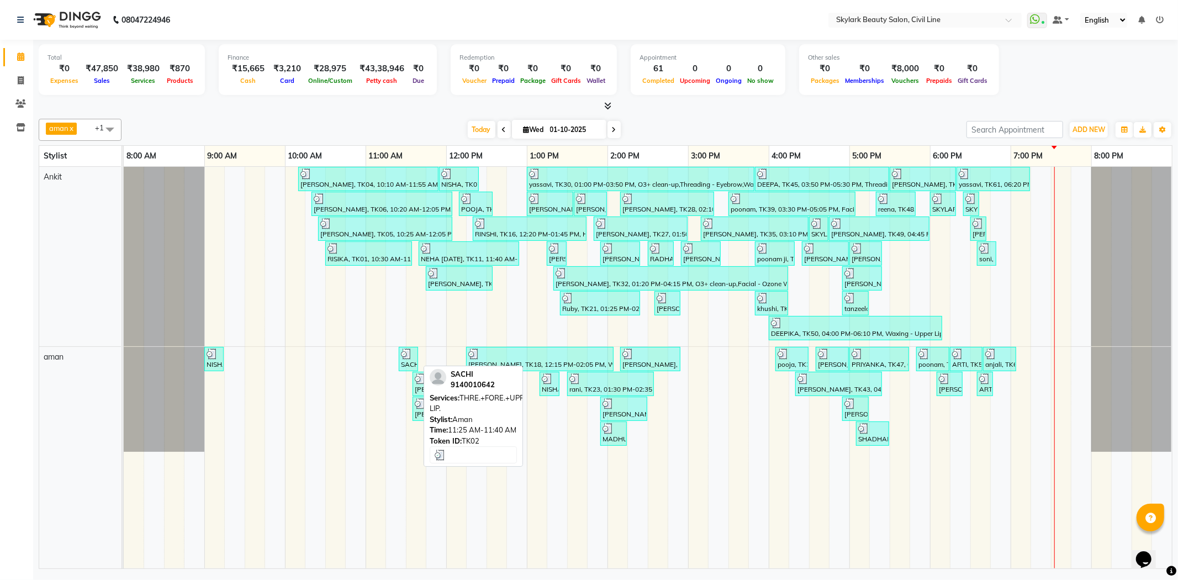
click at [414, 357] on div at bounding box center [408, 353] width 15 height 11
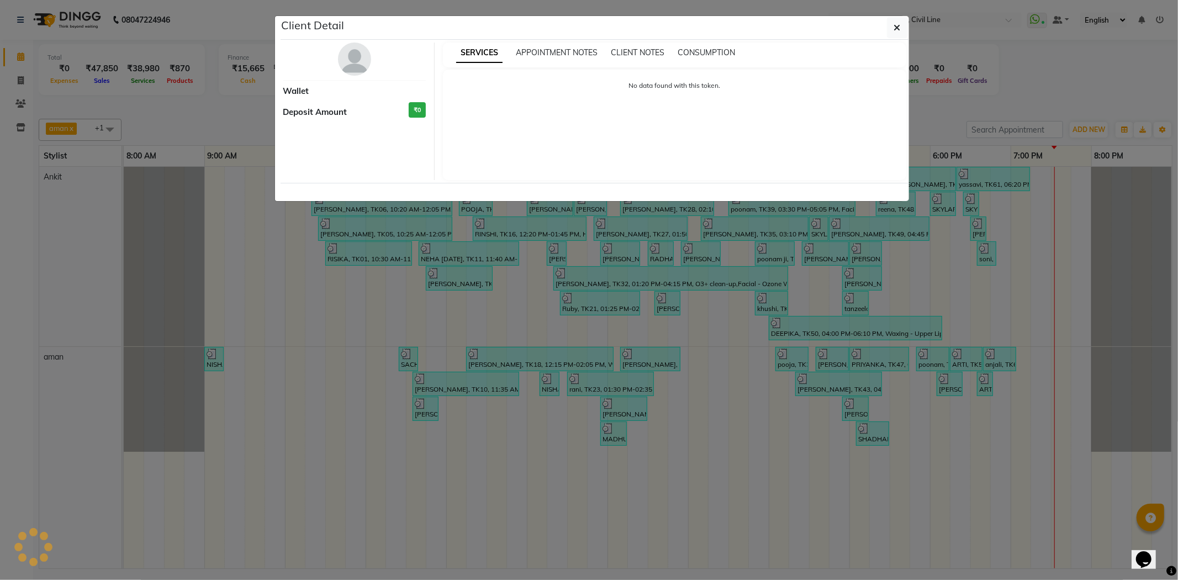
select select "3"
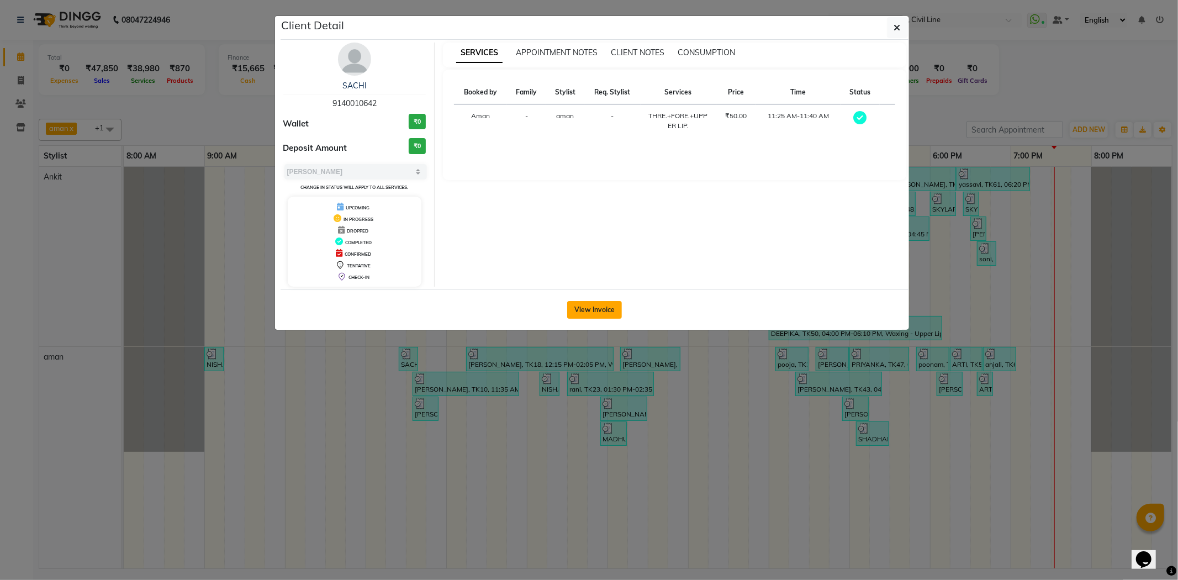
click at [595, 310] on button "View Invoice" at bounding box center [594, 310] width 55 height 18
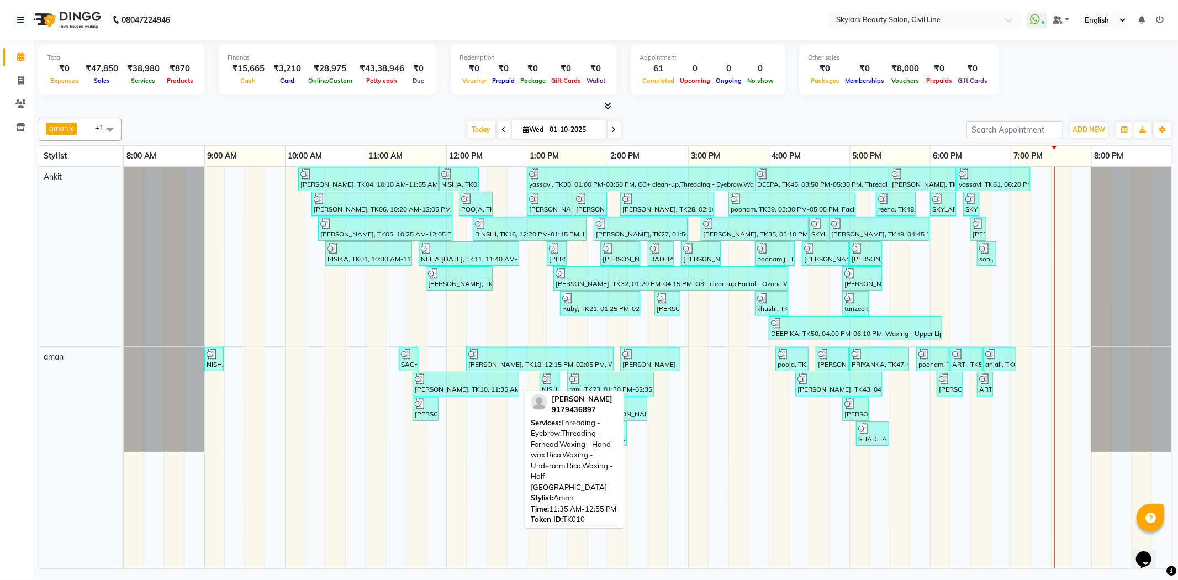
click at [448, 380] on div at bounding box center [466, 378] width 102 height 11
select select "3"
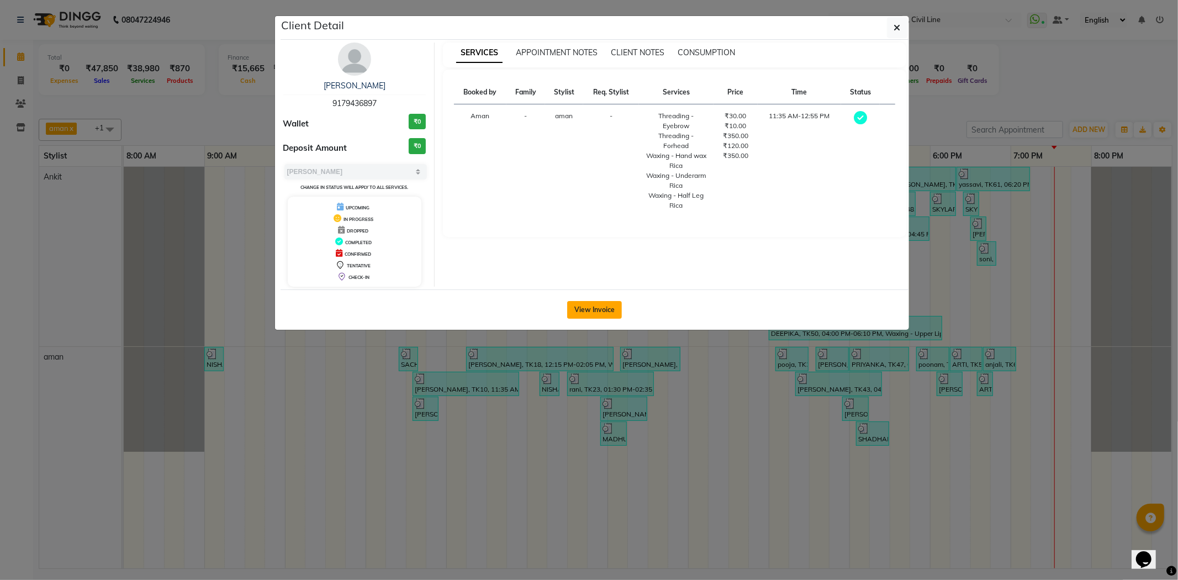
click at [581, 304] on button "View Invoice" at bounding box center [594, 310] width 55 height 18
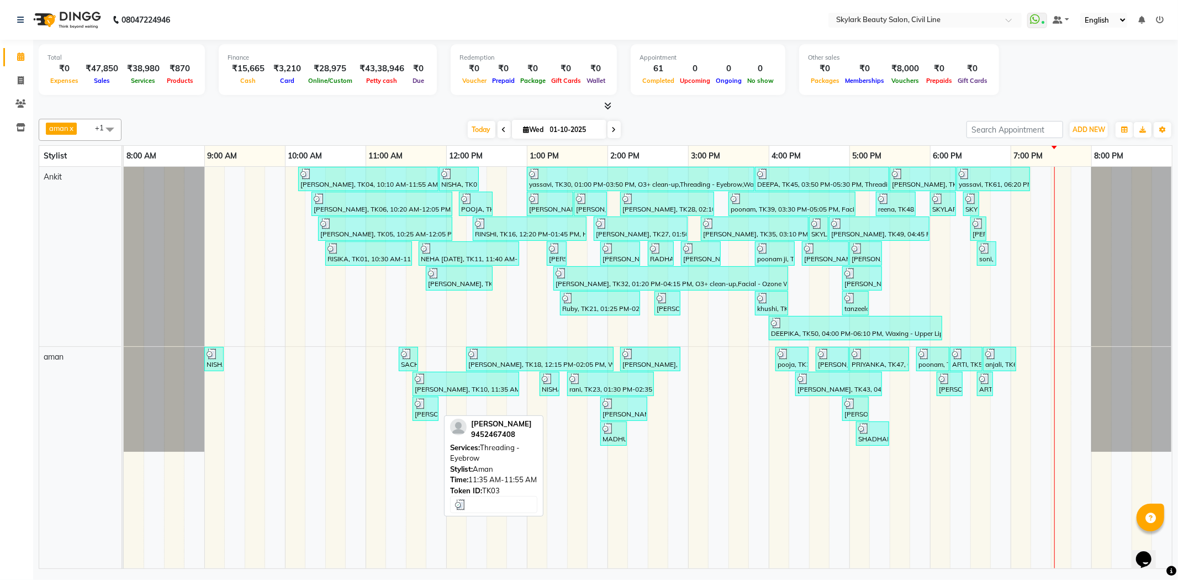
click at [427, 402] on div at bounding box center [426, 403] width 22 height 11
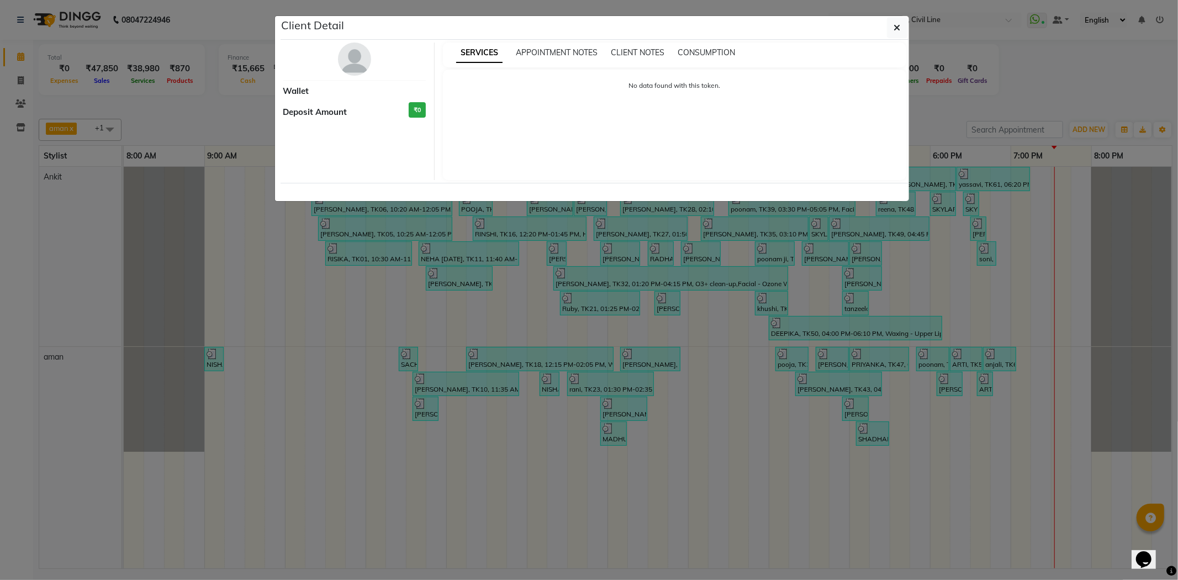
select select "3"
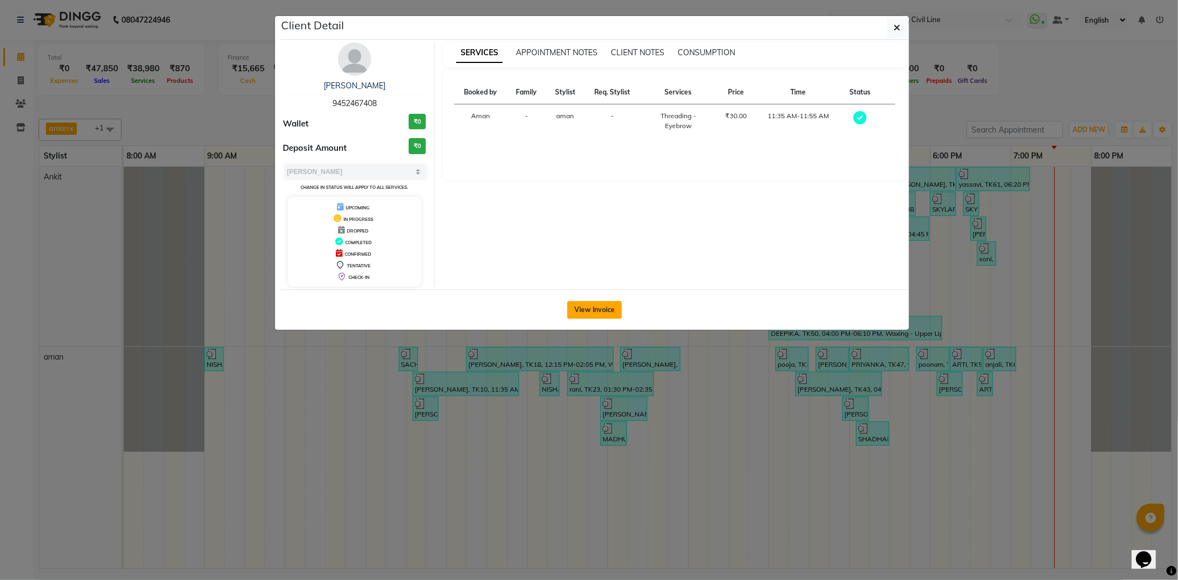
click at [587, 317] on button "View Invoice" at bounding box center [594, 310] width 55 height 18
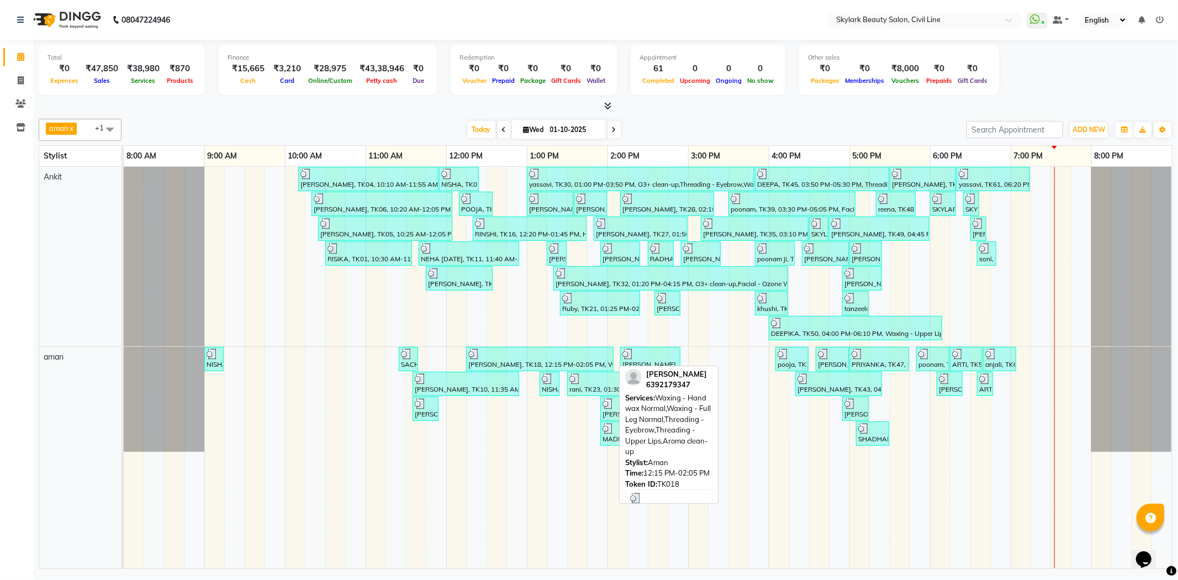
click at [489, 361] on div "[PERSON_NAME], TK18, 12:15 PM-02:05 PM, Waxing - Hand wax Normal,Waxing - Full …" at bounding box center [539, 358] width 145 height 21
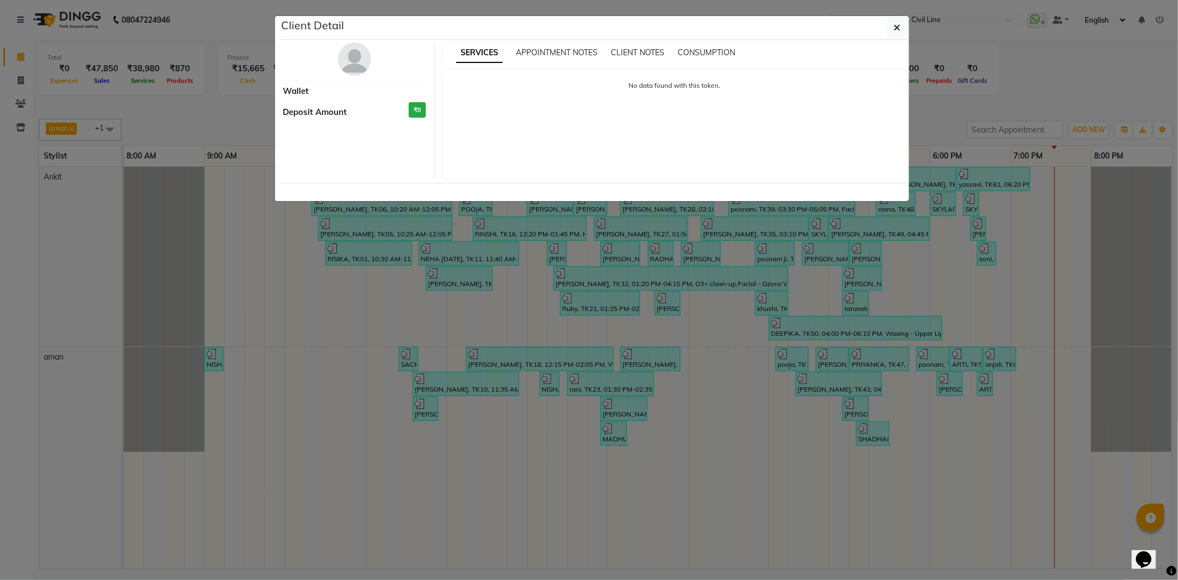
select select "3"
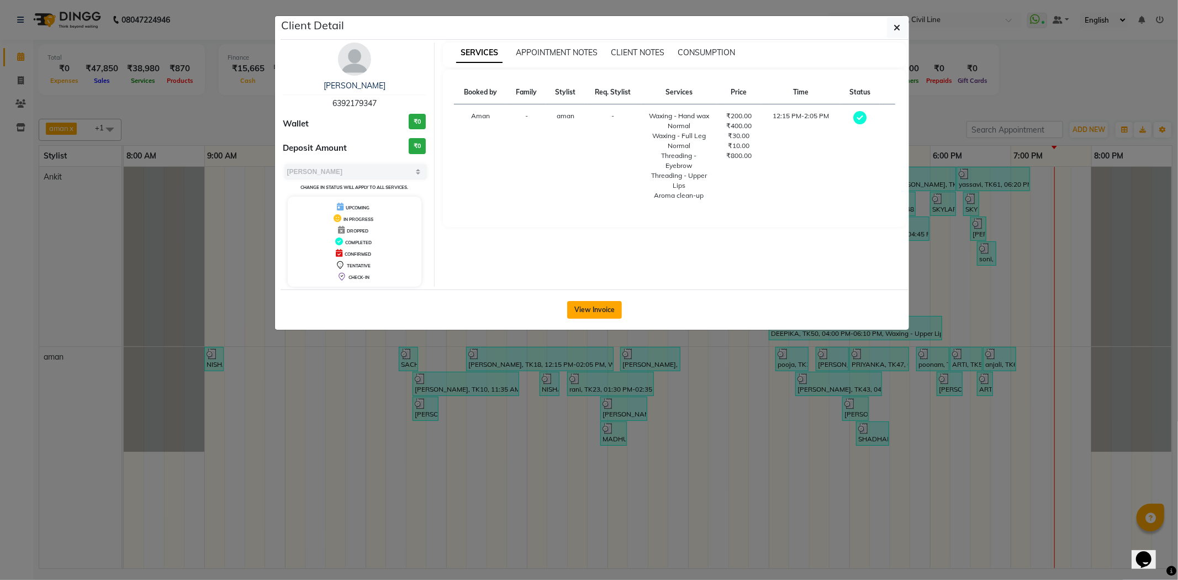
click at [580, 314] on button "View Invoice" at bounding box center [594, 310] width 55 height 18
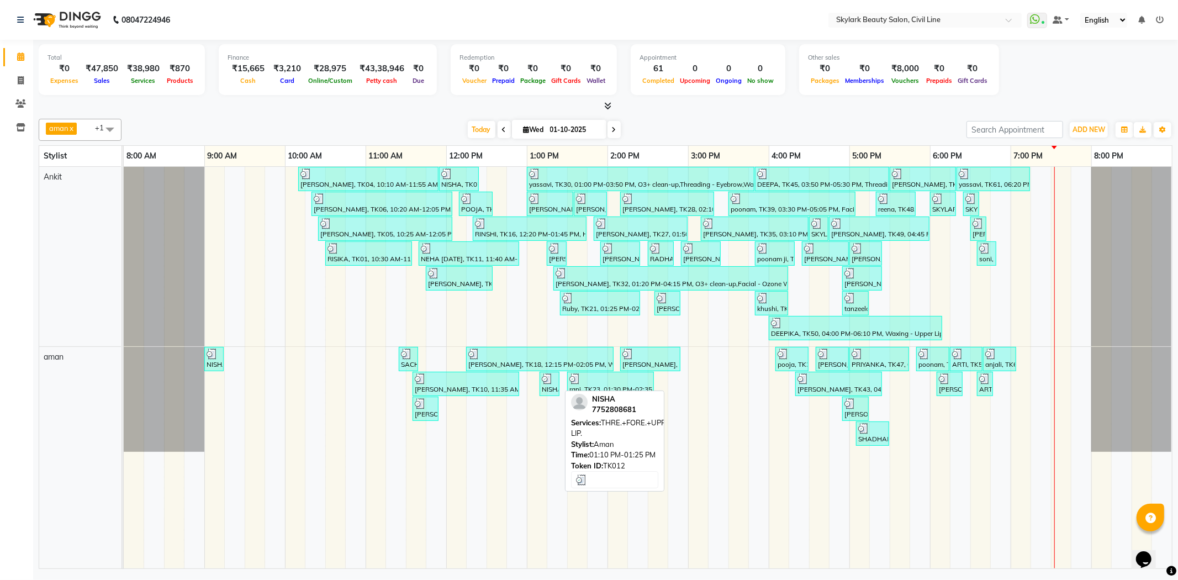
click at [552, 382] on img at bounding box center [547, 378] width 11 height 11
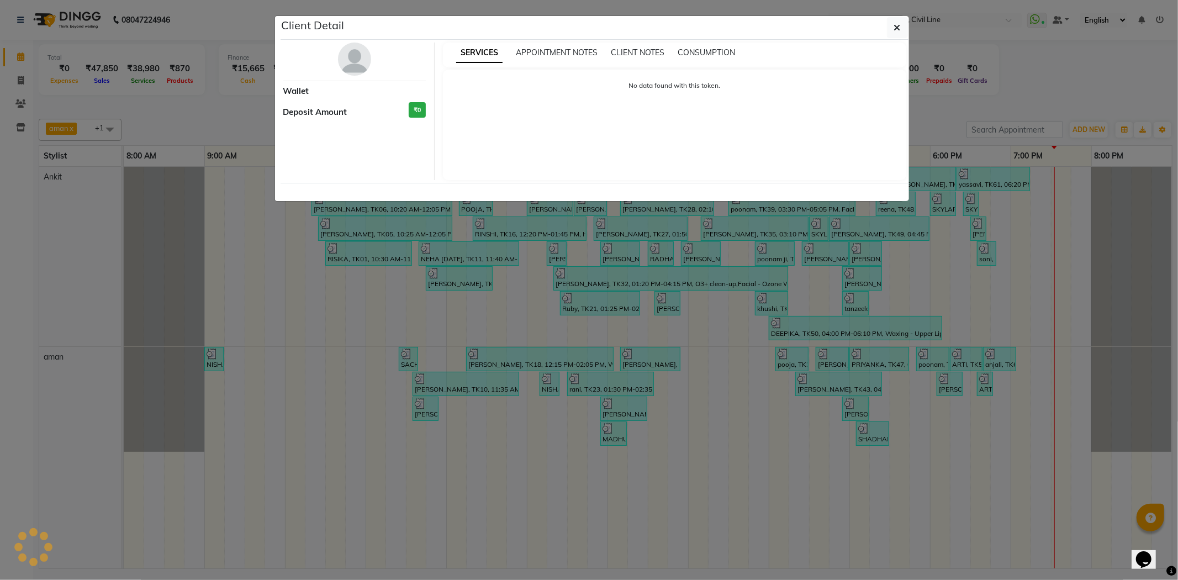
select select "3"
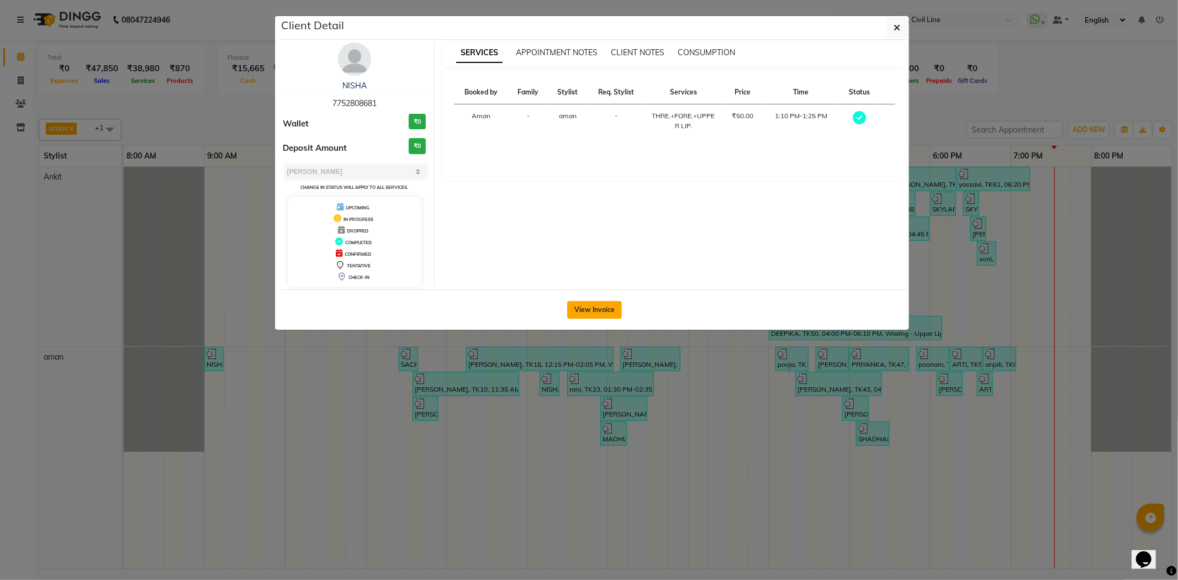
click at [594, 311] on button "View Invoice" at bounding box center [594, 310] width 55 height 18
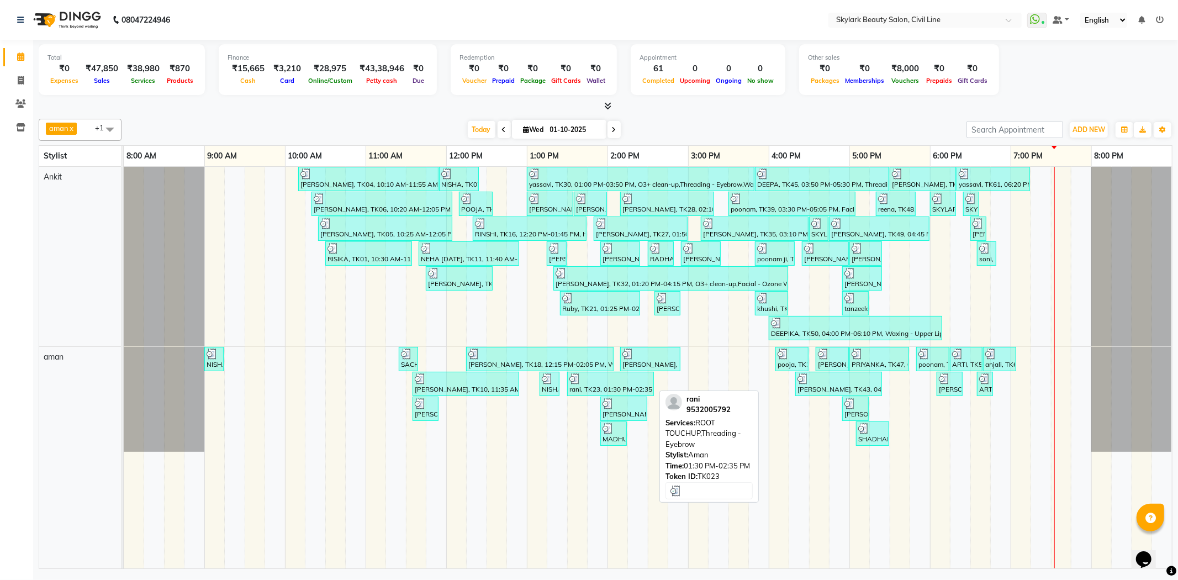
click at [600, 378] on div at bounding box center [610, 378] width 82 height 11
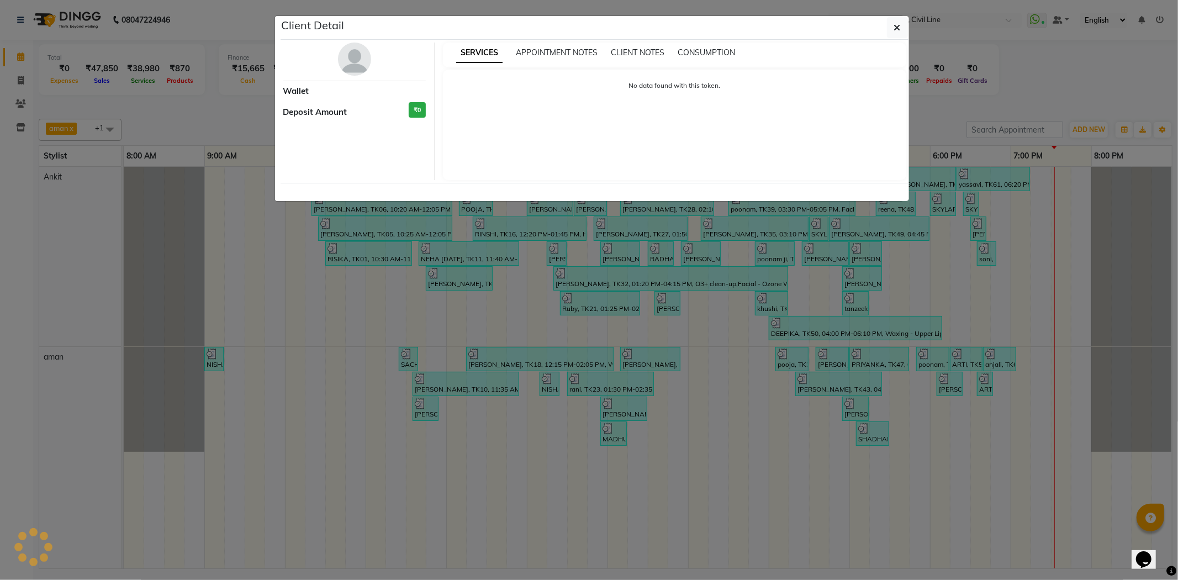
select select "3"
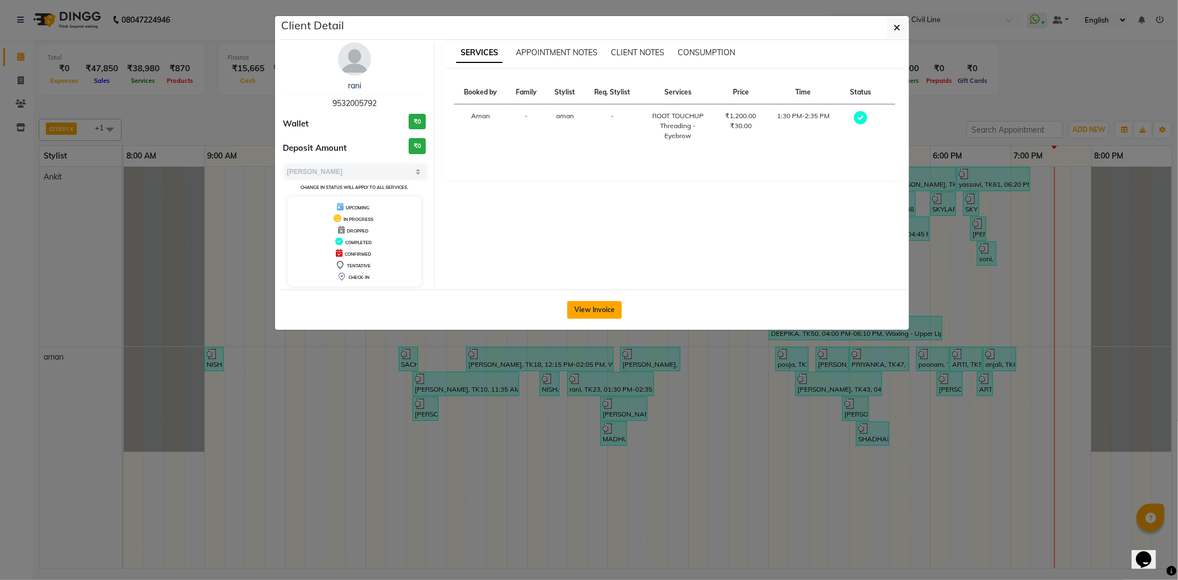
click at [604, 308] on button "View Invoice" at bounding box center [594, 310] width 55 height 18
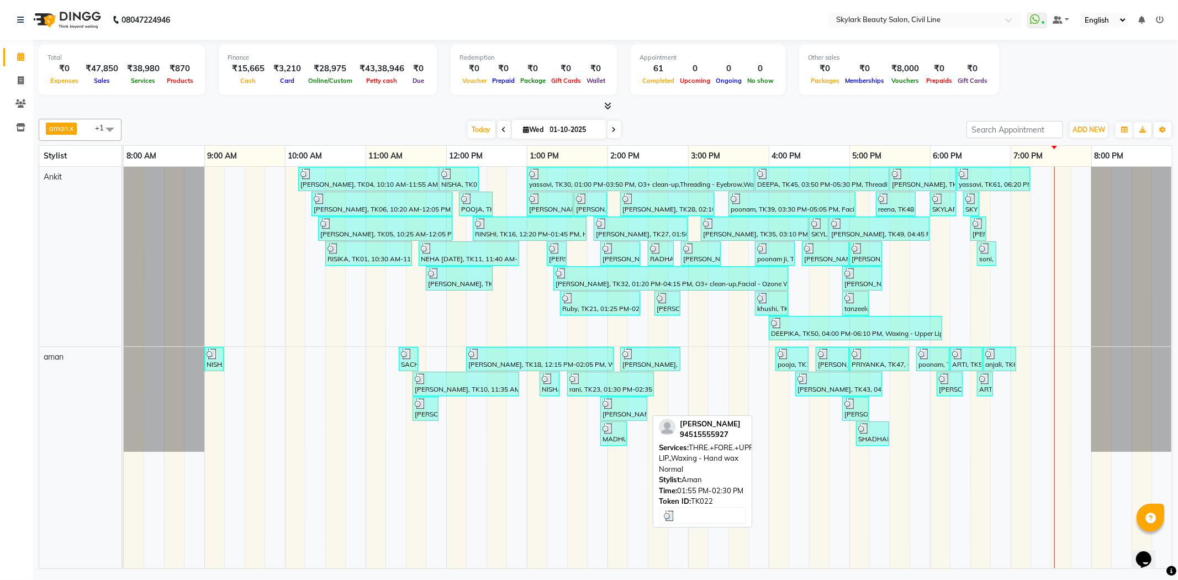
click at [612, 409] on div "[PERSON_NAME], TK22, 01:55 PM-02:30 PM, THRE.+FORE.+UPPER LIP.,Waxing - Hand wa…" at bounding box center [623, 408] width 45 height 21
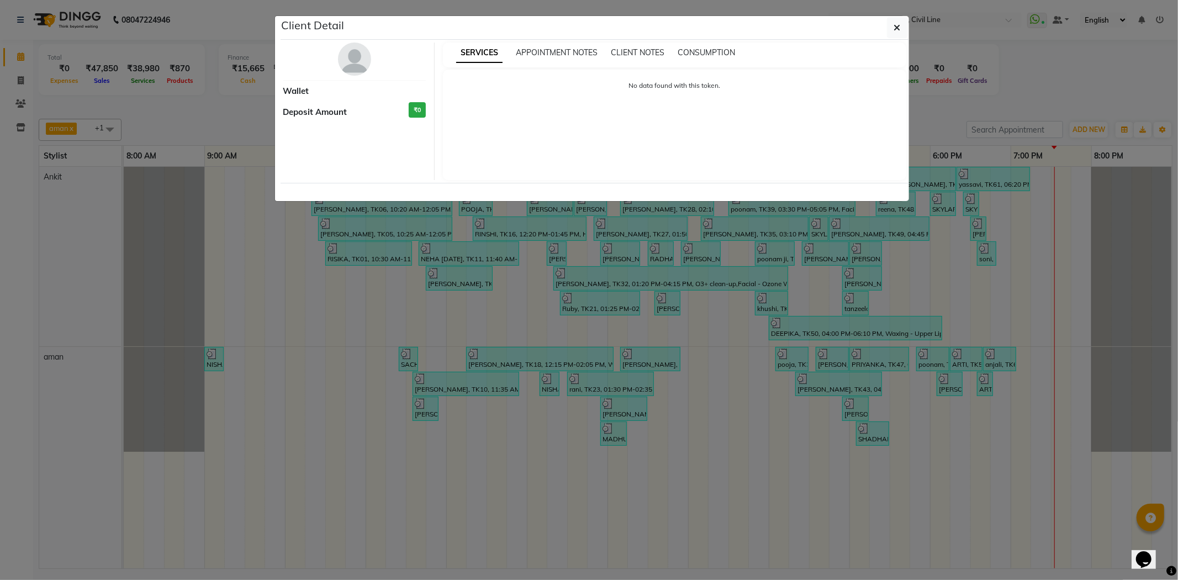
select select "3"
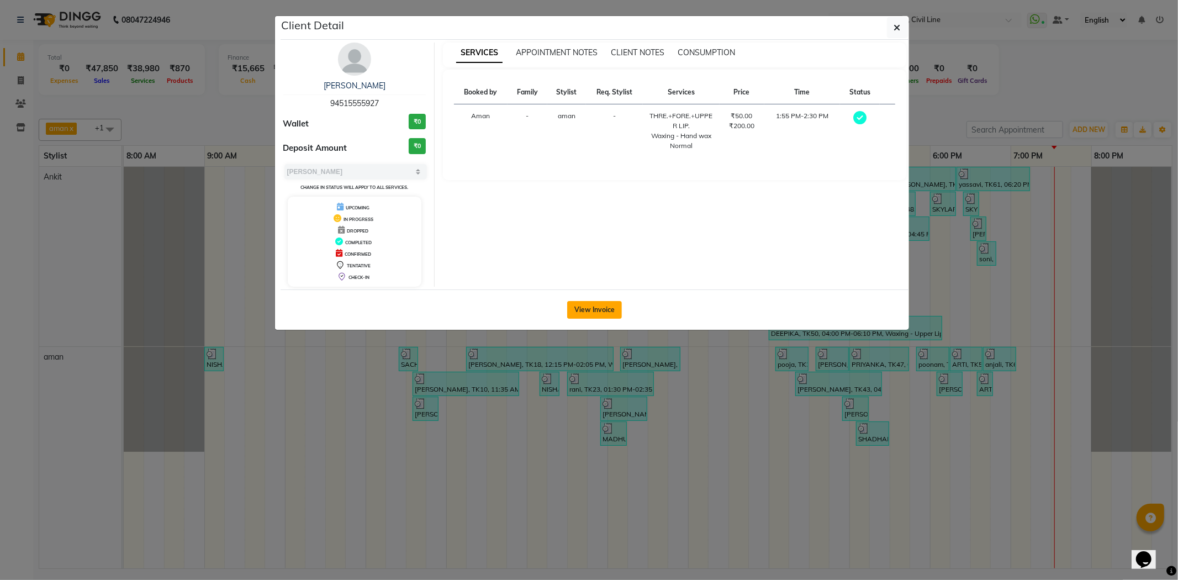
click at [593, 306] on button "View Invoice" at bounding box center [594, 310] width 55 height 18
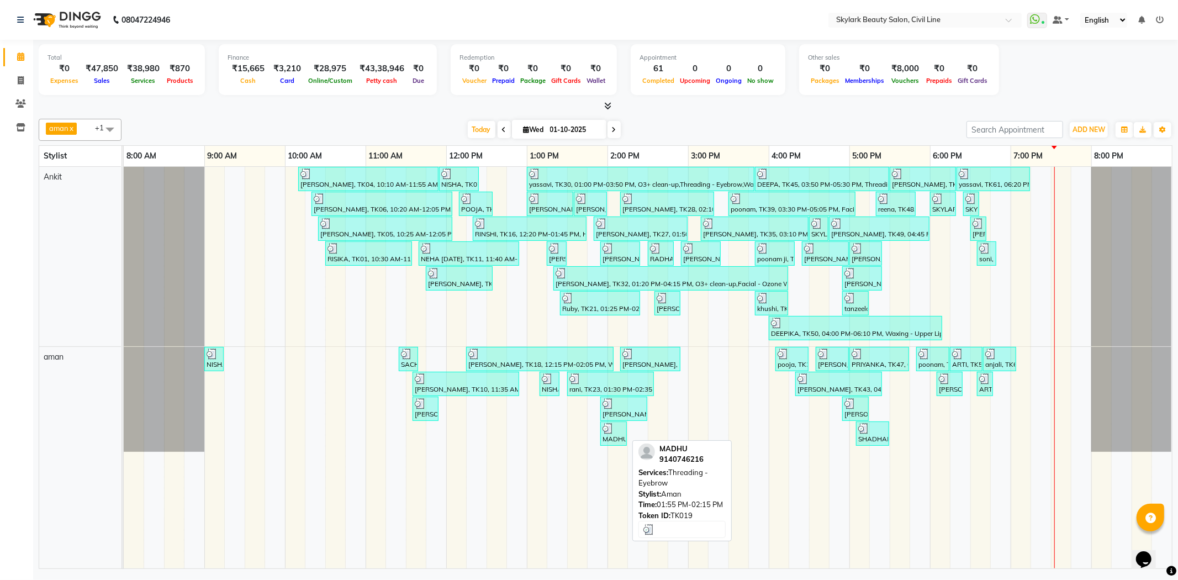
click at [616, 426] on div at bounding box center [613, 428] width 22 height 11
select select "3"
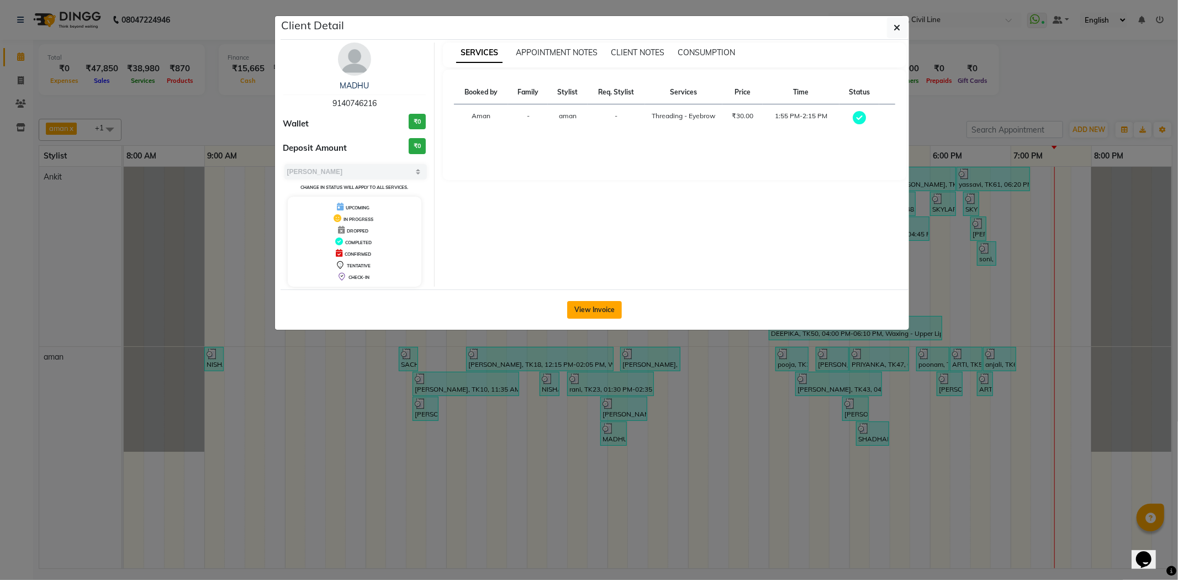
click at [608, 310] on button "View Invoice" at bounding box center [594, 310] width 55 height 18
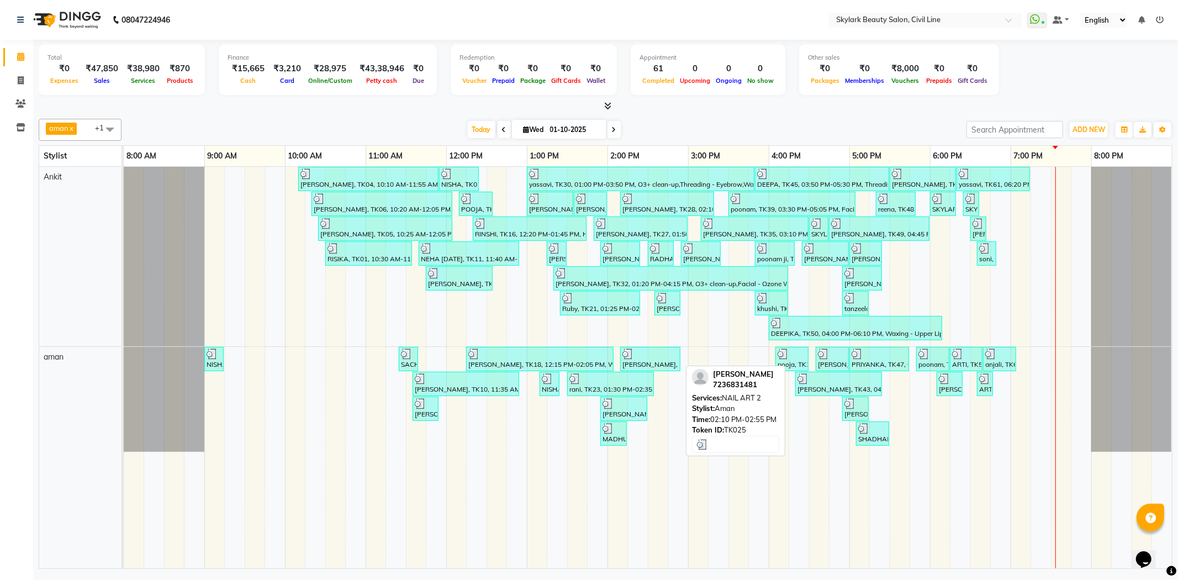
click at [649, 354] on div at bounding box center [650, 353] width 56 height 11
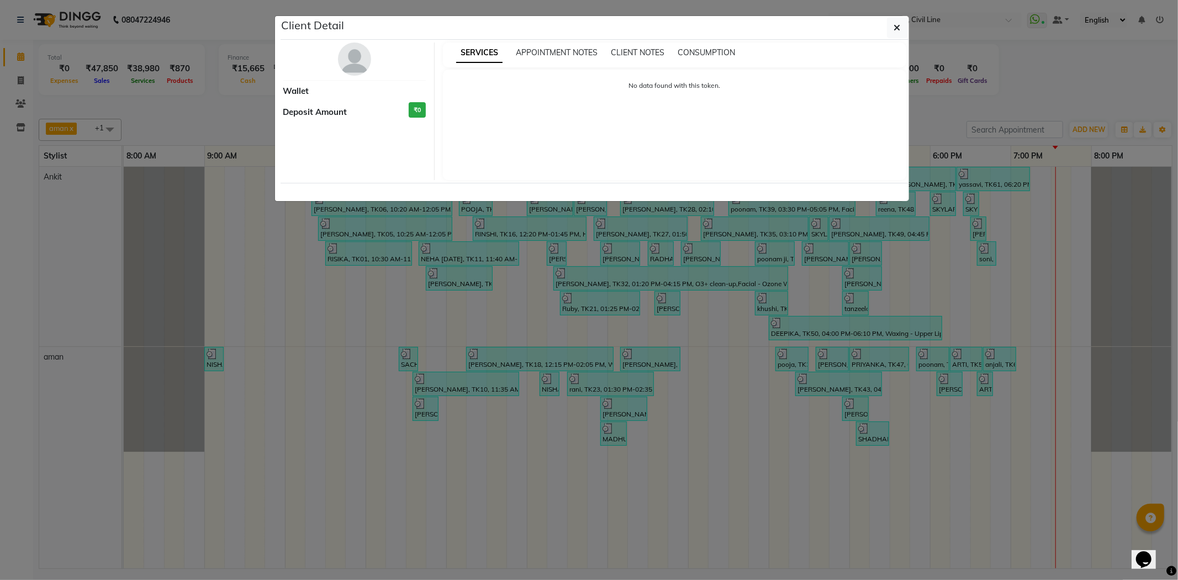
select select "3"
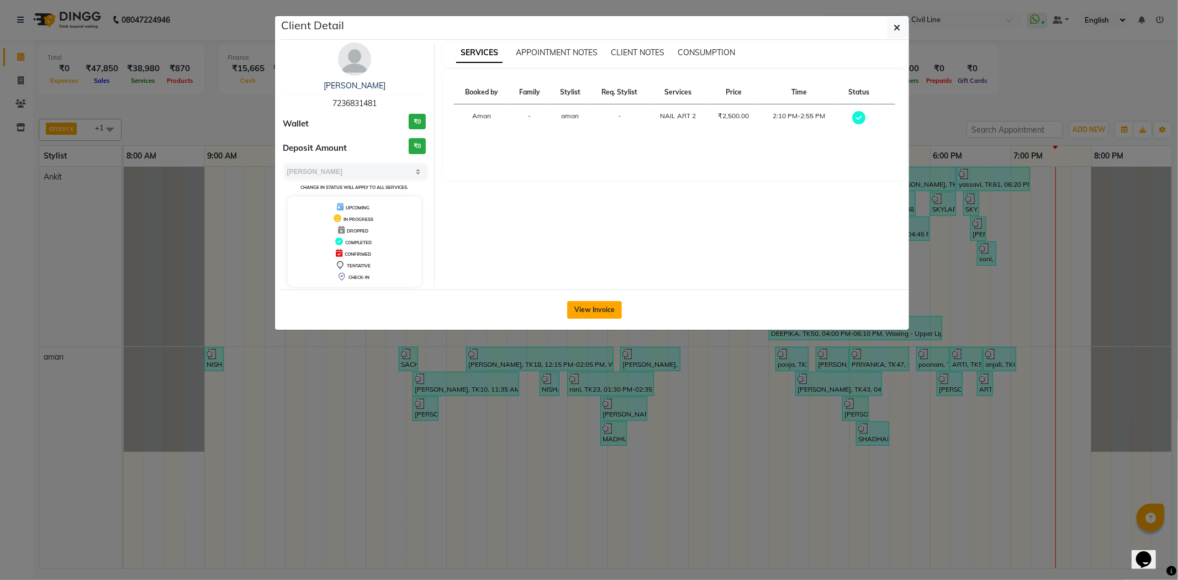
click at [594, 306] on button "View Invoice" at bounding box center [594, 310] width 55 height 18
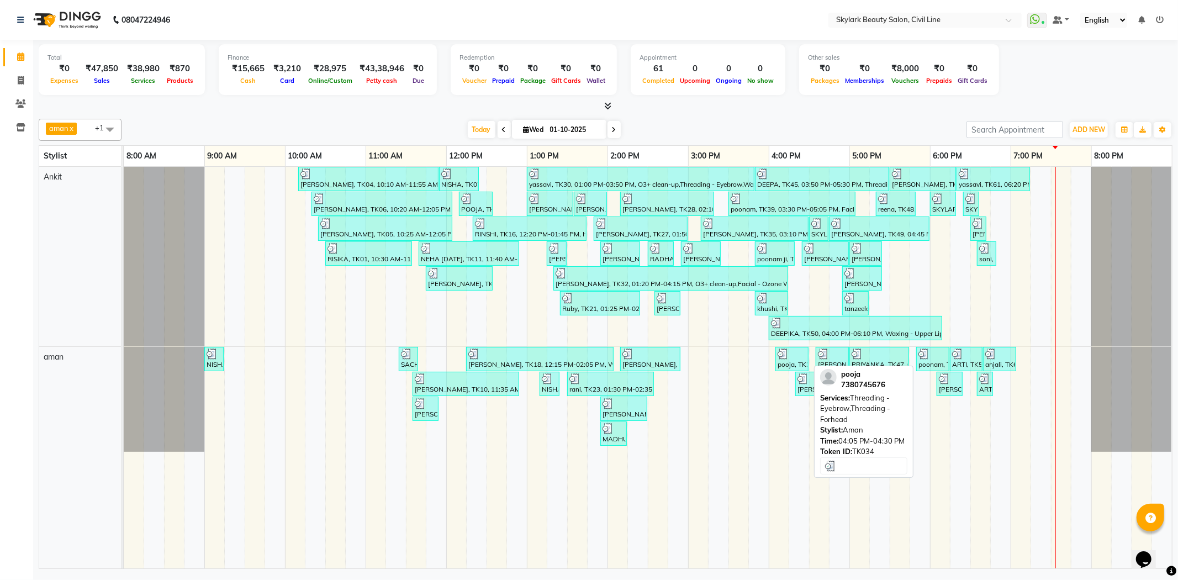
click at [792, 353] on div at bounding box center [792, 353] width 29 height 11
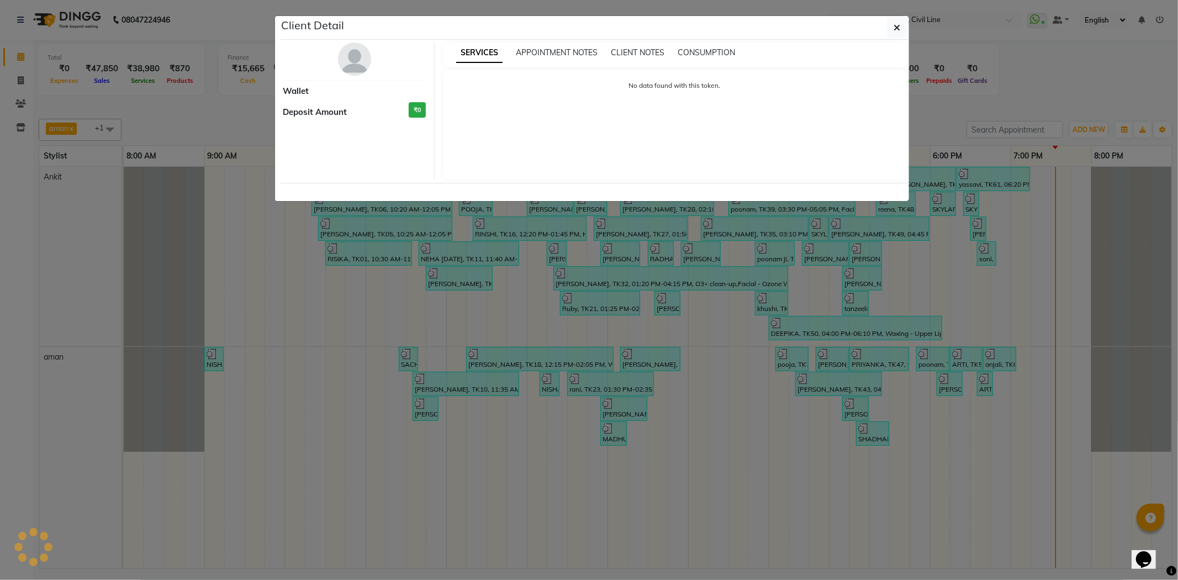
select select "3"
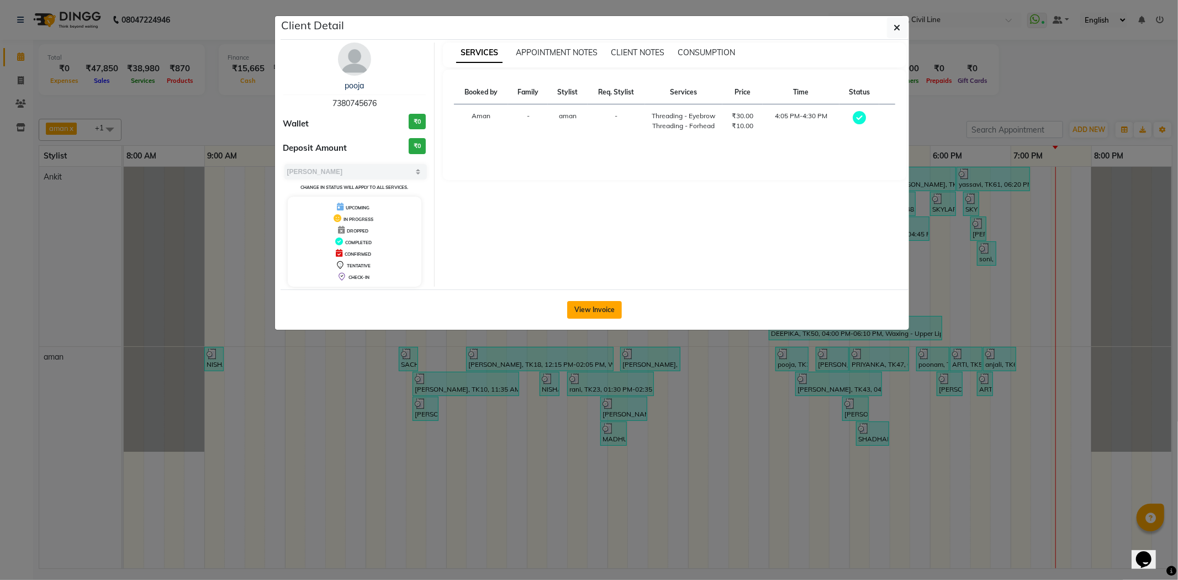
click at [605, 308] on button "View Invoice" at bounding box center [594, 310] width 55 height 18
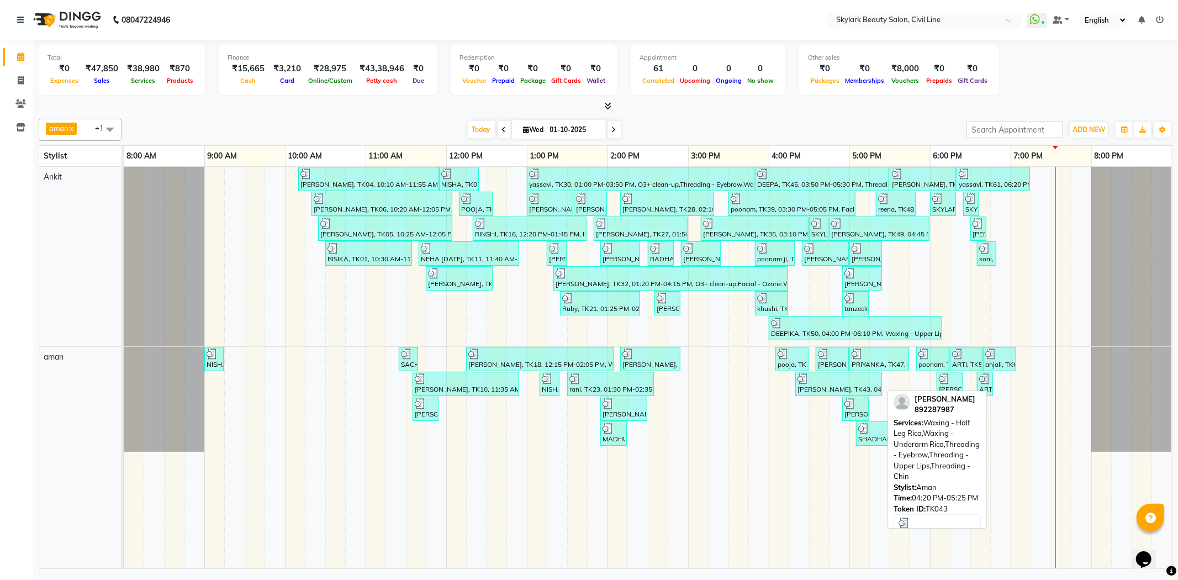
click at [827, 377] on div at bounding box center [838, 378] width 82 height 11
select select "3"
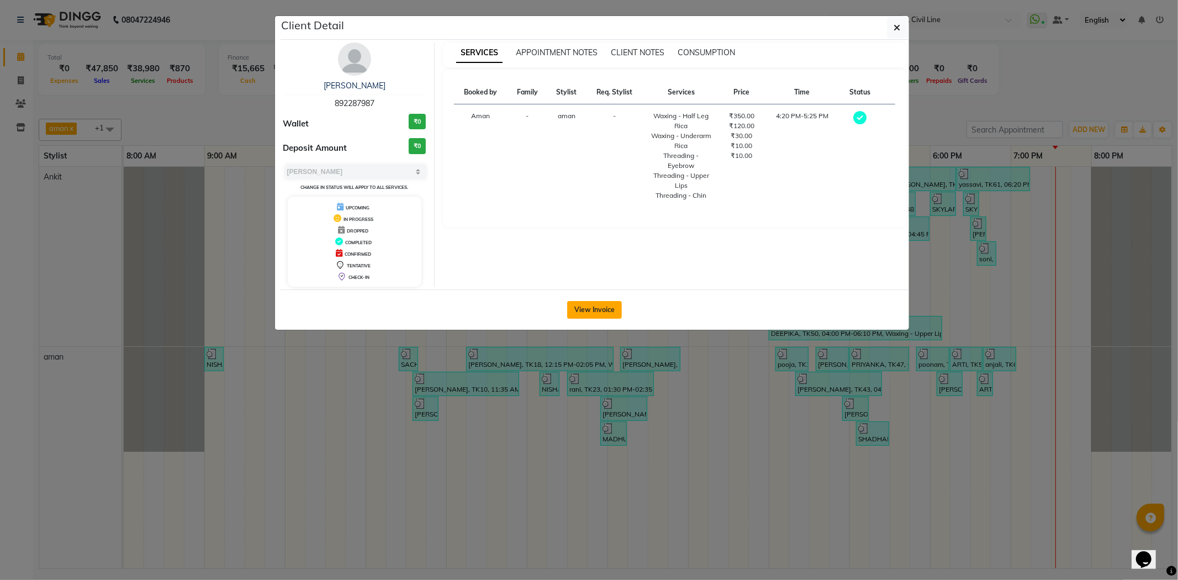
click at [604, 310] on button "View Invoice" at bounding box center [594, 310] width 55 height 18
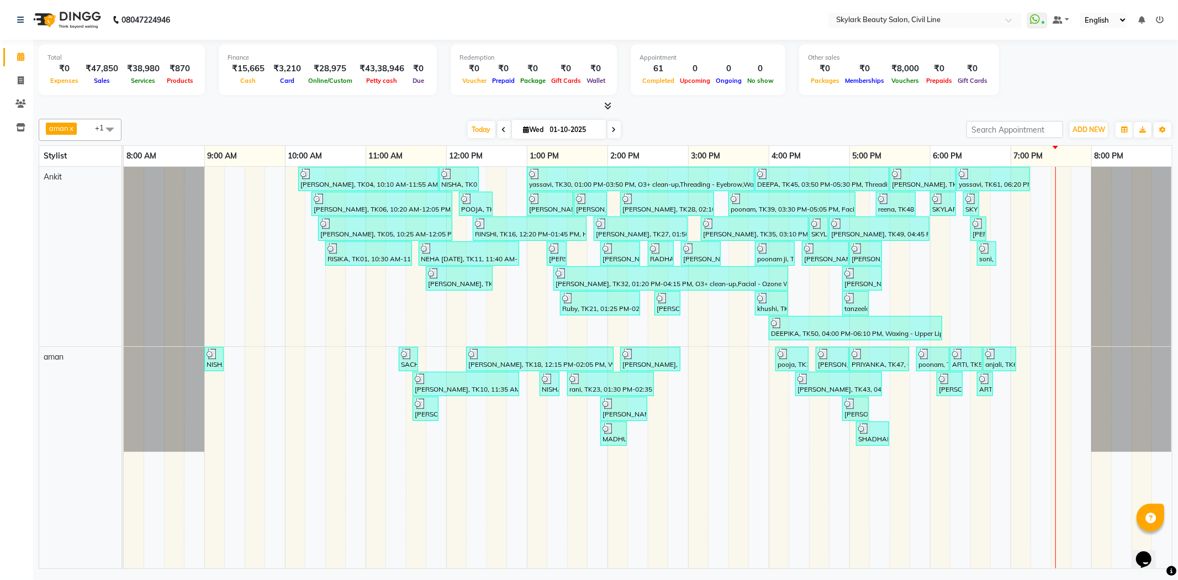
click at [870, 412] on div "minakshi, TK04, 10:10 AM-11:55 AM, Threading - Eyebrow,Waxing - Full Leg Normal…" at bounding box center [648, 367] width 1048 height 401
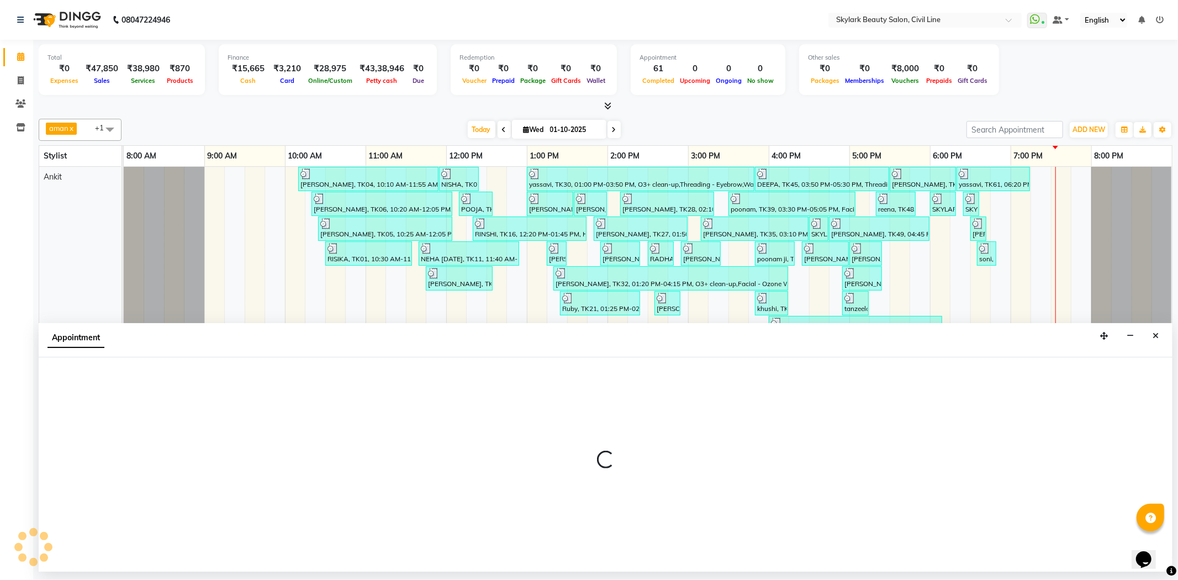
select select "85071"
select select "1035"
select select "tentative"
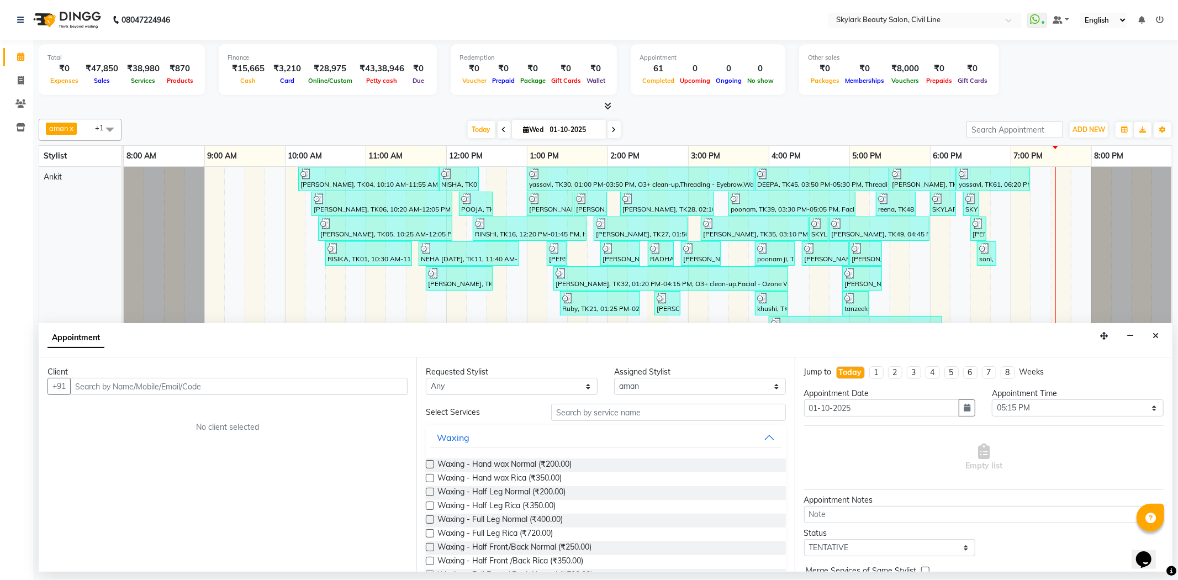
click at [1154, 250] on div at bounding box center [1131, 256] width 80 height 179
drag, startPoint x: 1158, startPoint y: 334, endPoint x: 988, endPoint y: 353, distance: 170.6
click at [1157, 334] on icon "Close" at bounding box center [1155, 336] width 6 height 8
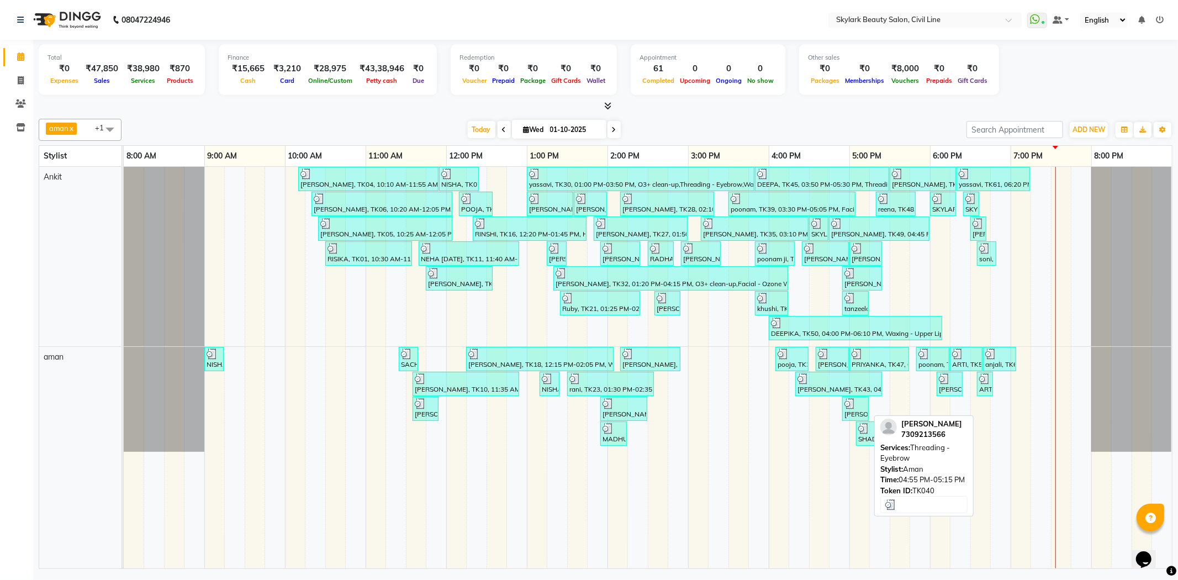
click at [858, 408] on div at bounding box center [855, 403] width 22 height 11
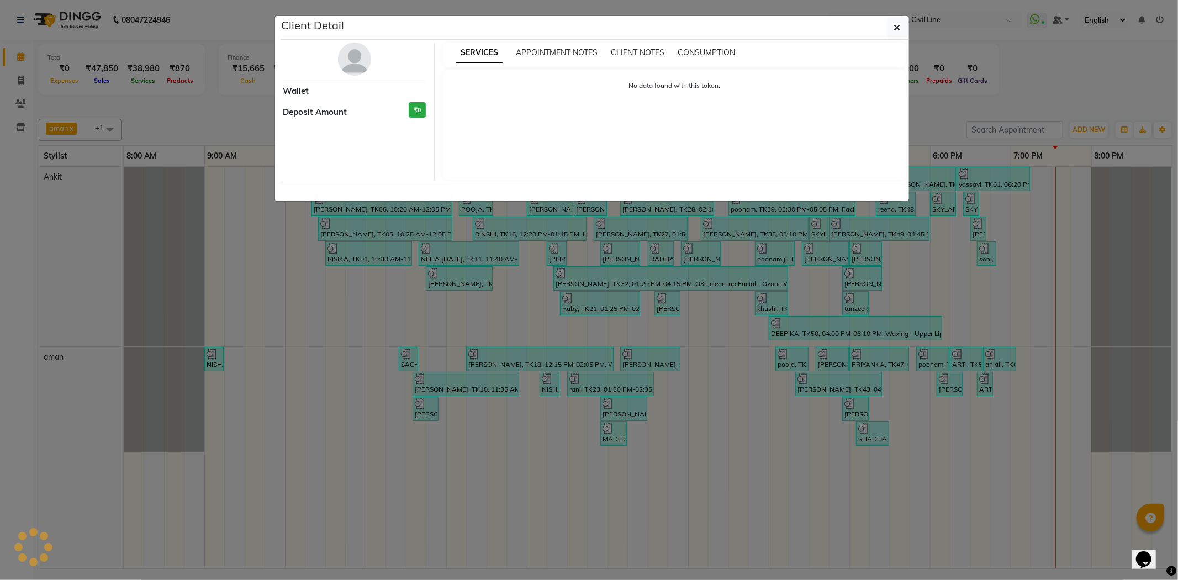
select select "3"
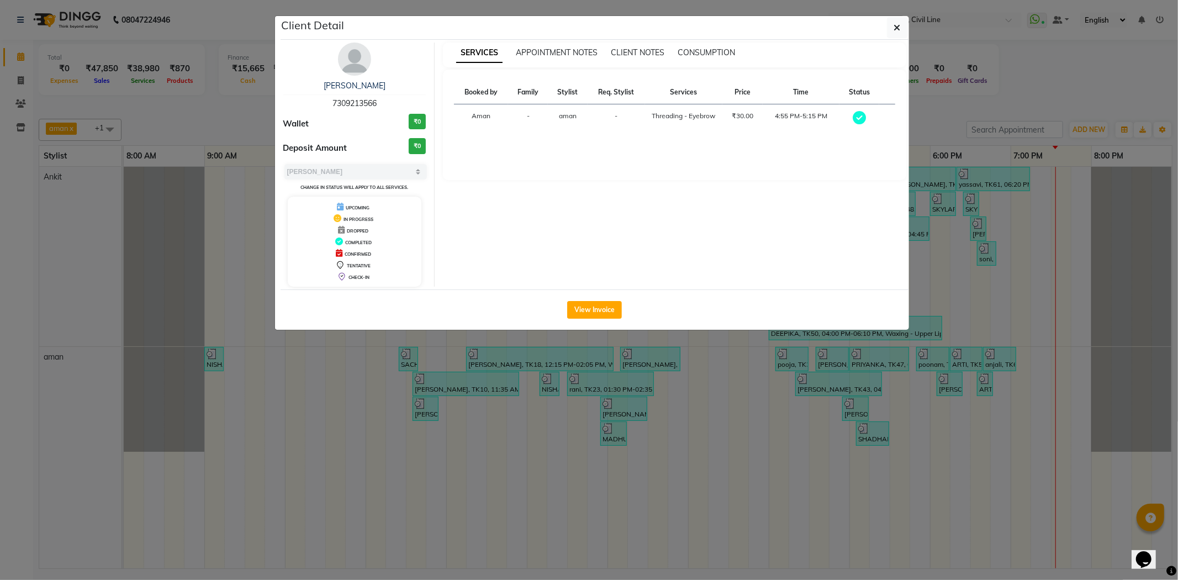
click at [1172, 62] on ngb-modal-window "Client Detail JANVI SINGH 7309213566 Wallet ₹0 Deposit Amount ₹0 Select MARK DO…" at bounding box center [589, 290] width 1178 height 580
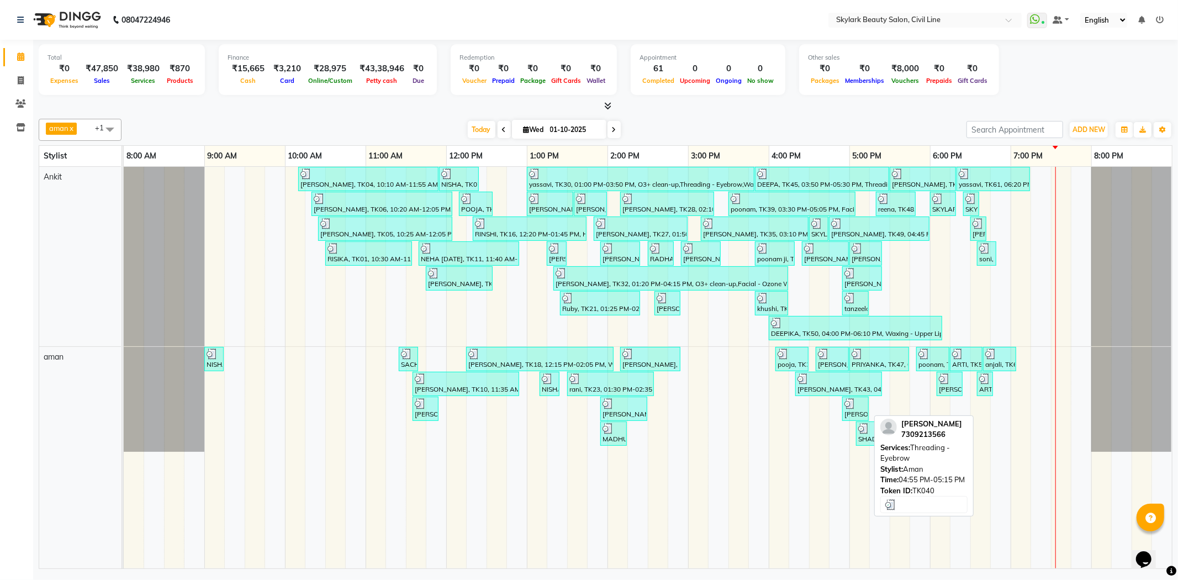
click at [859, 405] on div at bounding box center [855, 403] width 22 height 11
select select "3"
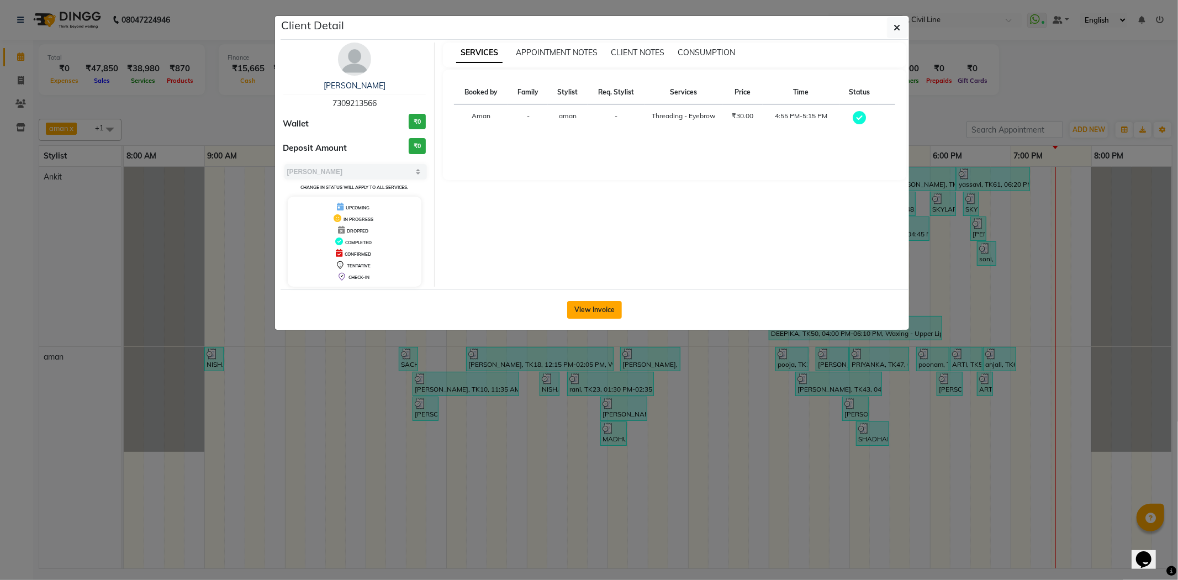
click at [599, 302] on button "View Invoice" at bounding box center [594, 310] width 55 height 18
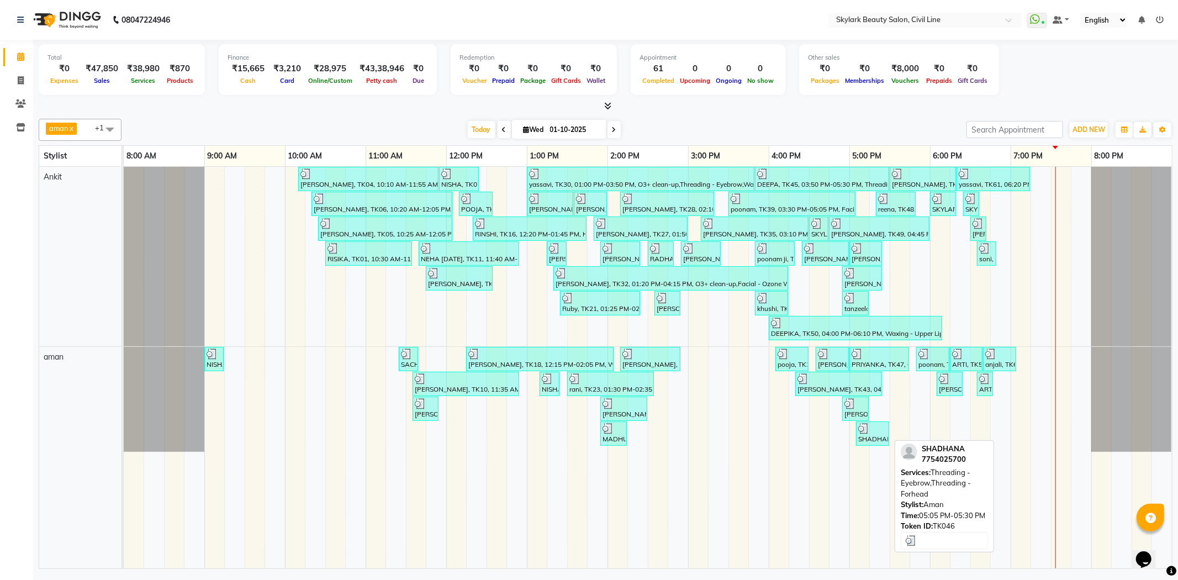
click at [875, 440] on div "SHADHANA, TK46, 05:05 PM-05:30 PM, Threading - Eyebrow,Threading - Forhead" at bounding box center [872, 433] width 31 height 21
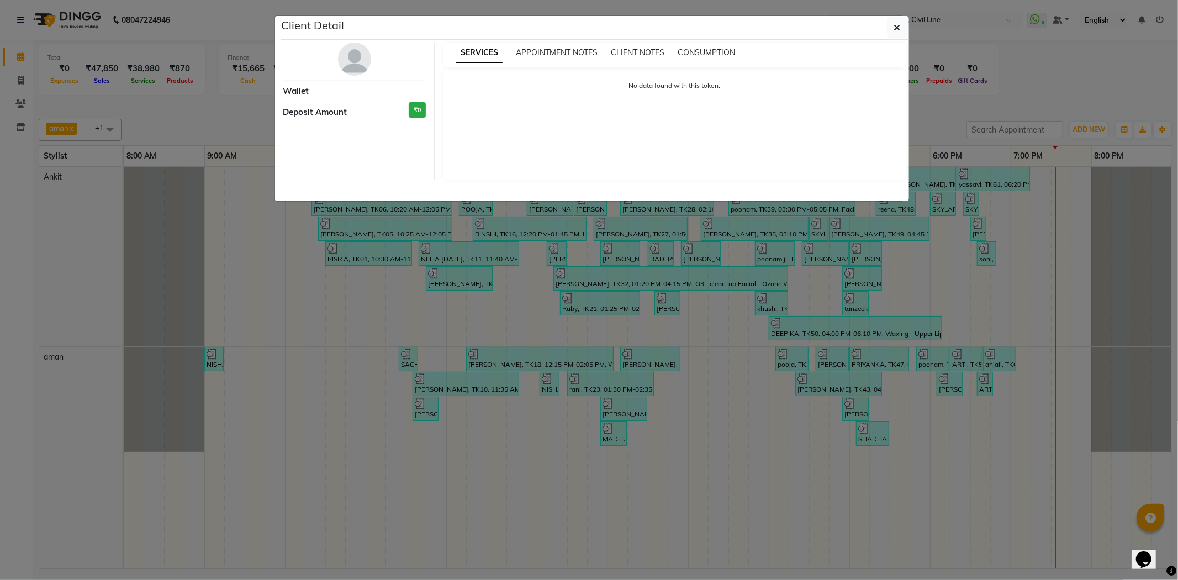
select select "3"
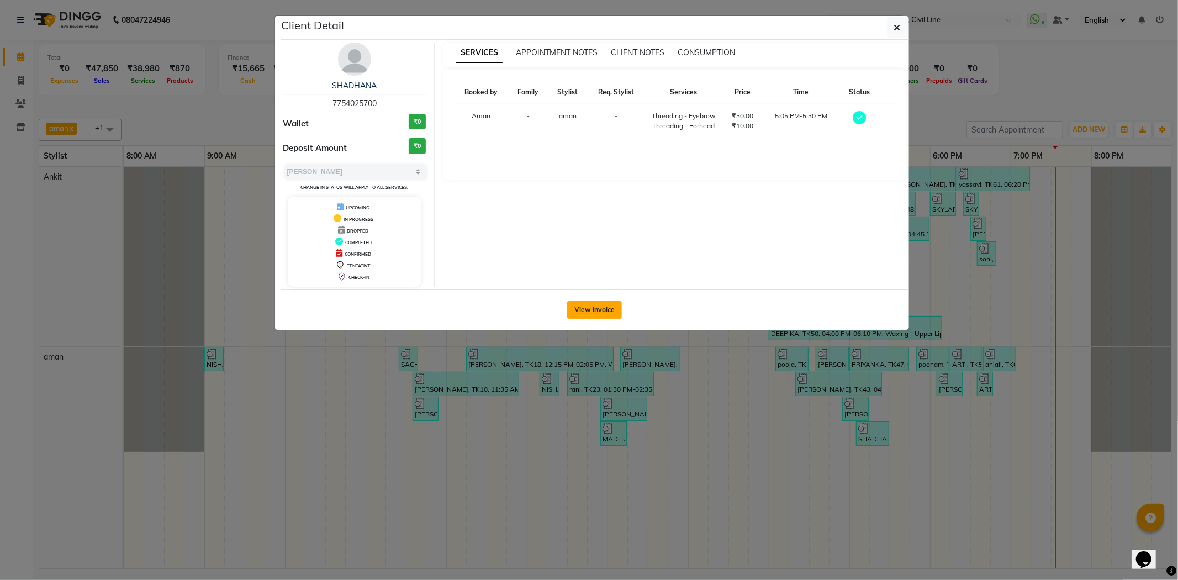
click at [594, 305] on button "View Invoice" at bounding box center [594, 310] width 55 height 18
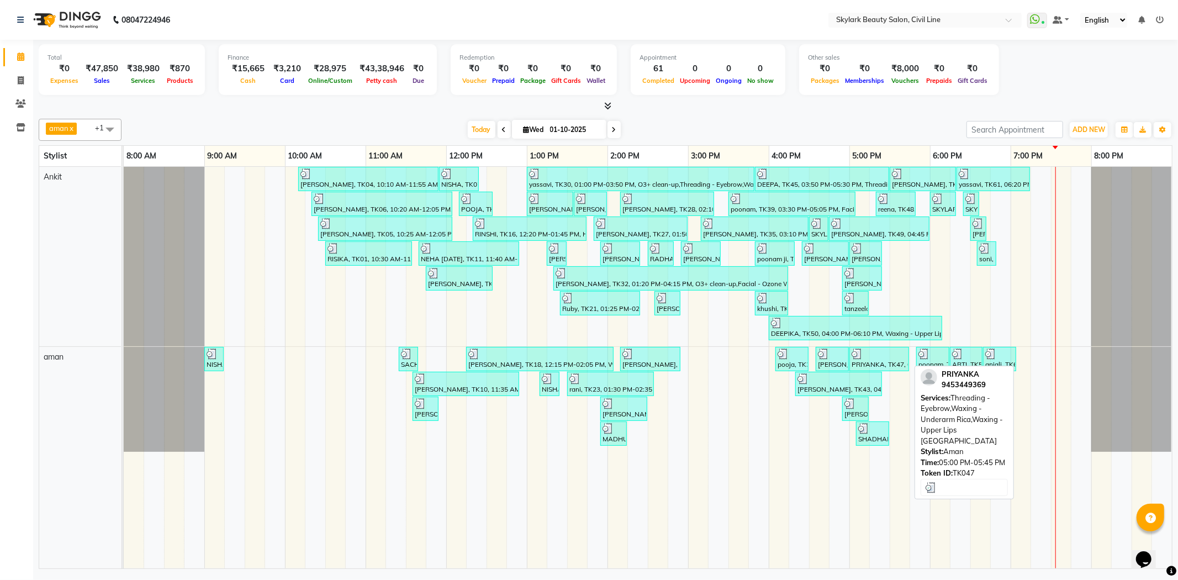
click at [880, 357] on div at bounding box center [879, 353] width 55 height 11
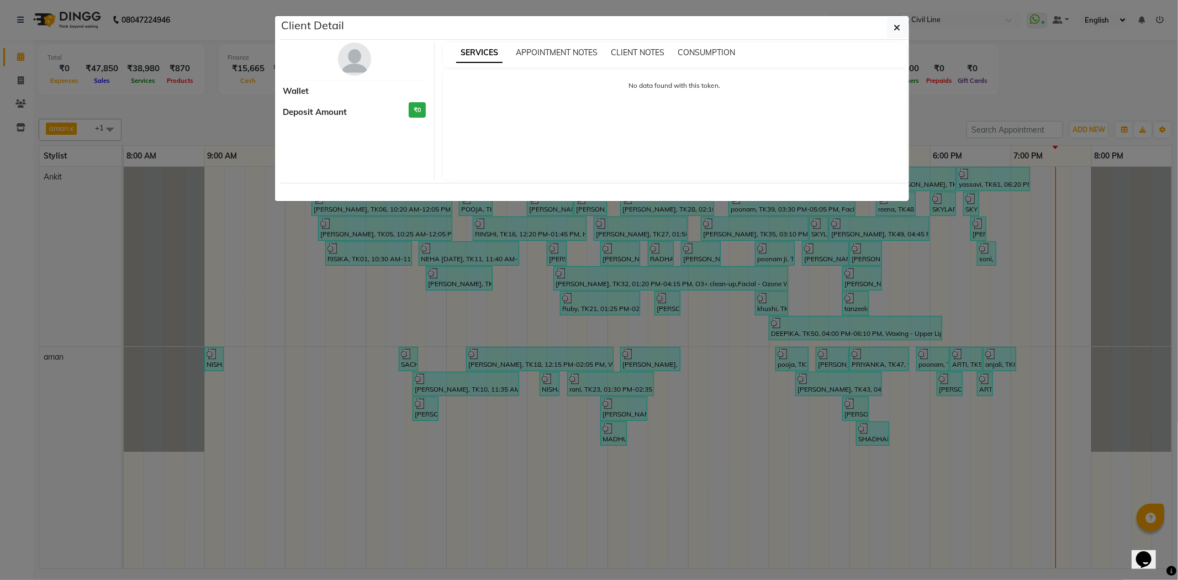
select select "3"
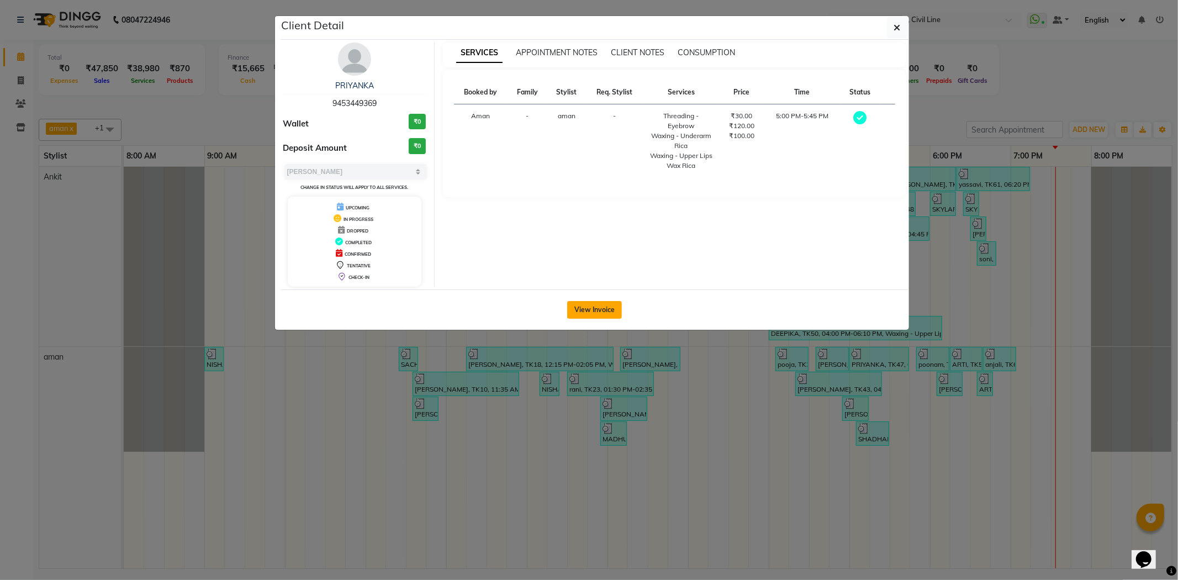
click at [604, 308] on button "View Invoice" at bounding box center [594, 310] width 55 height 18
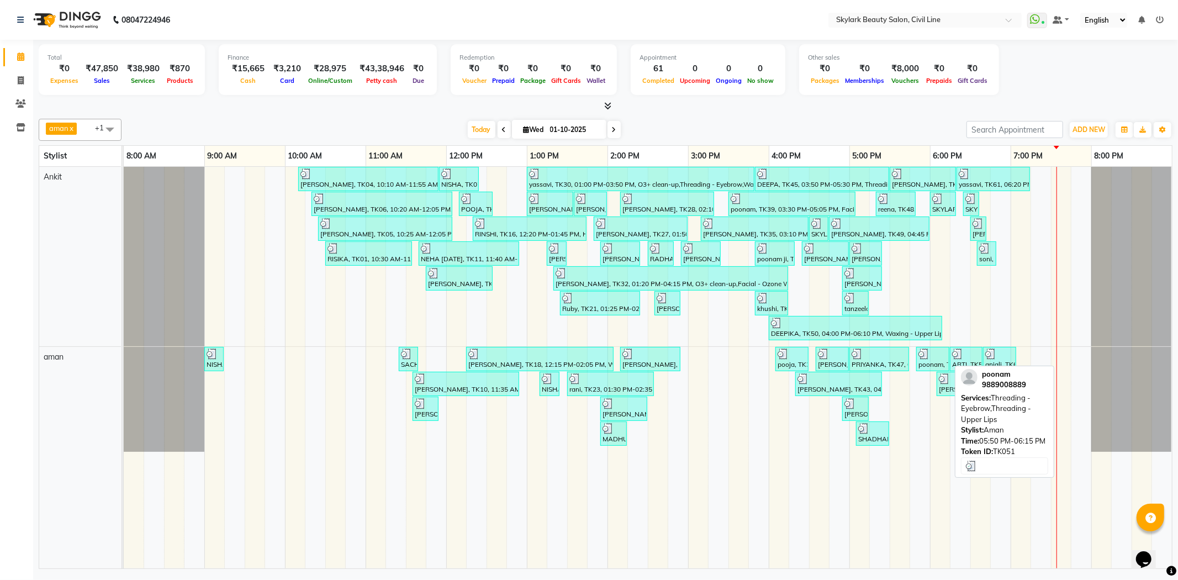
click at [937, 357] on div at bounding box center [932, 353] width 29 height 11
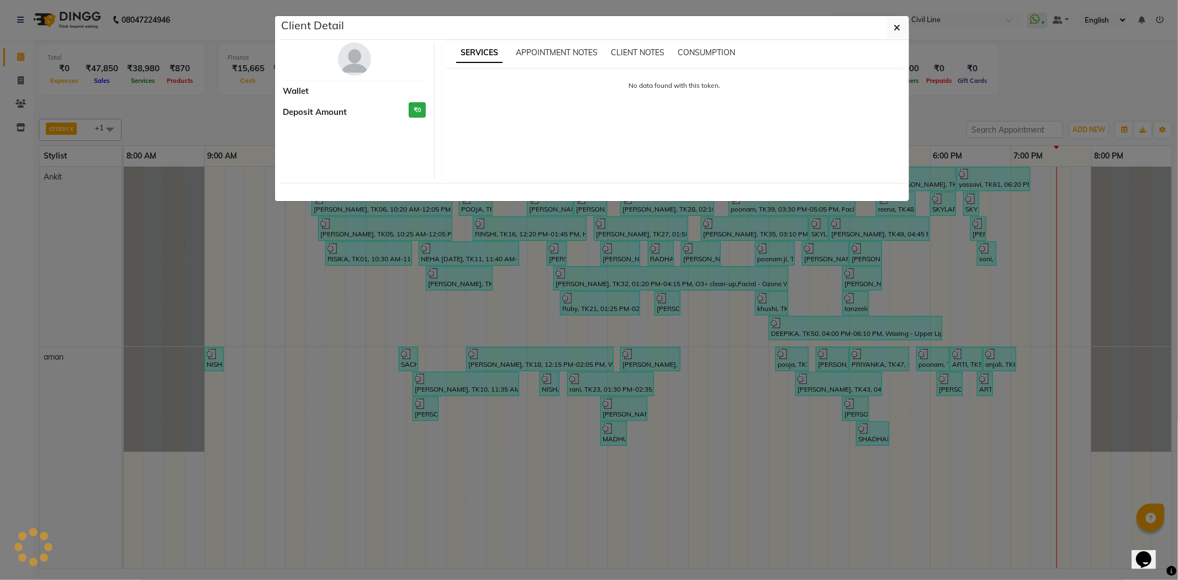
select select "3"
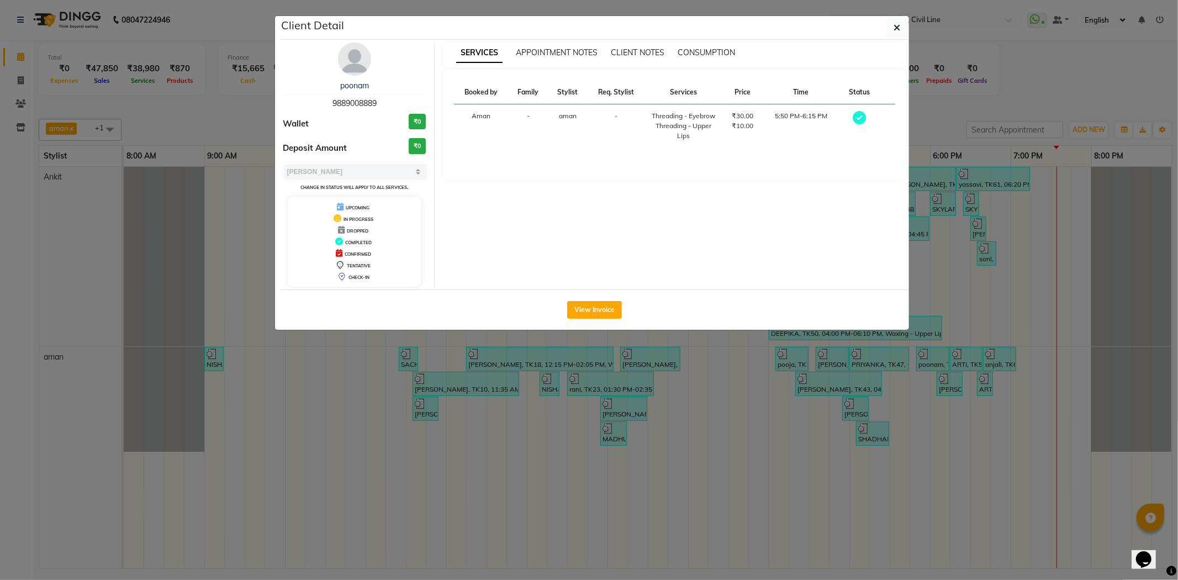
click at [599, 319] on div "View Invoice" at bounding box center [595, 309] width 628 height 40
click at [599, 310] on button "View Invoice" at bounding box center [594, 310] width 55 height 18
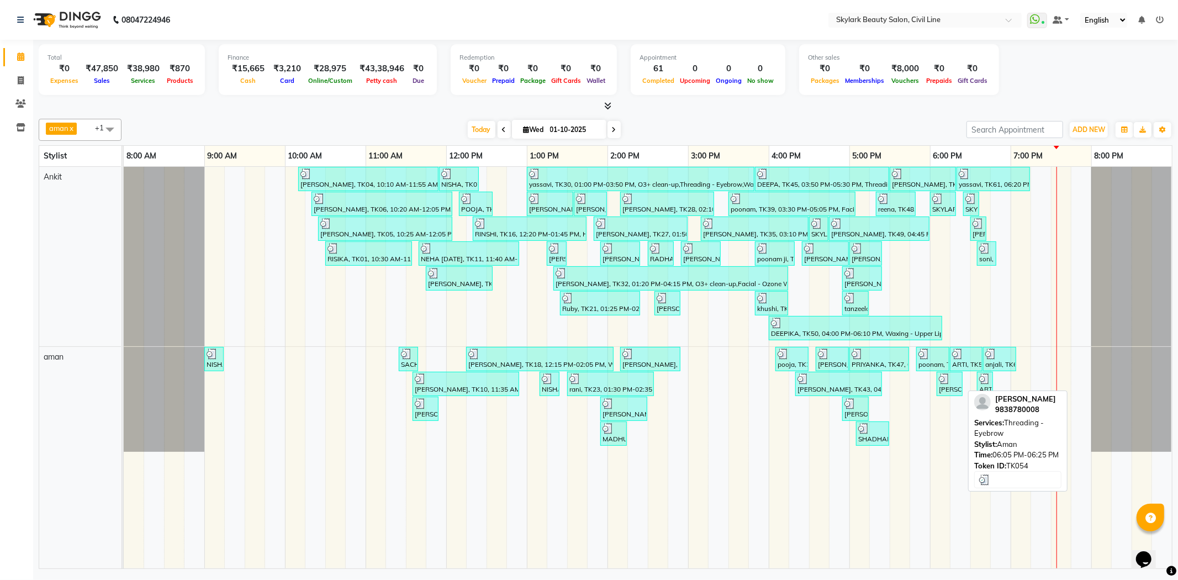
click at [946, 382] on img at bounding box center [944, 378] width 11 height 11
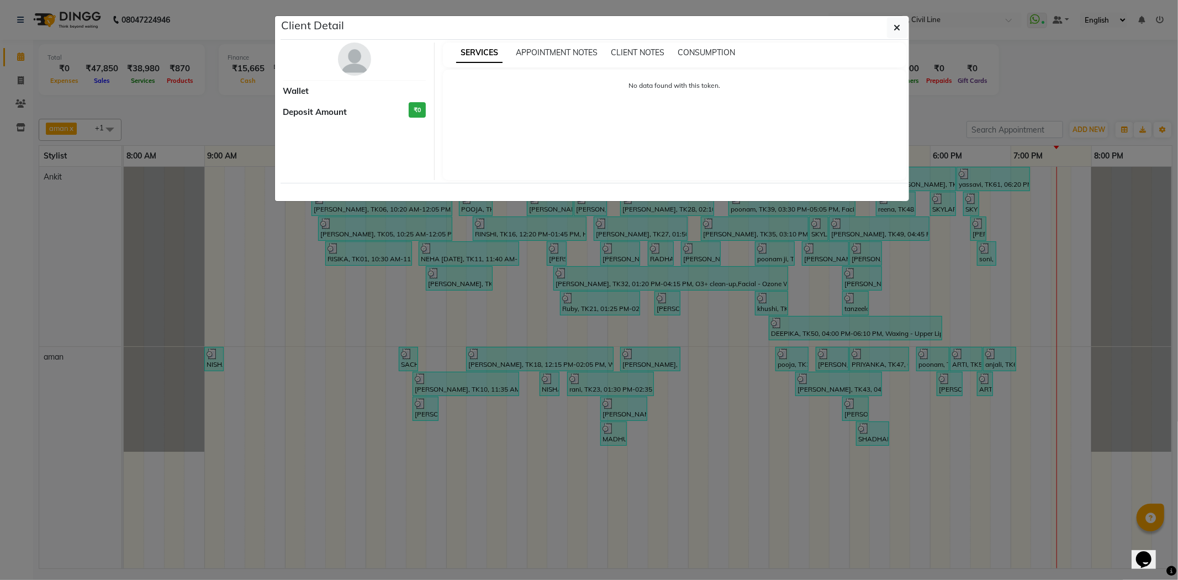
select select "3"
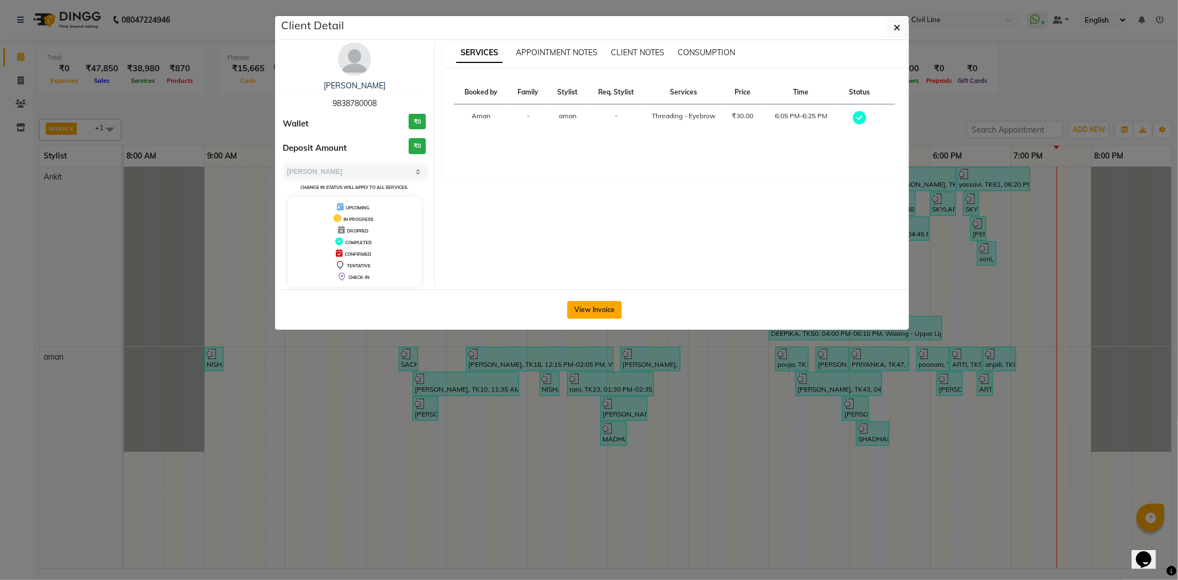
click at [594, 310] on button "View Invoice" at bounding box center [594, 310] width 55 height 18
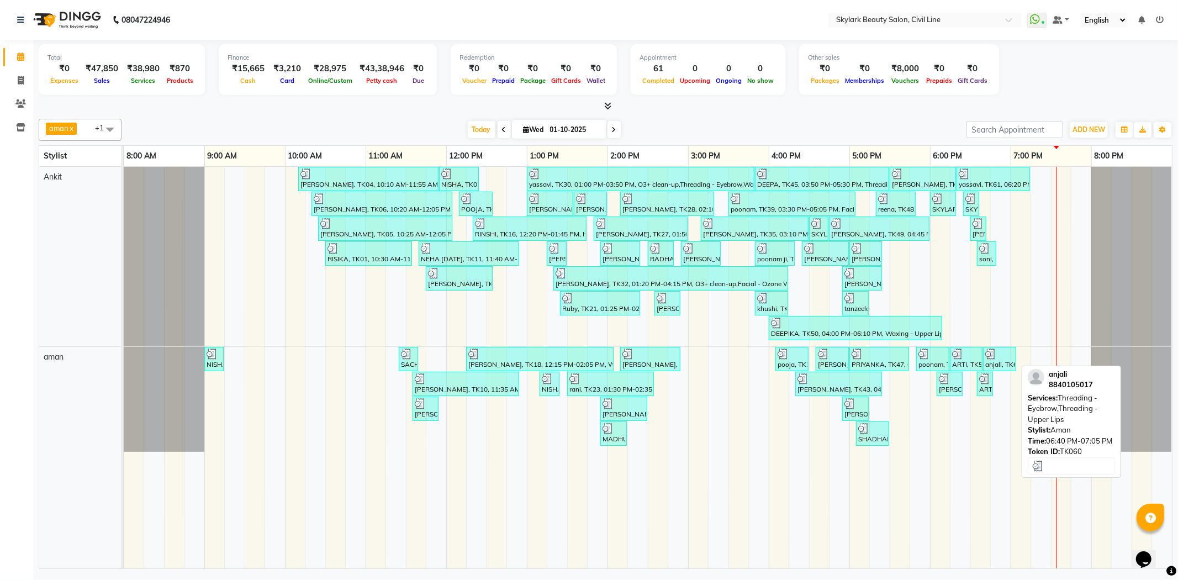
click at [997, 357] on div at bounding box center [999, 353] width 29 height 11
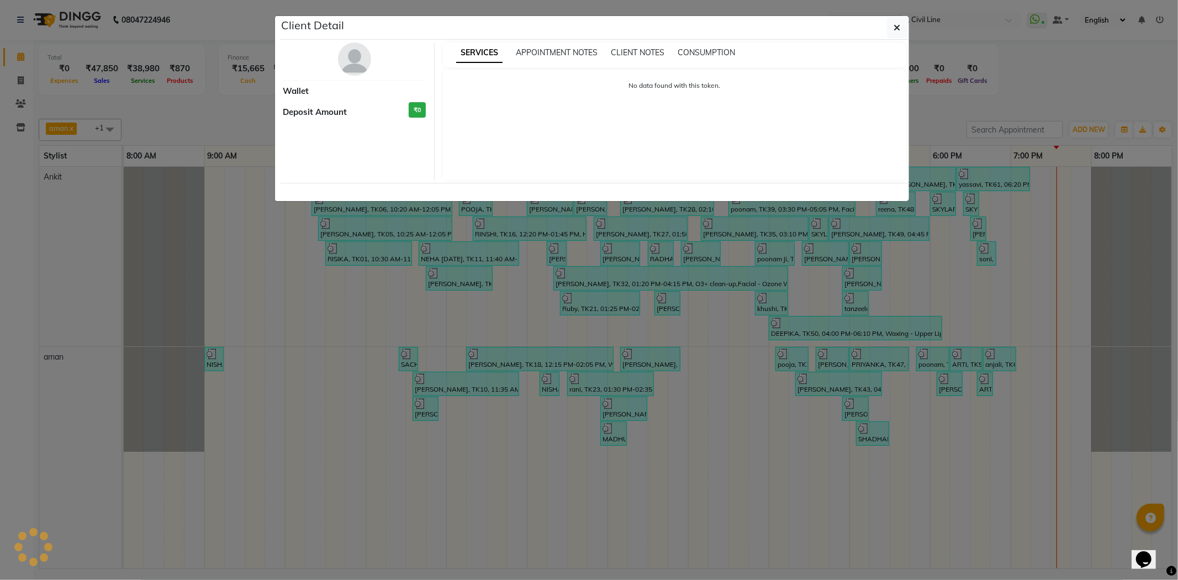
select select "3"
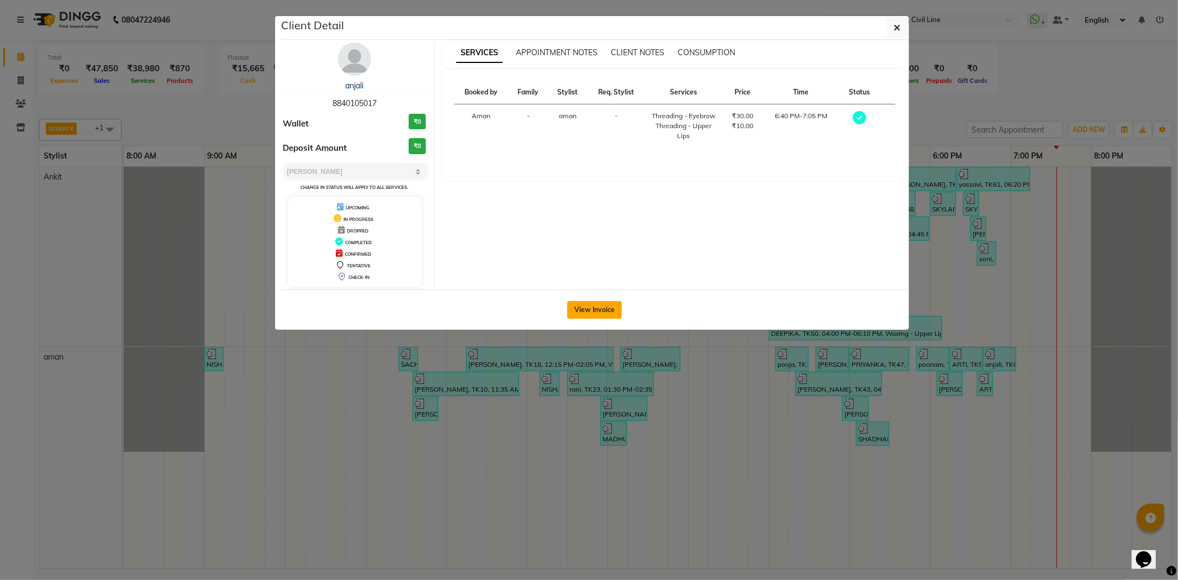
click at [571, 306] on button "View Invoice" at bounding box center [594, 310] width 55 height 18
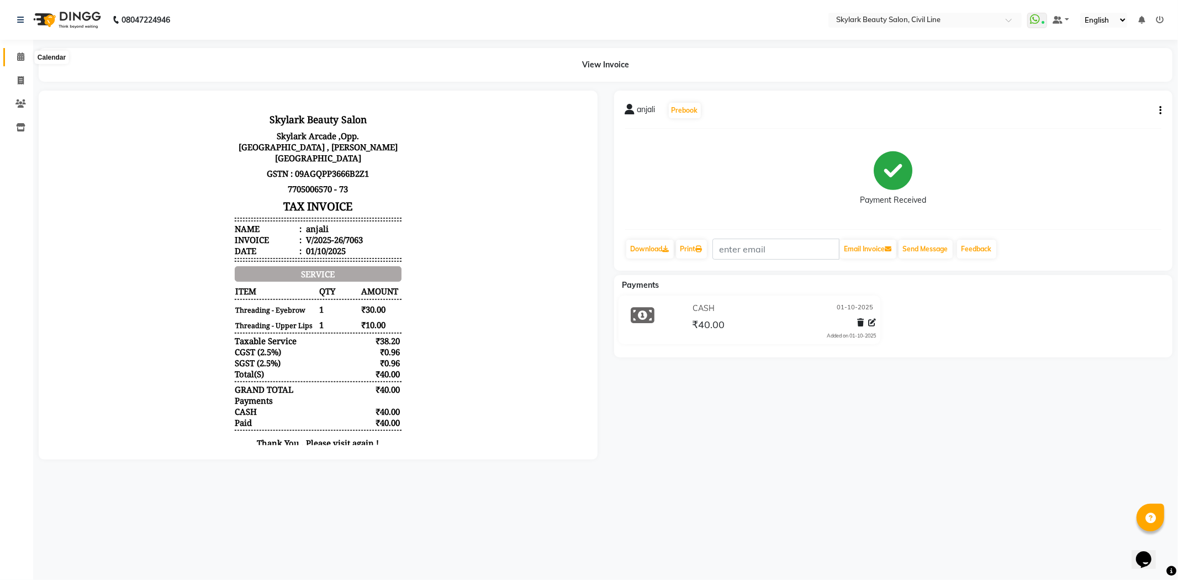
click at [20, 58] on icon at bounding box center [20, 56] width 7 height 8
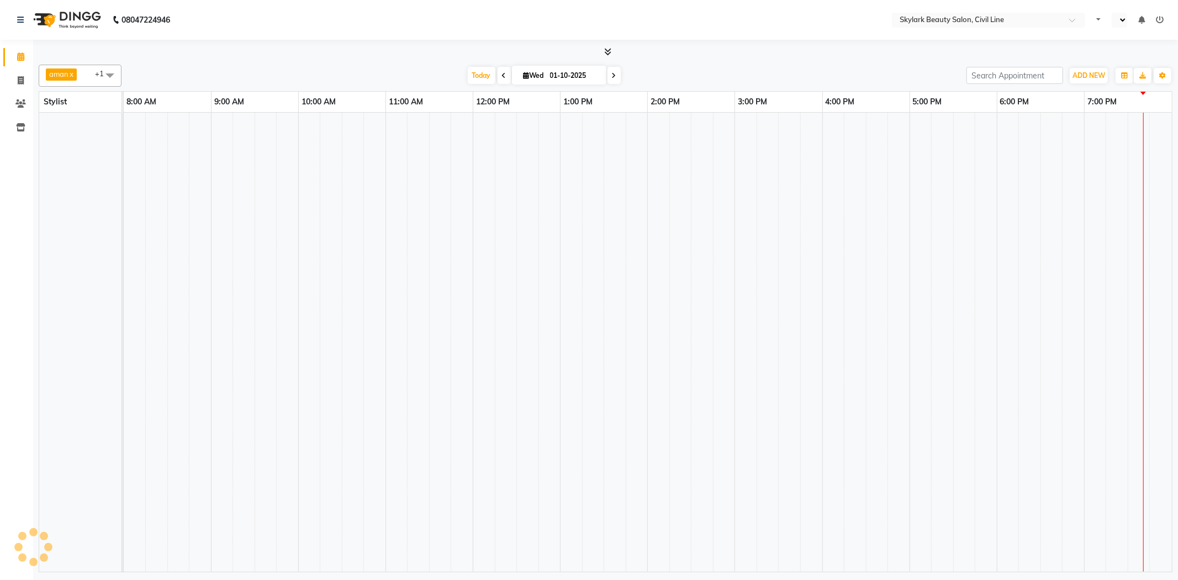
select select "en"
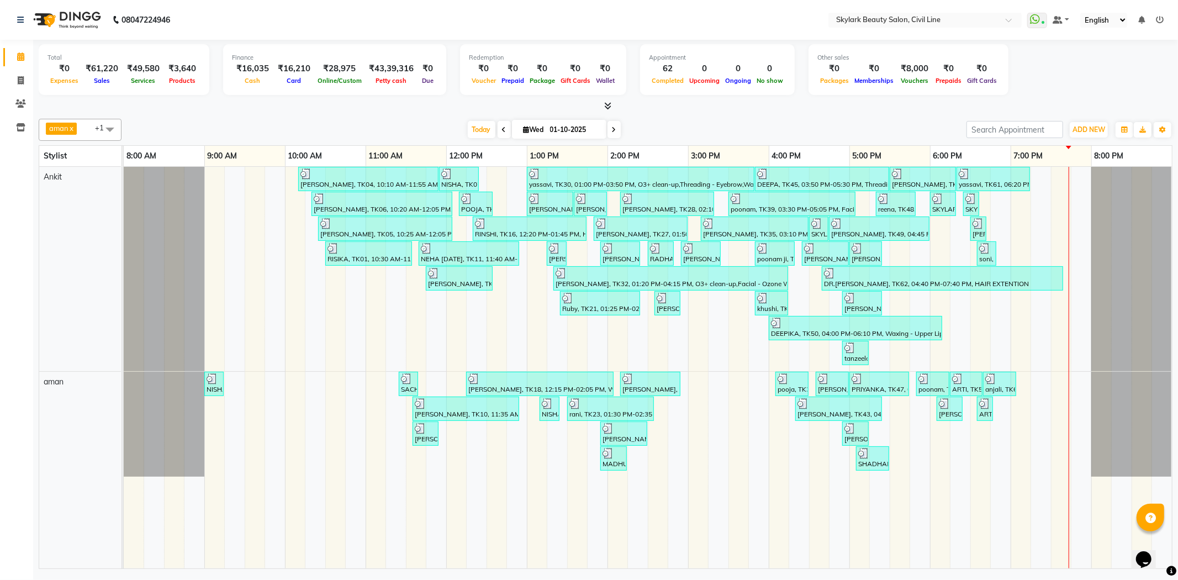
click at [1159, 17] on icon at bounding box center [1160, 20] width 8 height 8
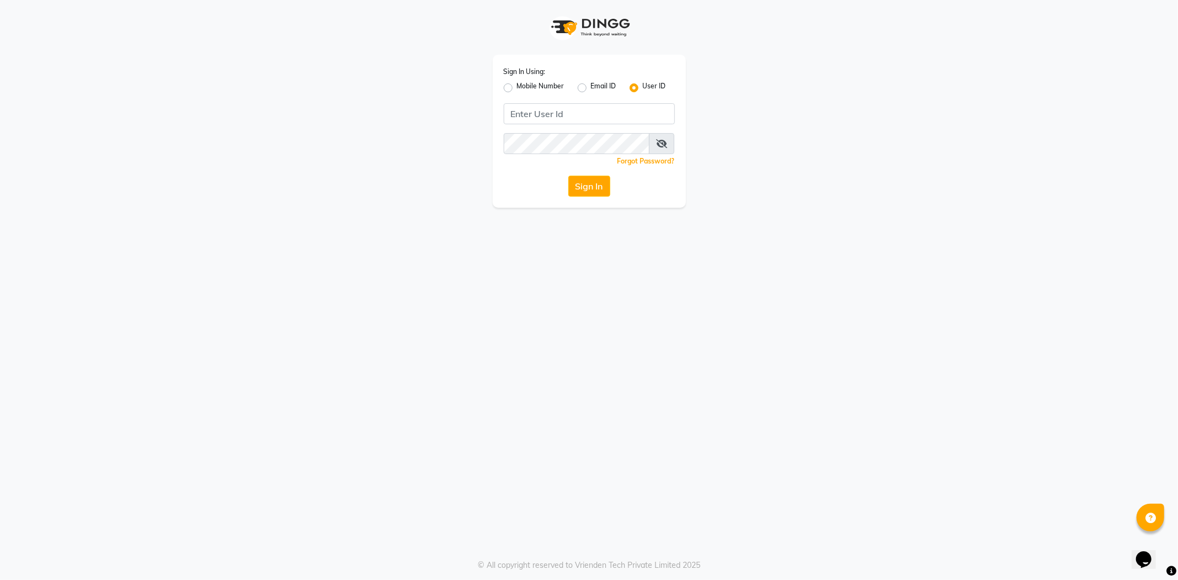
drag, startPoint x: 509, startPoint y: 88, endPoint x: 586, endPoint y: 128, distance: 86.4
click at [517, 89] on label "Mobile Number" at bounding box center [540, 87] width 47 height 13
click at [517, 88] on input "Mobile Number" at bounding box center [520, 84] width 7 height 7
radio input "true"
radio input "false"
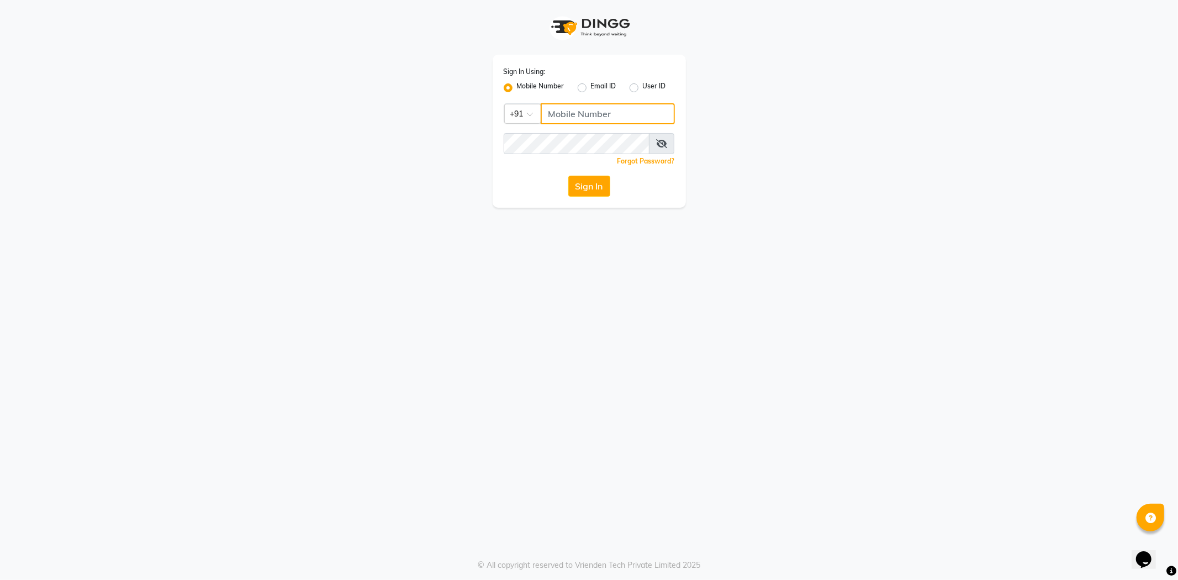
click at [589, 118] on input "Username" at bounding box center [608, 113] width 134 height 21
type input "6395040432"
click at [600, 184] on button "Sign In" at bounding box center [589, 186] width 42 height 21
